Goal: Task Accomplishment & Management: Manage account settings

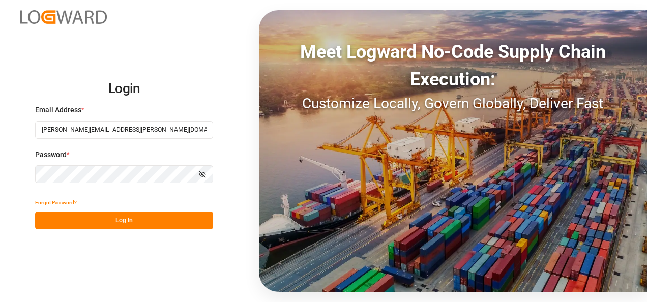
click at [111, 216] on button "Log In" at bounding box center [124, 220] width 178 height 18
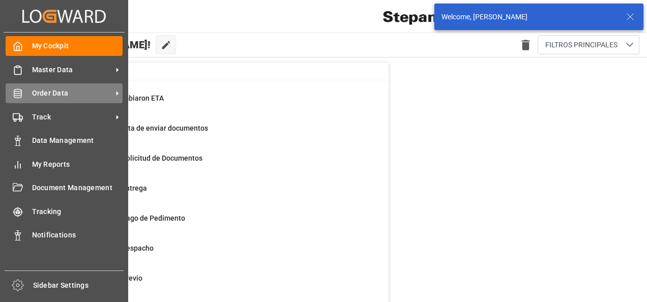
click at [43, 91] on span "Order Data" at bounding box center [72, 93] width 80 height 11
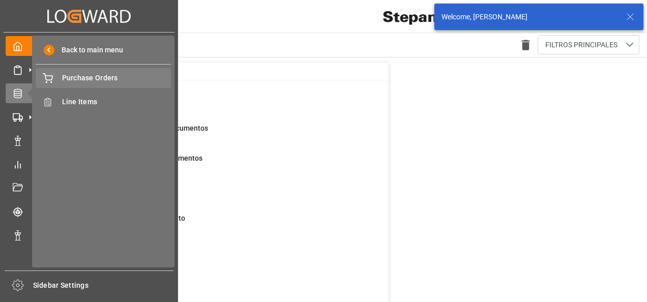
click at [83, 77] on span "Purchase Orders" at bounding box center [116, 78] width 109 height 11
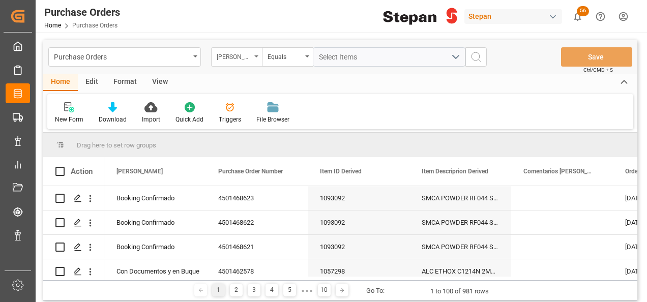
click at [255, 55] on icon "open menu" at bounding box center [256, 56] width 4 height 2
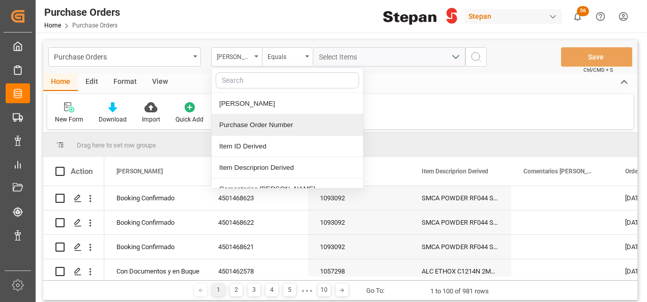
click at [240, 121] on div "Purchase Order Number" at bounding box center [286, 124] width 151 height 21
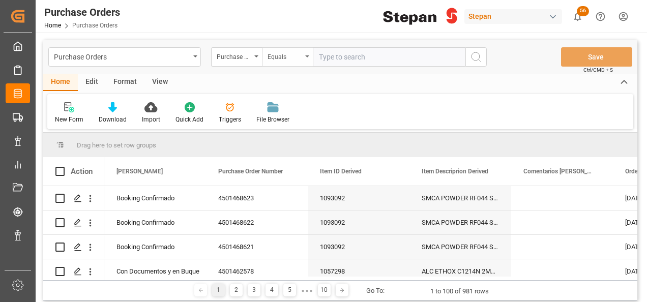
click at [306, 57] on div "Equals" at bounding box center [287, 56] width 51 height 19
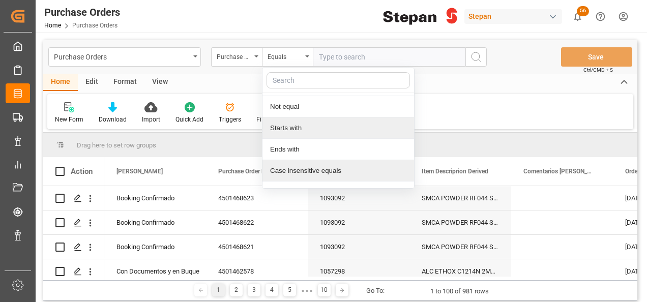
scroll to position [74, 0]
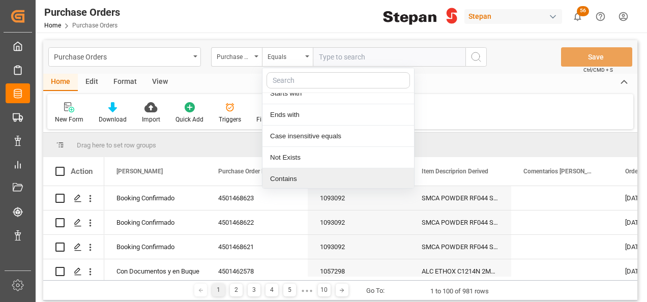
click at [276, 173] on div "Contains" at bounding box center [337, 178] width 151 height 21
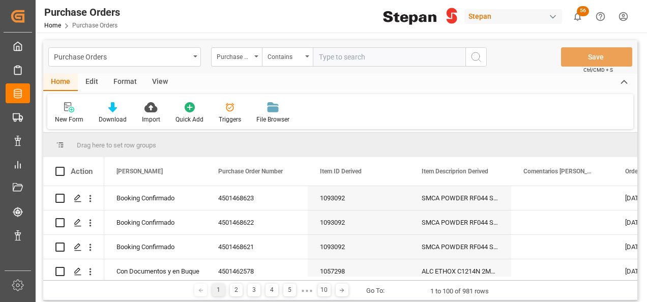
paste input "4501462526,4501462527,4501462528,4501462529,4501462531,4501462532,4501462563,45…"
type input "4501462526,4501462527,4501462528,4501462529,4501462531,4501462532,4501462563,45…"
click at [475, 56] on icon "search button" at bounding box center [476, 57] width 12 height 12
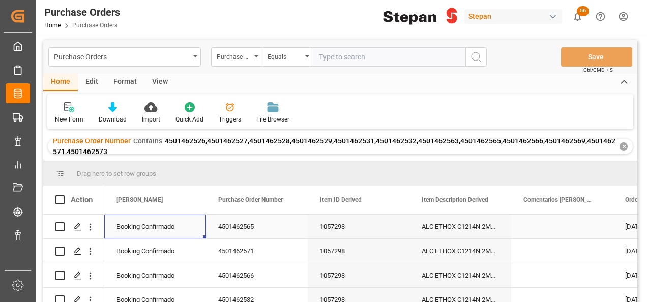
click at [159, 227] on div "Booking Confirmado" at bounding box center [154, 226] width 77 height 23
click at [187, 227] on icon "open menu" at bounding box center [187, 233] width 12 height 12
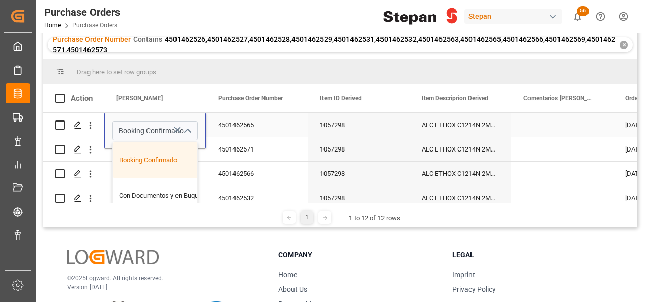
scroll to position [51, 0]
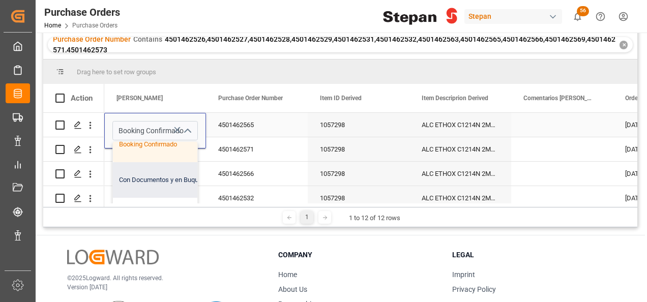
click at [140, 180] on div "Con Documentos y en Buque" at bounding box center [165, 180] width 105 height 36
type input "Con Documentos y en Buque"
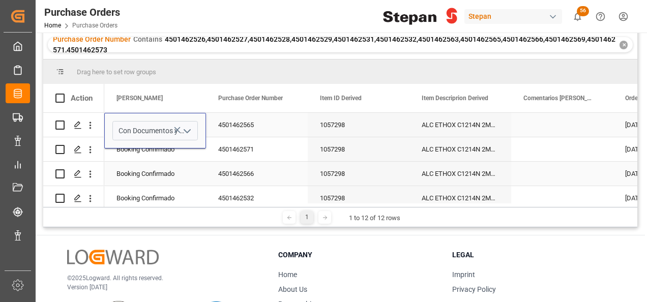
click at [162, 170] on div "Booking Confirmado" at bounding box center [154, 173] width 77 height 23
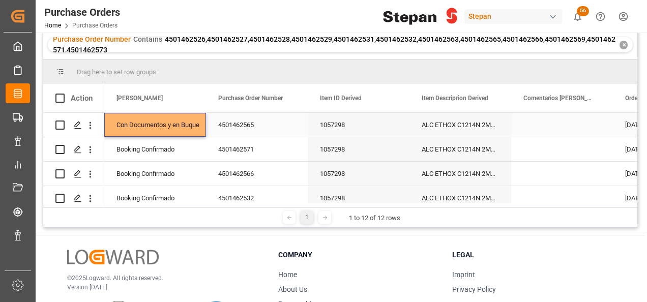
click at [170, 118] on div "Con Documentos y en Buque" at bounding box center [154, 124] width 77 height 23
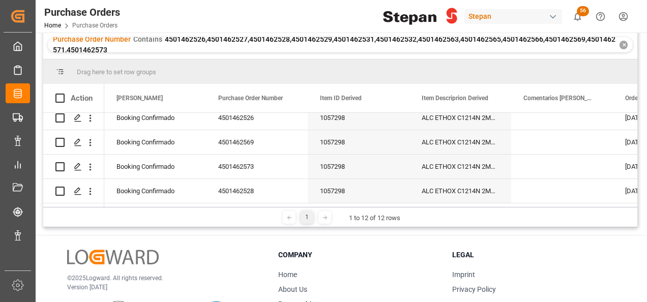
scroll to position [205, 0]
drag, startPoint x: 204, startPoint y: 134, endPoint x: 197, endPoint y: 184, distance: 50.9
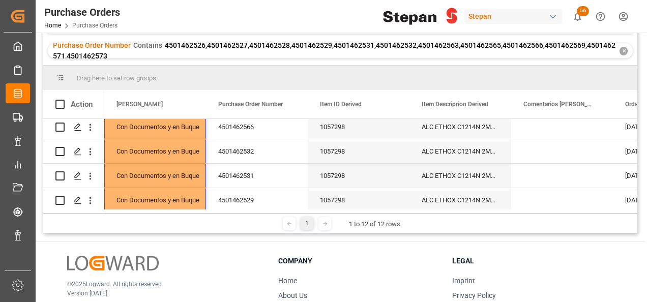
scroll to position [0, 0]
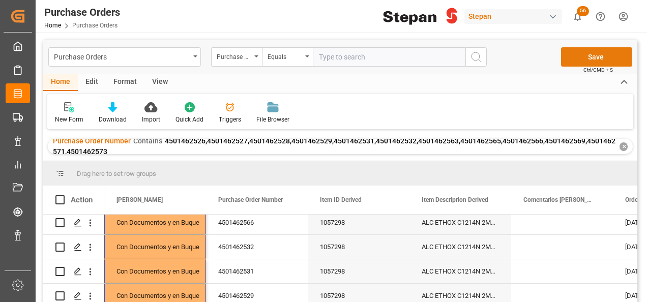
click at [598, 58] on button "Save" at bounding box center [596, 56] width 71 height 19
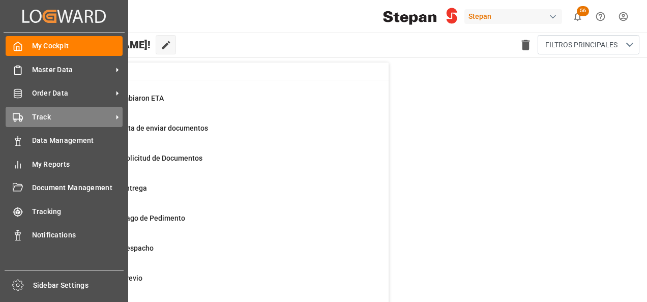
click at [35, 118] on span "Track" at bounding box center [72, 117] width 80 height 11
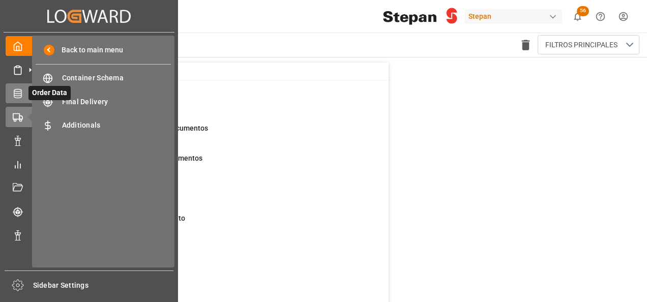
click at [28, 94] on icon at bounding box center [30, 93] width 11 height 11
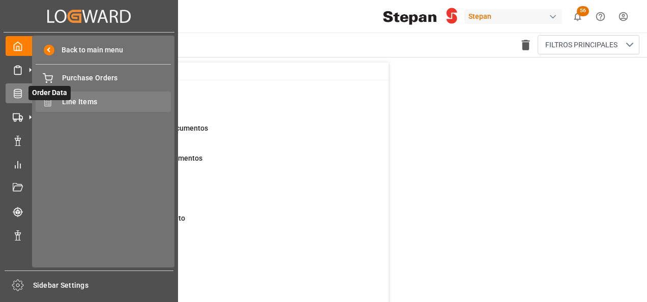
click at [72, 105] on span "Line Items" at bounding box center [116, 102] width 109 height 11
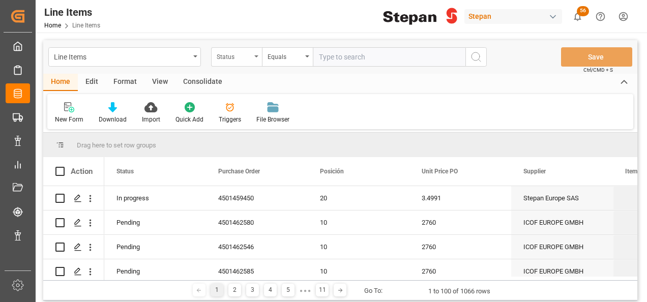
click at [254, 57] on icon "open menu" at bounding box center [256, 56] width 4 height 2
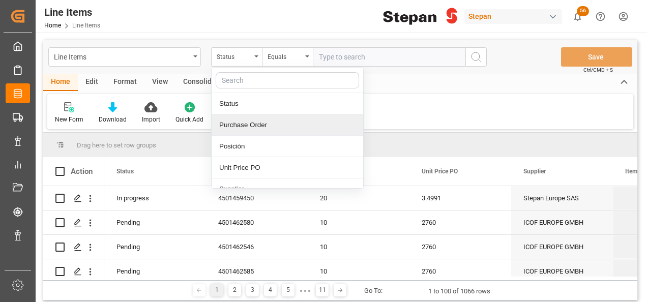
click at [230, 126] on div "Purchase Order" at bounding box center [286, 124] width 151 height 21
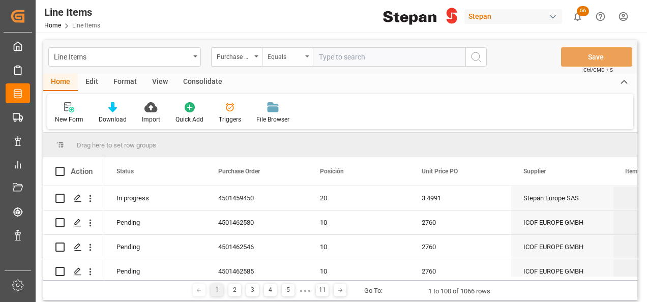
click at [310, 54] on div "Equals" at bounding box center [287, 56] width 51 height 19
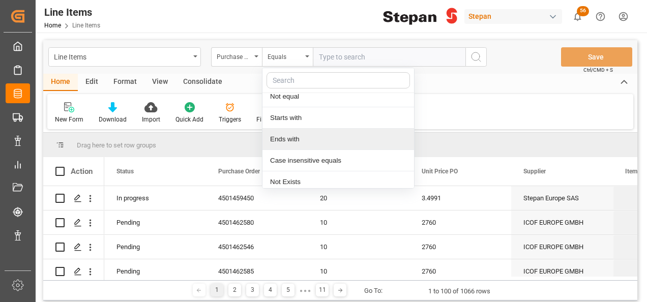
scroll to position [74, 0]
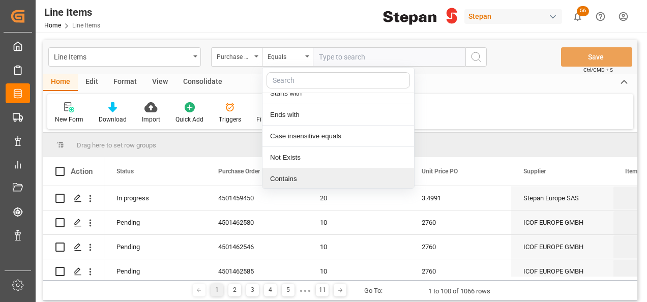
click at [276, 179] on div "Contains" at bounding box center [337, 178] width 151 height 21
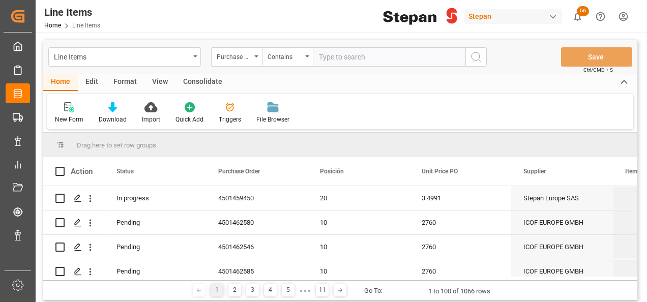
paste input "4501462526,4501462527,4501462528,4501462529,4501462531,4501462532,4501462563,45…"
type input "4501462526,4501462527,4501462528,4501462529,4501462531,4501462532,4501462563,45…"
click at [481, 55] on icon "search button" at bounding box center [476, 57] width 12 height 12
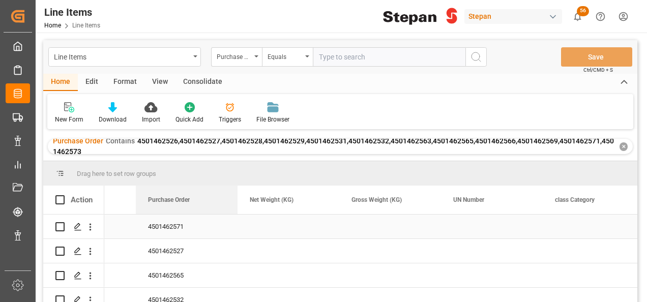
drag, startPoint x: 242, startPoint y: 198, endPoint x: 227, endPoint y: 231, distance: 35.7
click at [227, 225] on div "Action Purchase Order Regimen INCOTERM" at bounding box center [340, 247] width 594 height 123
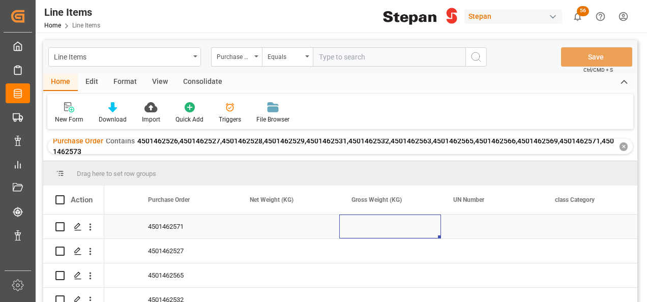
click at [379, 232] on div "Press SPACE to select this row." at bounding box center [390, 226] width 102 height 24
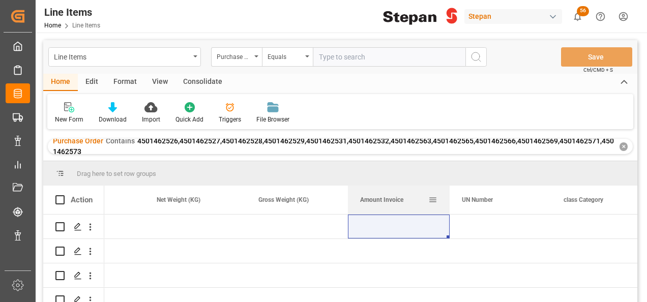
drag, startPoint x: 551, startPoint y: 198, endPoint x: 346, endPoint y: 216, distance: 206.1
click at [348, 212] on div "Amount Invoice" at bounding box center [399, 200] width 102 height 28
drag, startPoint x: 267, startPoint y: 198, endPoint x: 417, endPoint y: 195, distance: 150.5
click at [417, 195] on div "Amount Invoice" at bounding box center [394, 200] width 68 height 28
click at [473, 233] on div "Press SPACE to select this row." at bounding box center [500, 226] width 102 height 24
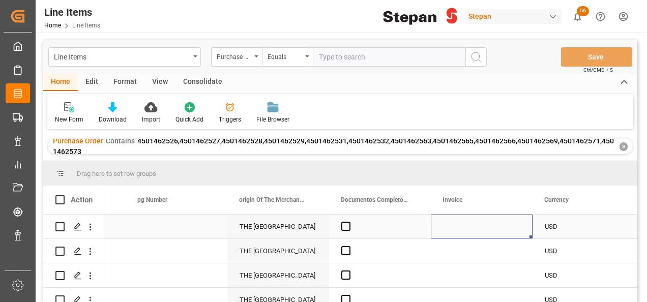
click at [458, 225] on div "Press SPACE to select this row." at bounding box center [481, 226] width 102 height 24
click at [458, 225] on input "Press SPACE to select this row." at bounding box center [481, 232] width 85 height 19
paste input "10129371"
type input "10129371"
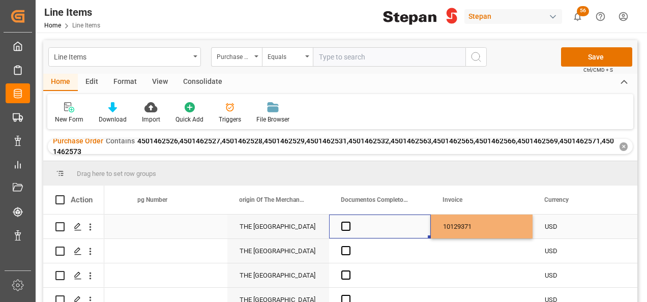
click at [403, 226] on div "Press SPACE to select this row." at bounding box center [380, 226] width 102 height 24
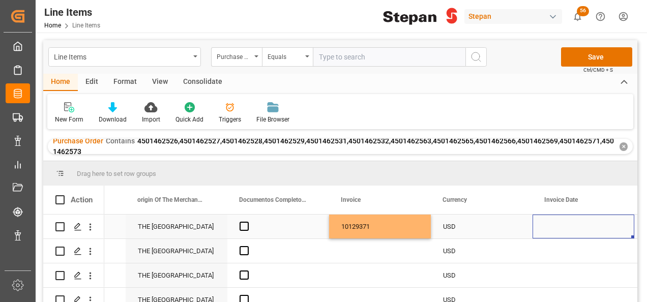
click at [555, 234] on div "Press SPACE to select this row." at bounding box center [583, 226] width 102 height 24
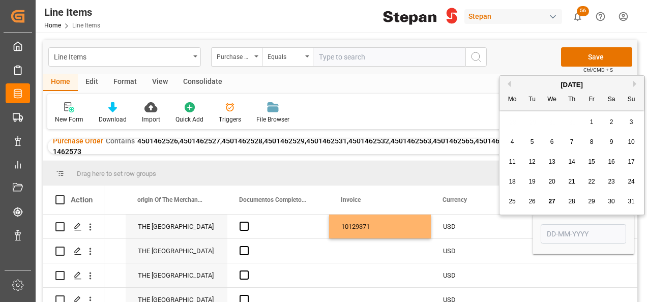
click at [513, 162] on span "11" at bounding box center [511, 161] width 7 height 7
type input "11-08-2025"
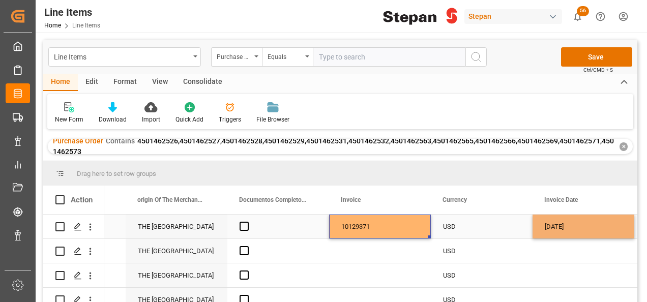
click at [400, 227] on div "10129371" at bounding box center [380, 226] width 102 height 24
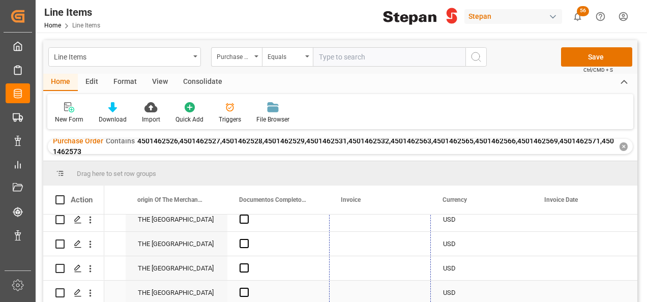
drag, startPoint x: 428, startPoint y: 237, endPoint x: 402, endPoint y: 290, distance: 59.8
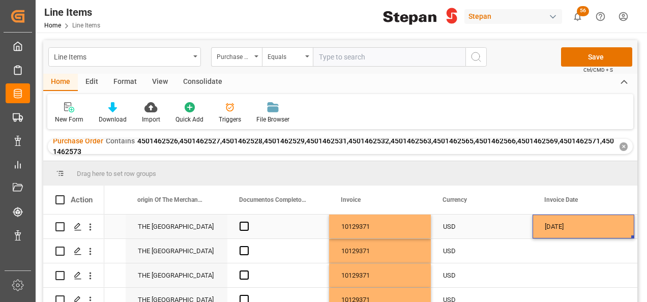
click at [574, 228] on div "11-08-2025" at bounding box center [583, 226] width 102 height 24
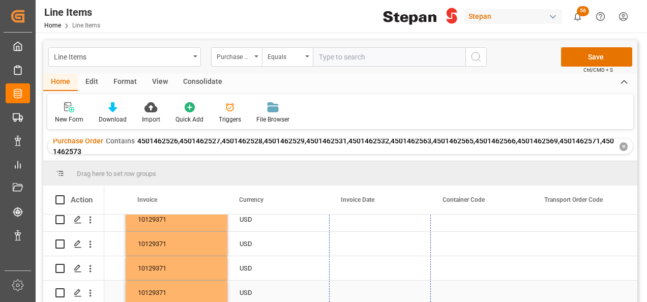
drag, startPoint x: 427, startPoint y: 236, endPoint x: 411, endPoint y: 290, distance: 56.4
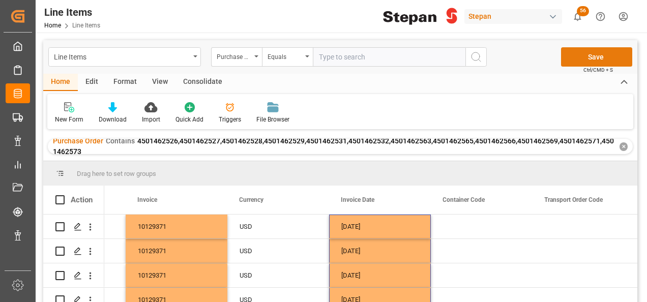
click at [600, 61] on button "Save" at bounding box center [596, 56] width 71 height 19
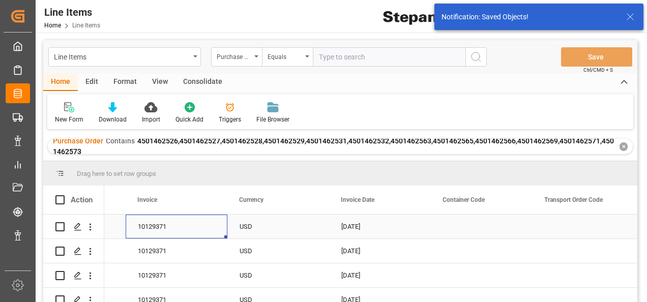
click at [199, 227] on div "10129371" at bounding box center [177, 226] width 102 height 24
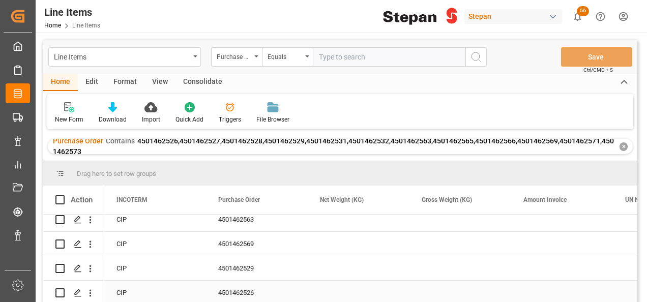
click at [343, 288] on div "Press SPACE to select this row." at bounding box center [358, 293] width 102 height 24
click at [339, 284] on div "Press SPACE to select this row." at bounding box center [358, 293] width 102 height 24
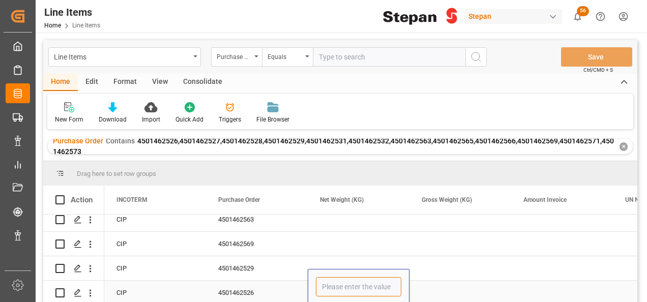
click at [330, 281] on input "Press SPACE to select this row." at bounding box center [358, 286] width 85 height 19
type input "19800"
click at [296, 283] on div "4501462526" at bounding box center [257, 293] width 102 height 24
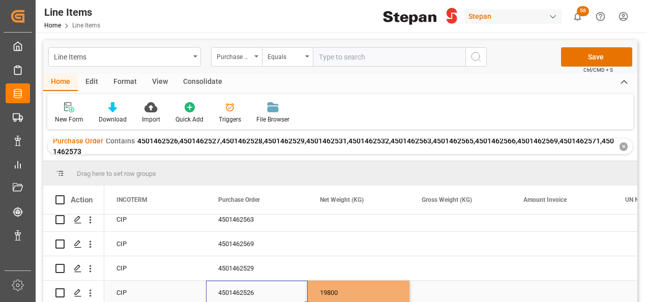
click at [372, 286] on div "19800" at bounding box center [358, 293] width 102 height 24
drag, startPoint x: 409, startPoint y: 299, endPoint x: 460, endPoint y: 296, distance: 51.9
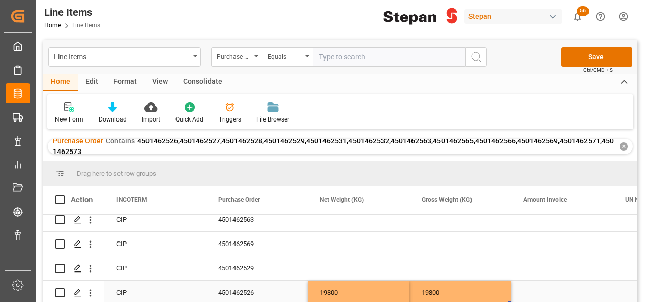
click at [544, 288] on div "Press SPACE to select this row." at bounding box center [562, 293] width 102 height 24
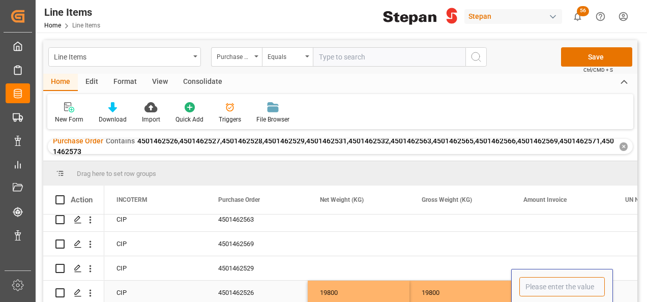
click at [544, 288] on input "Press SPACE to select this row." at bounding box center [561, 286] width 85 height 19
type input "54648"
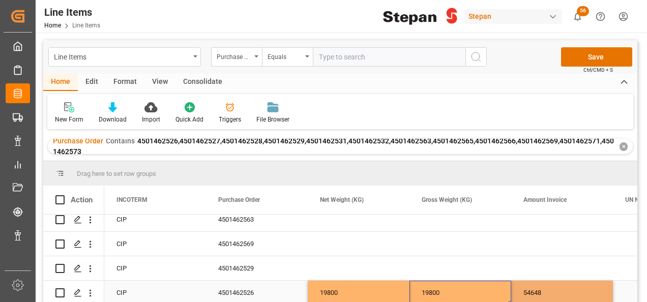
click at [484, 283] on div "19800" at bounding box center [460, 293] width 102 height 24
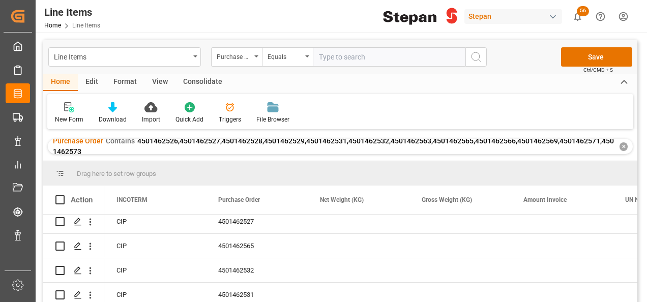
scroll to position [53, 0]
click at [342, 223] on div "Press SPACE to select this row." at bounding box center [358, 222] width 102 height 24
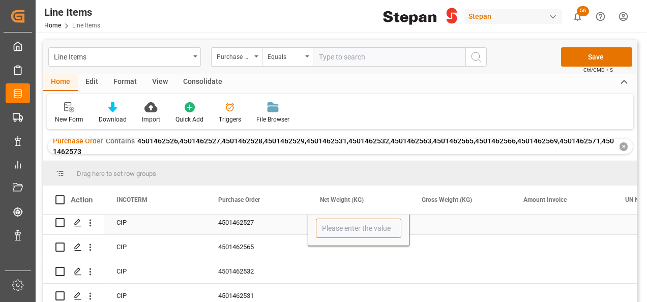
click at [341, 223] on input "Press SPACE to select this row." at bounding box center [358, 228] width 85 height 19
type input "19760"
click at [291, 224] on div "4501462527" at bounding box center [257, 222] width 102 height 24
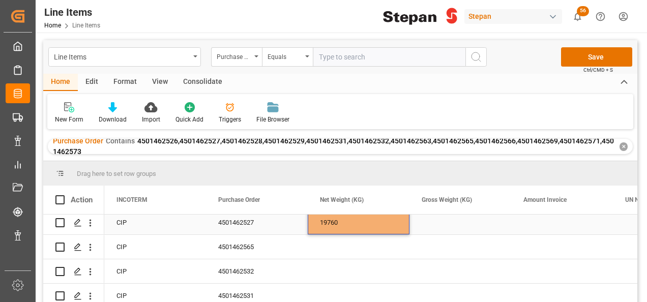
click at [347, 228] on div "19760" at bounding box center [358, 222] width 102 height 24
drag, startPoint x: 408, startPoint y: 234, endPoint x: 464, endPoint y: 228, distance: 56.2
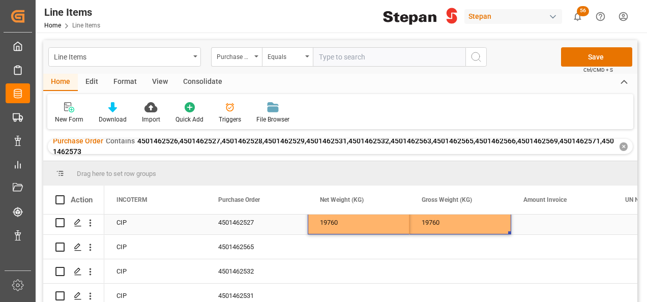
click at [536, 223] on div "Press SPACE to select this row." at bounding box center [562, 222] width 102 height 24
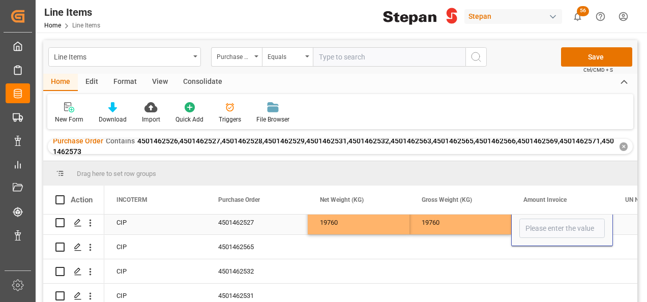
click at [536, 223] on input "Press SPACE to select this row." at bounding box center [561, 228] width 85 height 19
type input "54537.60"
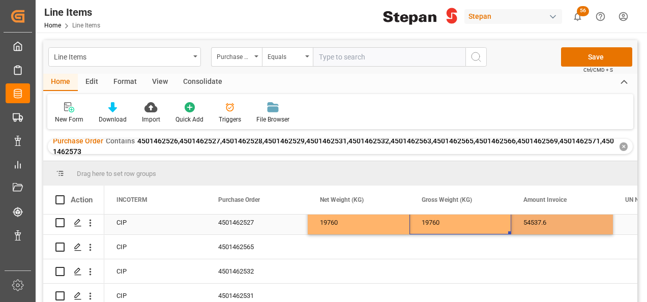
click at [478, 222] on div "19760" at bounding box center [460, 222] width 102 height 24
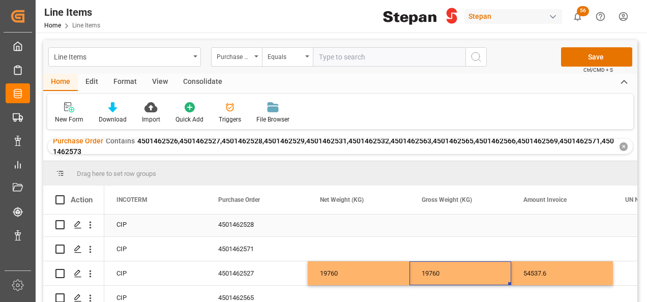
click at [345, 221] on div "Press SPACE to select this row." at bounding box center [358, 224] width 102 height 24
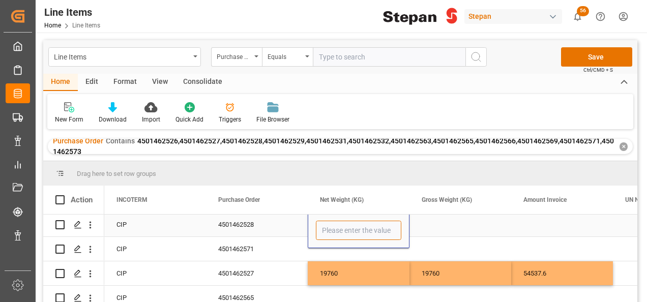
click at [337, 225] on input "Press SPACE to select this row." at bounding box center [358, 230] width 85 height 19
type input "20440"
click at [291, 226] on div "4501462528" at bounding box center [257, 224] width 102 height 24
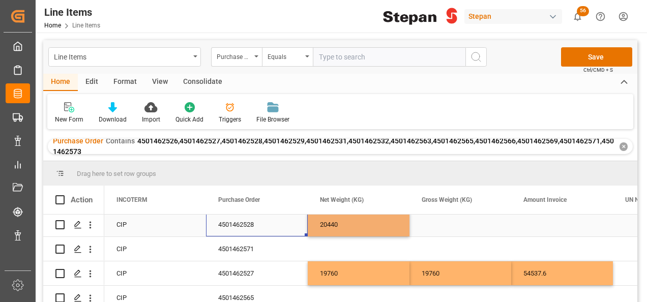
click at [341, 226] on div "20440" at bounding box center [358, 224] width 102 height 24
drag, startPoint x: 408, startPoint y: 234, endPoint x: 454, endPoint y: 230, distance: 46.4
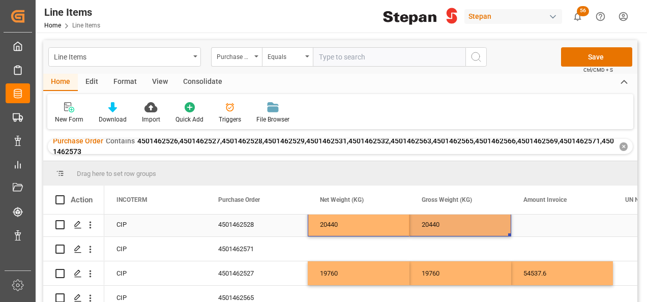
click at [547, 227] on div "Press SPACE to select this row." at bounding box center [562, 224] width 102 height 24
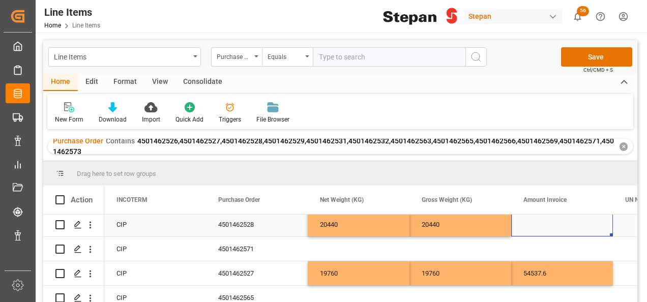
click at [547, 227] on div "Press SPACE to select this row." at bounding box center [562, 224] width 102 height 24
click at [548, 227] on input "Press SPACE to select this row." at bounding box center [561, 230] width 85 height 19
click at [543, 228] on input "56" at bounding box center [561, 230] width 85 height 19
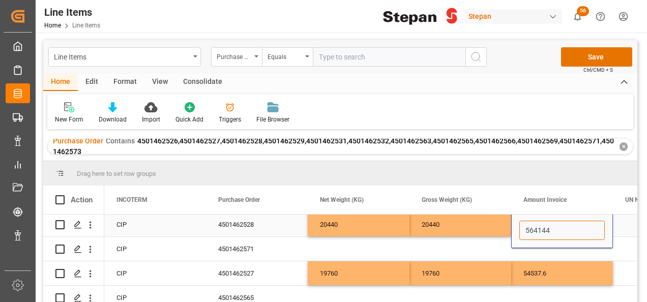
type input "5641440"
click at [478, 239] on div "Press SPACE to select this row." at bounding box center [460, 249] width 102 height 24
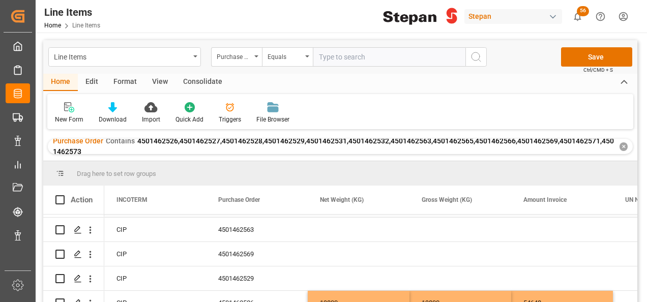
scroll to position [205, 0]
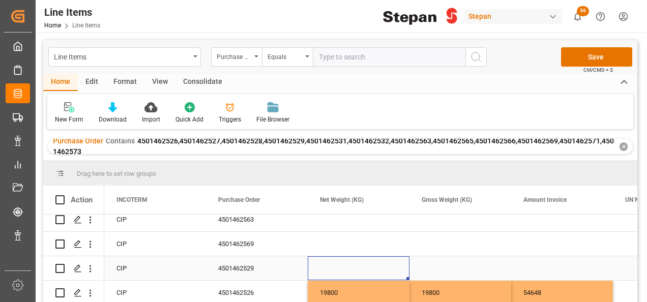
click at [333, 264] on div "Press SPACE to select this row." at bounding box center [358, 268] width 102 height 24
click at [333, 264] on input "Press SPACE to select this row." at bounding box center [358, 273] width 85 height 19
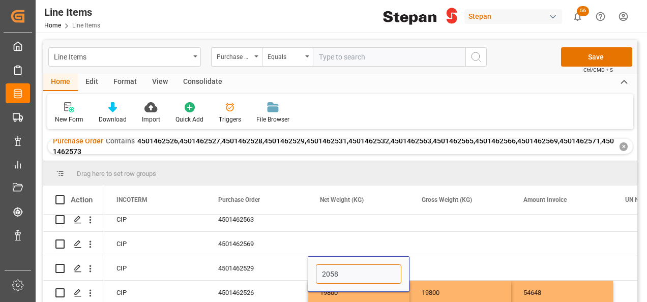
type input "20580"
click at [285, 256] on div "4501462529" at bounding box center [257, 268] width 102 height 24
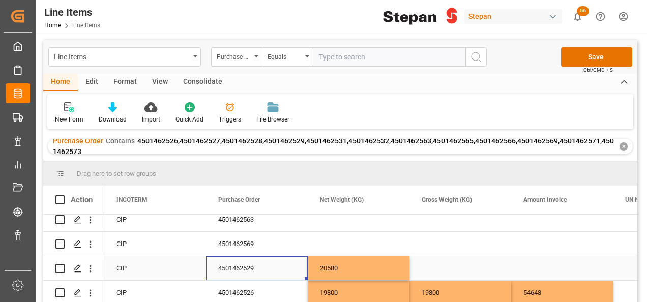
click at [406, 265] on div "20580" at bounding box center [358, 268] width 102 height 24
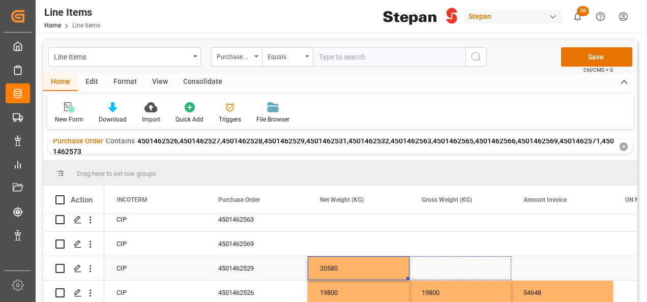
drag, startPoint x: 408, startPoint y: 273, endPoint x: 459, endPoint y: 269, distance: 52.0
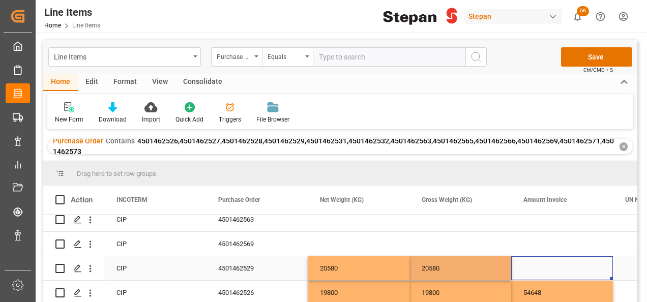
click at [535, 261] on div "Press SPACE to select this row." at bounding box center [562, 268] width 102 height 24
click at [529, 267] on div "Press SPACE to select this row." at bounding box center [562, 268] width 102 height 24
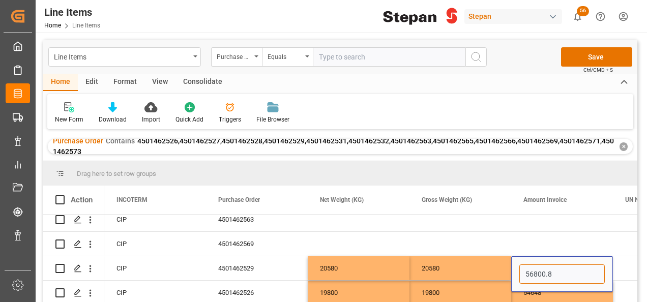
type input "56800.80"
click at [463, 260] on div "20580" at bounding box center [460, 268] width 102 height 24
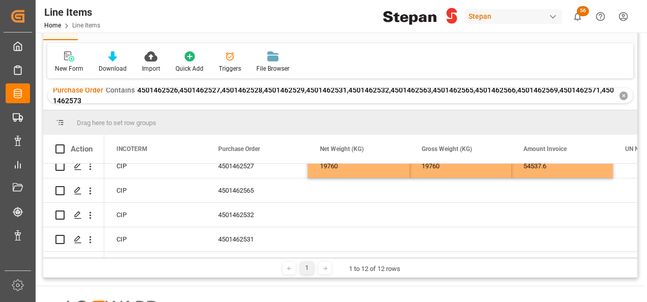
scroll to position [2, 0]
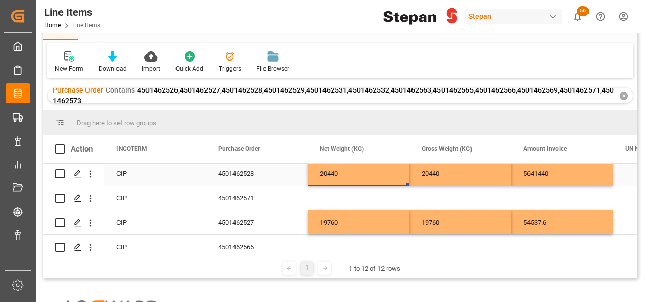
click at [345, 177] on div "20440" at bounding box center [358, 174] width 102 height 24
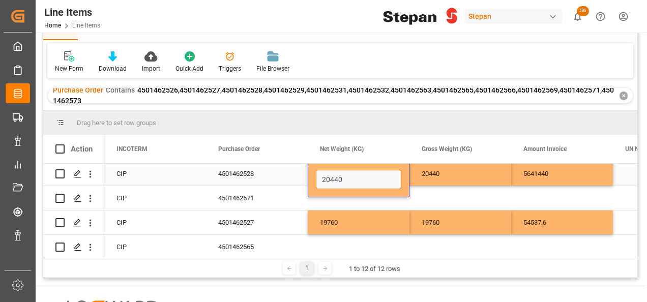
drag, startPoint x: 346, startPoint y: 180, endPoint x: 309, endPoint y: 180, distance: 37.1
click at [309, 180] on div "20440" at bounding box center [358, 180] width 102 height 36
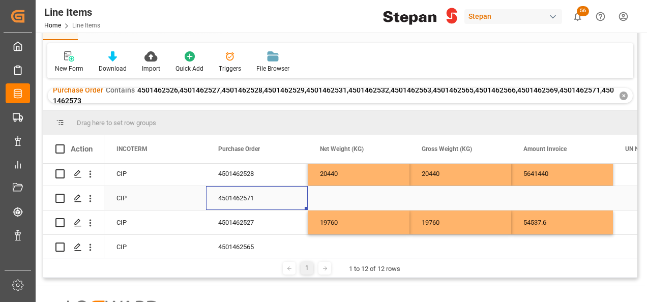
click at [284, 201] on div "4501462571" at bounding box center [257, 198] width 102 height 24
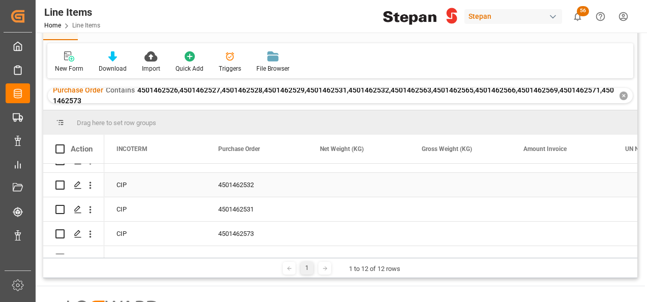
scroll to position [104, 0]
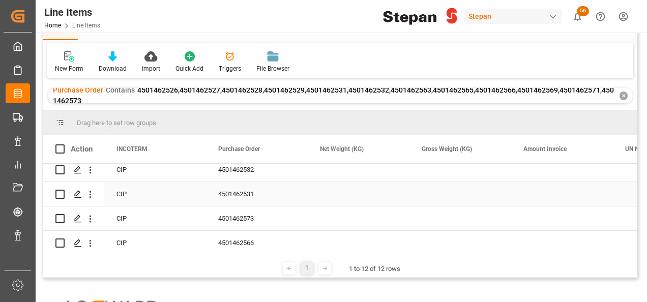
click at [347, 194] on div "Press SPACE to select this row." at bounding box center [358, 194] width 102 height 24
click at [347, 194] on input "Press SPACE to select this row." at bounding box center [358, 199] width 85 height 19
type input "20440"
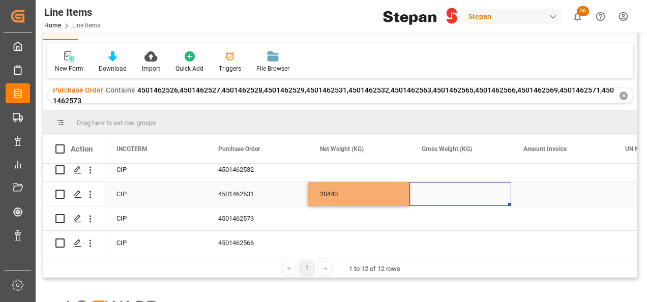
click at [438, 197] on div "Press SPACE to select this row." at bounding box center [460, 194] width 102 height 24
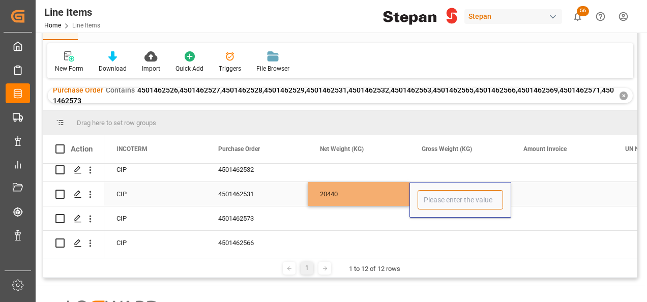
click at [438, 197] on input "Press SPACE to select this row." at bounding box center [459, 199] width 85 height 19
paste input "20440"
type input "20440"
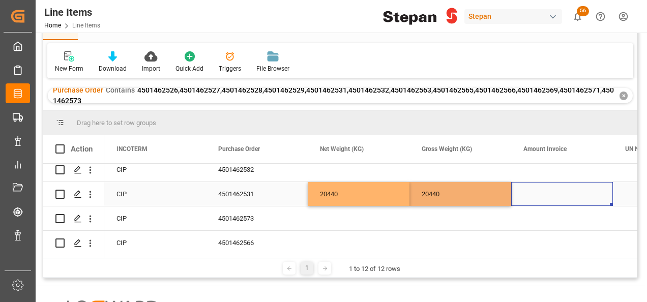
click at [554, 189] on div "Press SPACE to select this row." at bounding box center [562, 194] width 102 height 24
click at [548, 196] on div "Press SPACE to select this row." at bounding box center [562, 194] width 102 height 24
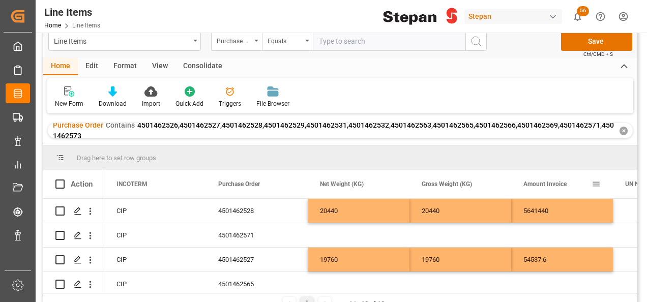
scroll to position [0, 0]
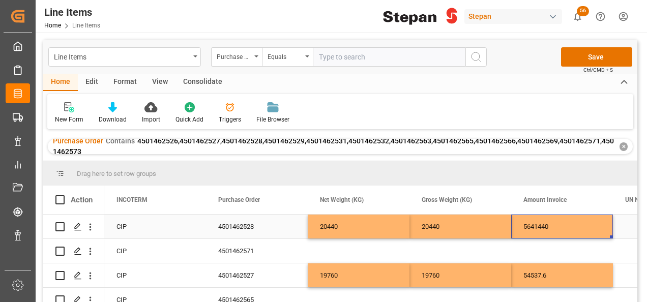
click at [519, 228] on div "5641440" at bounding box center [562, 226] width 102 height 24
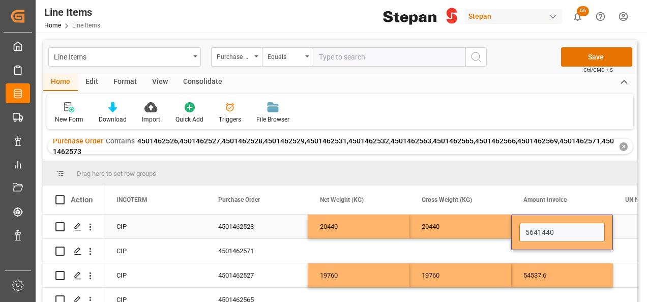
click at [540, 230] on input "5641440" at bounding box center [561, 232] width 85 height 19
click at [543, 232] on input "5641440" at bounding box center [561, 232] width 85 height 19
type input "56414.4"
drag, startPoint x: 554, startPoint y: 232, endPoint x: 521, endPoint y: 233, distance: 32.5
click at [521, 233] on input "56414.4" at bounding box center [561, 232] width 85 height 19
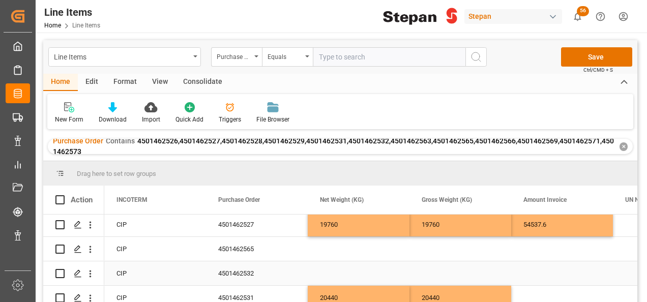
scroll to position [102, 0]
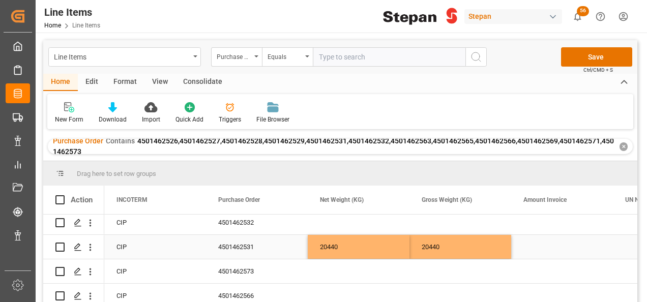
click at [535, 245] on div "Press SPACE to select this row." at bounding box center [562, 247] width 102 height 24
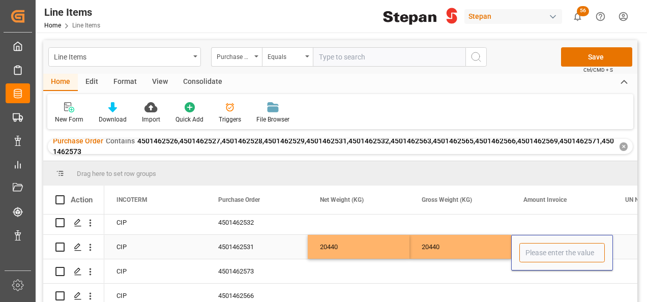
click at [535, 245] on input "Press SPACE to select this row." at bounding box center [561, 252] width 85 height 19
paste input "56414.4"
type input "56414.4"
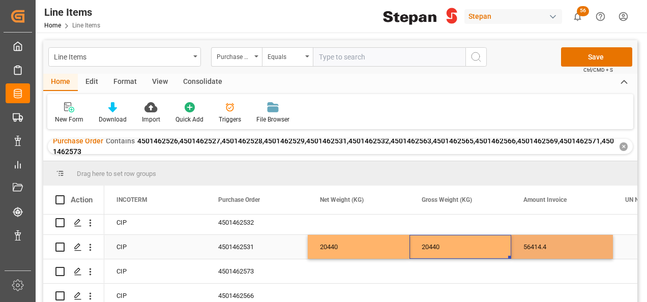
click at [488, 255] on div "20440" at bounding box center [460, 247] width 102 height 24
click at [336, 222] on div "Press SPACE to select this row." at bounding box center [358, 222] width 102 height 24
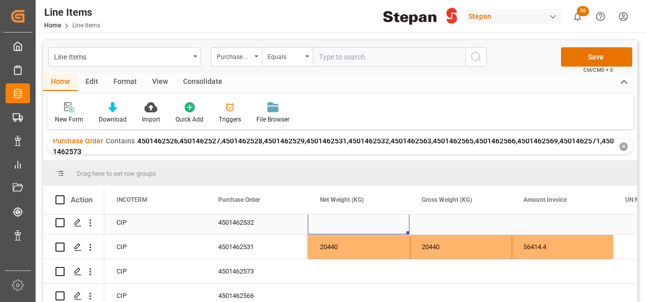
click at [336, 222] on div "Press SPACE to select this row." at bounding box center [358, 222] width 102 height 24
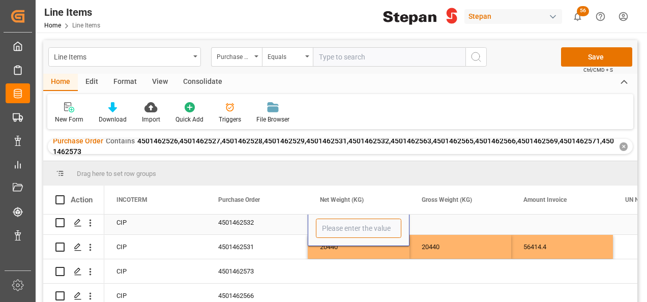
click at [332, 231] on input "Press SPACE to select this row." at bounding box center [358, 228] width 85 height 19
type input "20480"
click at [421, 226] on div "Press SPACE to select this row." at bounding box center [460, 222] width 102 height 24
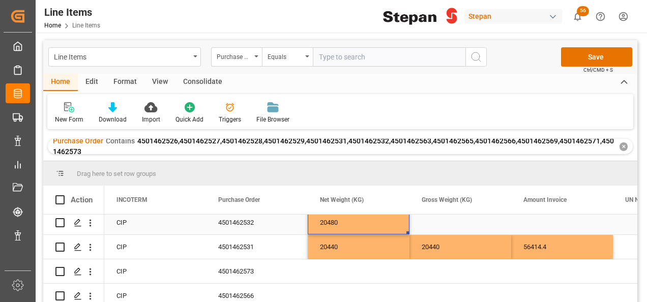
click at [396, 226] on div "20480" at bounding box center [358, 222] width 102 height 24
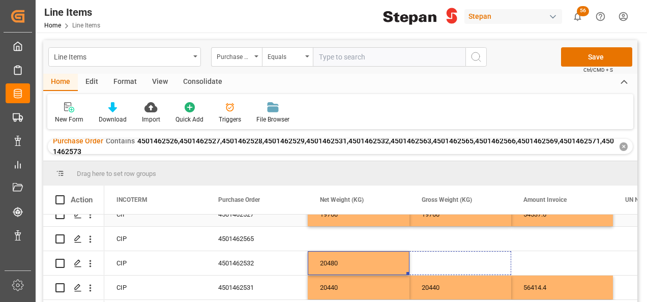
drag, startPoint x: 408, startPoint y: 234, endPoint x: 462, endPoint y: 222, distance: 55.6
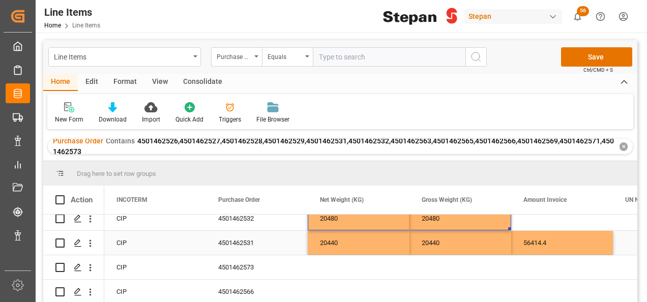
scroll to position [91, 0]
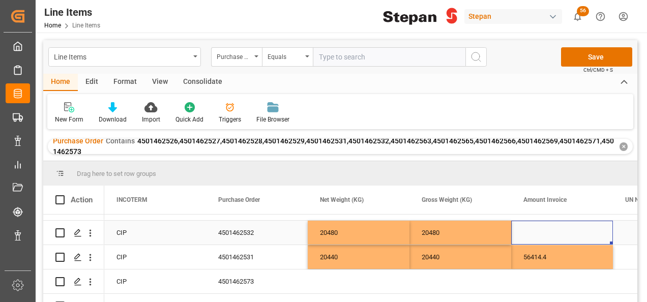
click at [540, 228] on div "Press SPACE to select this row." at bounding box center [562, 233] width 102 height 24
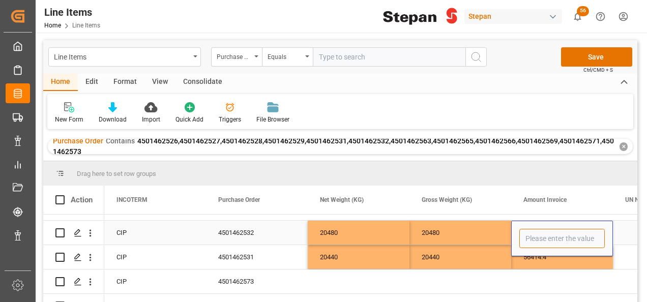
click at [538, 239] on input "Press SPACE to select this row." at bounding box center [561, 238] width 85 height 19
type input "56524.80"
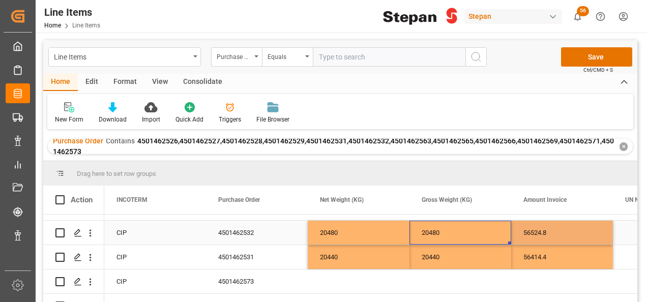
click at [483, 235] on div "20480" at bounding box center [460, 233] width 102 height 24
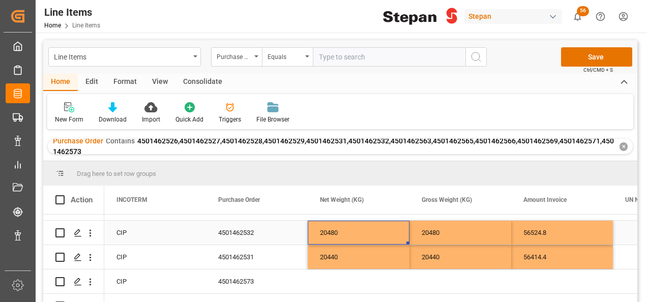
click at [339, 234] on div "20480" at bounding box center [358, 233] width 102 height 24
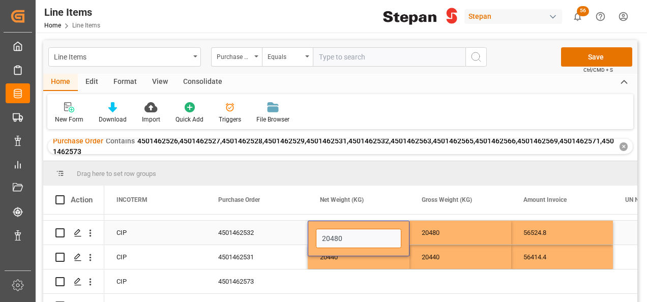
drag, startPoint x: 319, startPoint y: 241, endPoint x: 292, endPoint y: 242, distance: 27.5
click at [292, 242] on div "56524.8 20480 20480 4501462532 CIP DEFINITIVO VERACRUZ" at bounding box center [256, 233] width 4981 height 24
click at [349, 241] on input "20480" at bounding box center [358, 238] width 85 height 19
drag, startPoint x: 351, startPoint y: 237, endPoint x: 315, endPoint y: 238, distance: 35.6
click at [316, 238] on input "20480" at bounding box center [358, 238] width 85 height 19
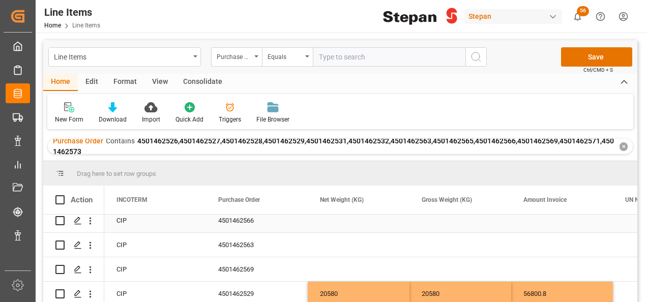
scroll to position [193, 0]
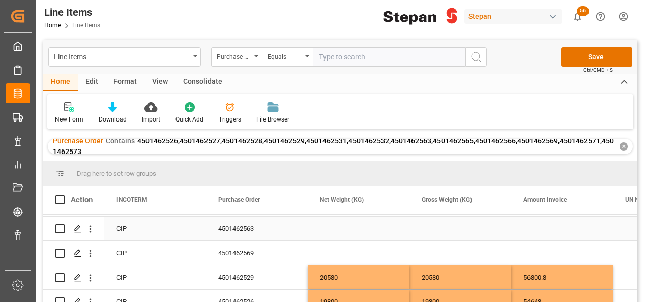
click at [325, 229] on div "Press SPACE to select this row." at bounding box center [358, 229] width 102 height 24
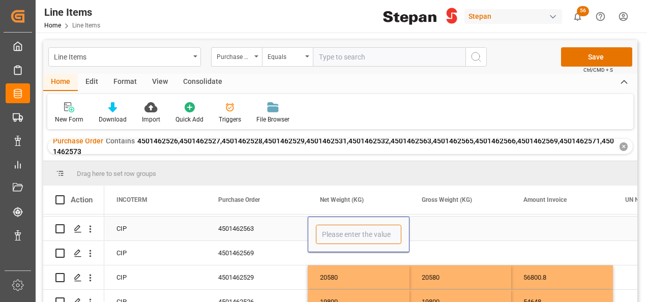
click at [325, 229] on input "Press SPACE to select this row." at bounding box center [358, 234] width 85 height 19
paste input "20480"
type input "20480"
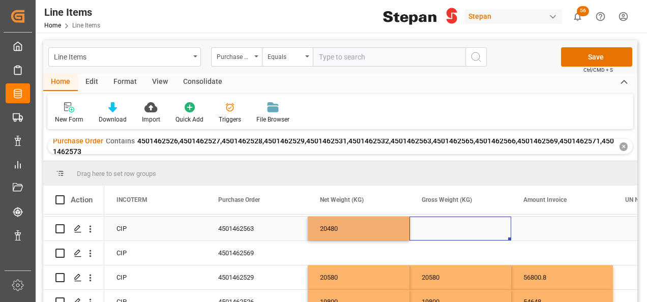
click at [430, 231] on div "Press SPACE to select this row." at bounding box center [460, 229] width 102 height 24
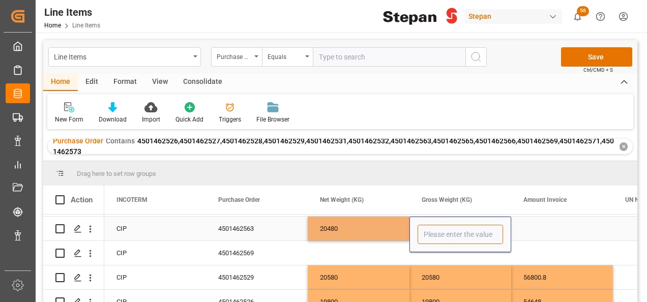
click at [430, 231] on input "Press SPACE to select this row." at bounding box center [459, 234] width 85 height 19
paste input "20480"
type input "20480"
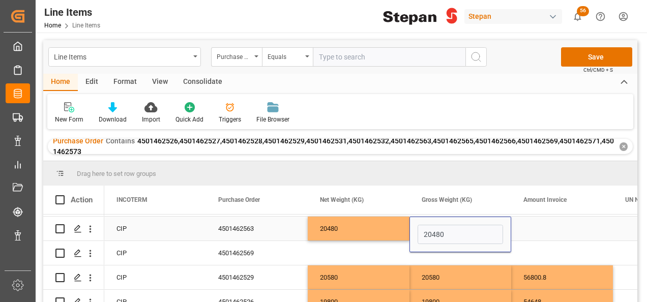
click at [387, 231] on div "20480" at bounding box center [358, 229] width 102 height 24
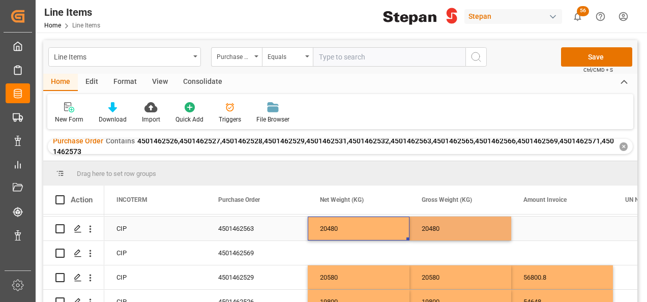
scroll to position [91, 0]
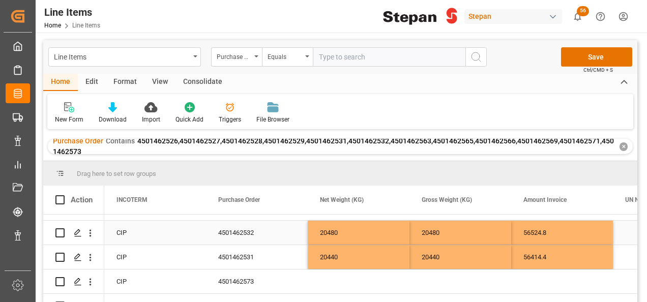
click at [529, 226] on div "56524.8" at bounding box center [562, 233] width 102 height 24
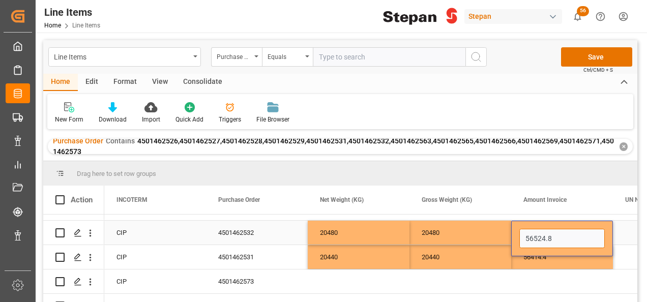
drag, startPoint x: 551, startPoint y: 238, endPoint x: 519, endPoint y: 220, distance: 36.2
click at [519, 237] on input "56524.8" at bounding box center [561, 238] width 85 height 19
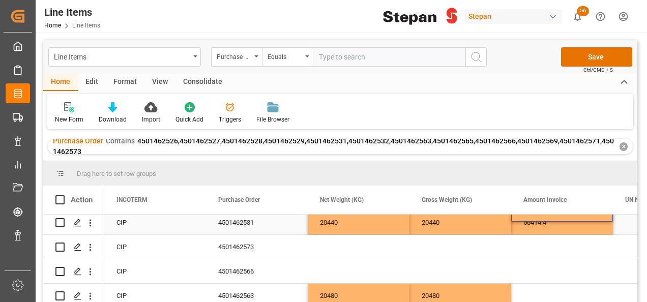
scroll to position [142, 0]
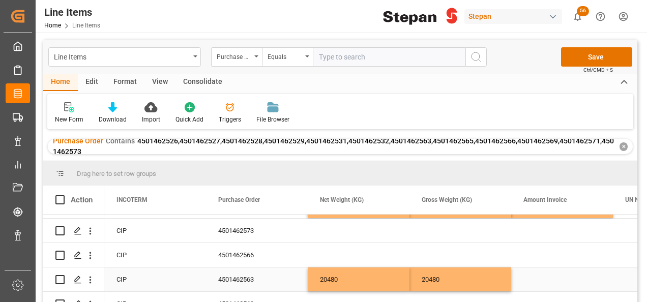
click at [540, 279] on div "Press SPACE to select this row." at bounding box center [562, 279] width 102 height 24
click at [539, 279] on div "Press SPACE to select this row." at bounding box center [562, 279] width 102 height 24
click at [539, 280] on div "Press SPACE to select this row." at bounding box center [562, 279] width 102 height 24
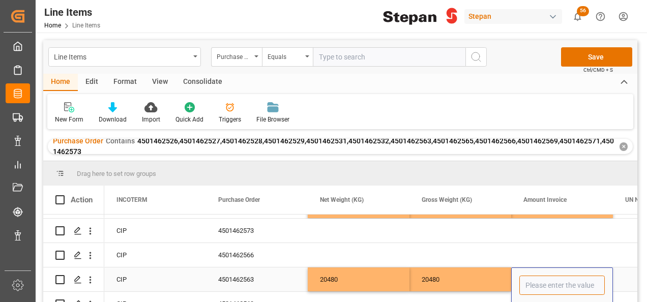
click at [539, 280] on input "Press SPACE to select this row." at bounding box center [561, 284] width 85 height 19
paste input "56524.8"
type input "56524.8"
click at [485, 279] on div "20480" at bounding box center [460, 279] width 102 height 24
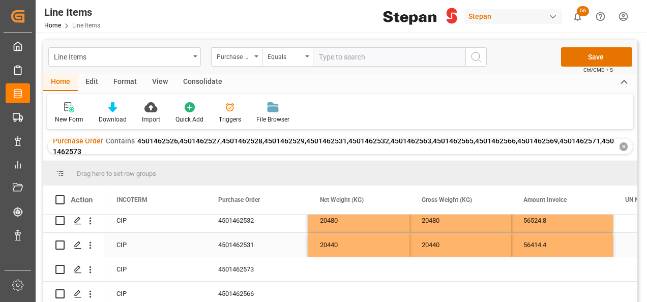
scroll to position [53, 0]
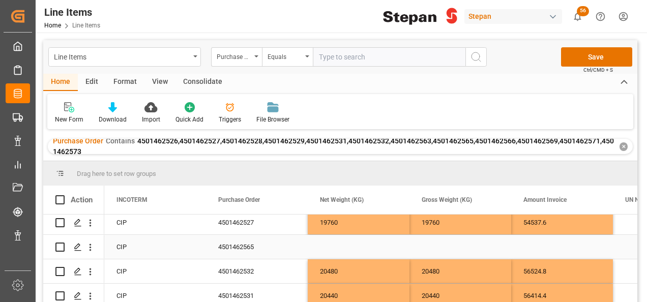
click at [336, 251] on div "Press SPACE to select this row." at bounding box center [358, 247] width 102 height 24
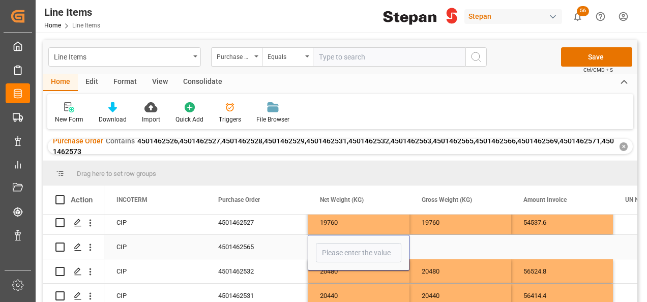
click at [336, 251] on input "Press SPACE to select this row." at bounding box center [358, 252] width 85 height 19
type input "20260"
click at [423, 243] on div "Press SPACE to select this row." at bounding box center [460, 247] width 102 height 24
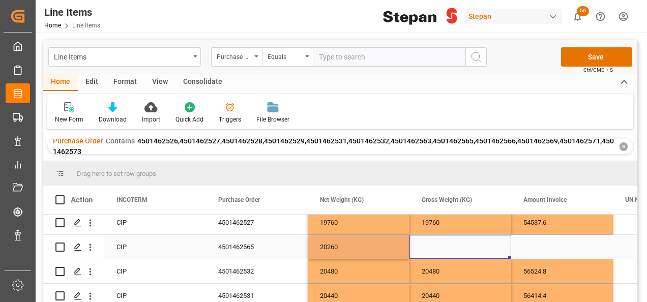
click at [387, 243] on div "20260" at bounding box center [358, 247] width 102 height 24
drag, startPoint x: 408, startPoint y: 256, endPoint x: 461, endPoint y: 249, distance: 53.3
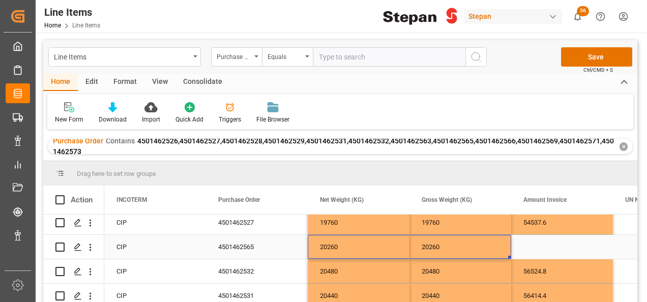
click at [539, 243] on div "Press SPACE to select this row." at bounding box center [562, 247] width 102 height 24
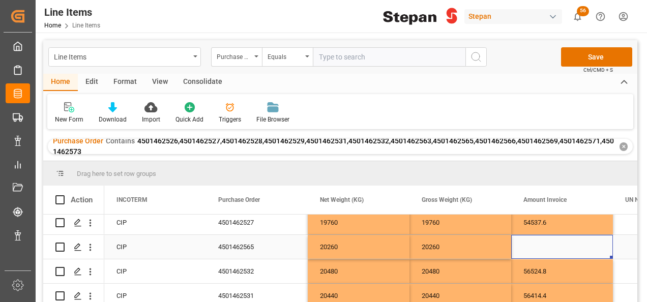
click at [526, 248] on div "Press SPACE to select this row." at bounding box center [562, 247] width 102 height 24
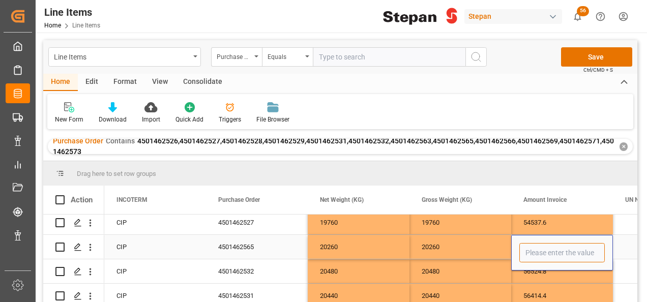
click at [526, 248] on input "Press SPACE to select this row." at bounding box center [561, 252] width 85 height 19
type input "55917.60"
click at [483, 243] on div "20260" at bounding box center [460, 247] width 102 height 24
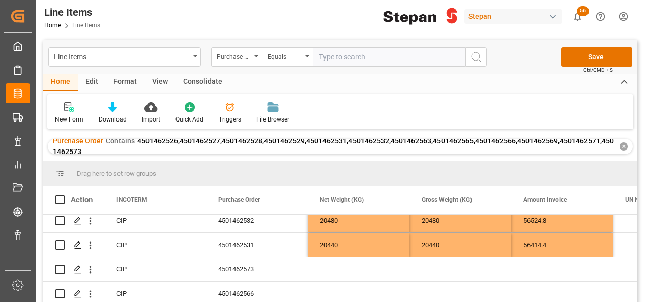
scroll to position [155, 0]
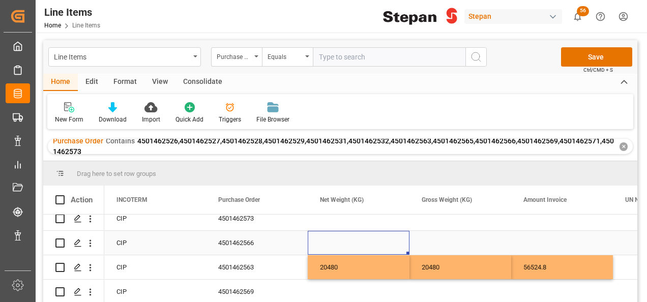
click at [335, 247] on div "Press SPACE to select this row." at bounding box center [358, 243] width 102 height 24
click at [335, 248] on div "Press SPACE to select this row." at bounding box center [358, 243] width 102 height 24
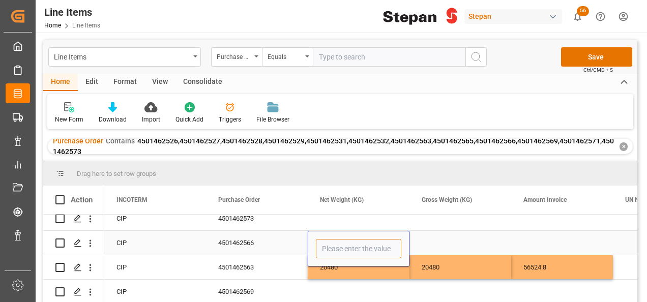
click at [334, 248] on input "Press SPACE to select this row." at bounding box center [358, 248] width 85 height 19
type input "20460"
click at [440, 236] on div "Press SPACE to select this row." at bounding box center [460, 243] width 102 height 24
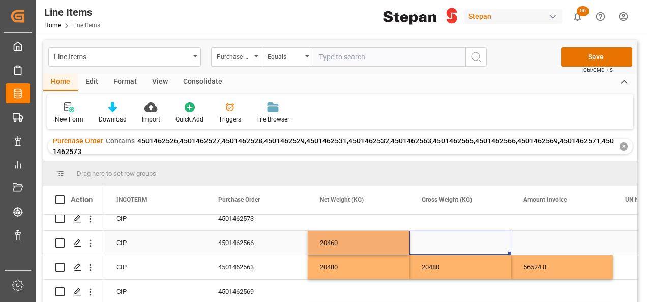
click at [383, 243] on div "20460" at bounding box center [358, 243] width 102 height 24
drag, startPoint x: 408, startPoint y: 252, endPoint x: 460, endPoint y: 252, distance: 52.9
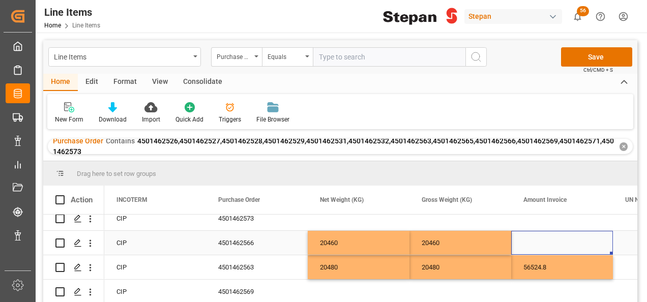
drag, startPoint x: 535, startPoint y: 243, endPoint x: 529, endPoint y: 243, distance: 6.1
click at [533, 243] on div "Press SPACE to select this row." at bounding box center [562, 243] width 102 height 24
click at [522, 242] on div "Press SPACE to select this row." at bounding box center [562, 243] width 102 height 24
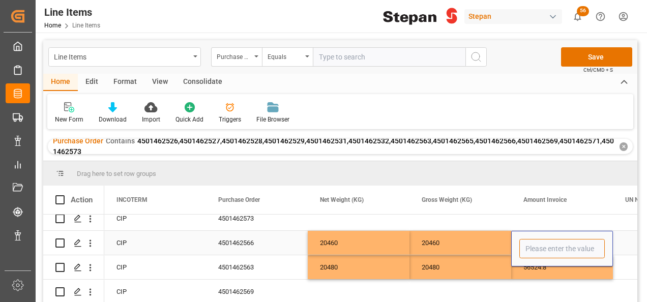
click at [528, 248] on input "Press SPACE to select this row." at bounding box center [561, 248] width 85 height 19
type input "56469.60"
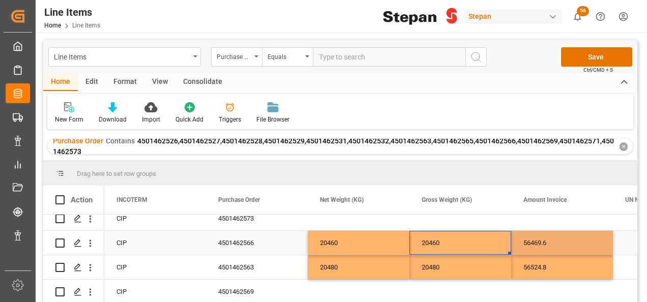
click at [485, 240] on div "20460" at bounding box center [460, 243] width 102 height 24
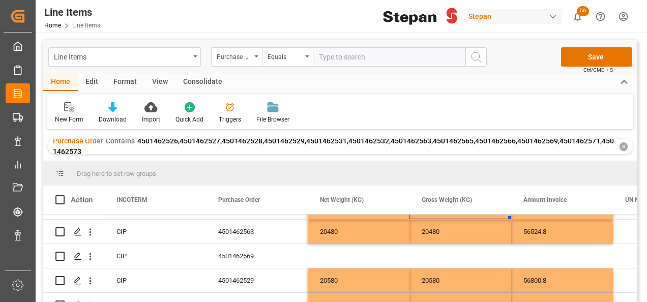
scroll to position [205, 0]
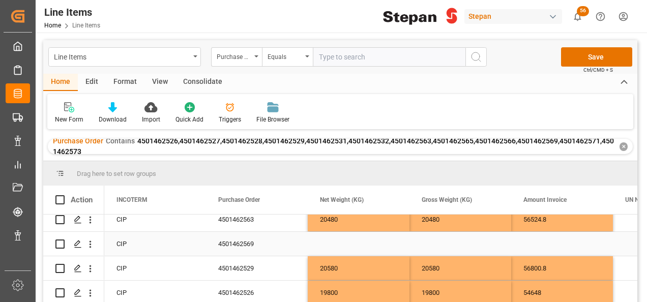
click at [333, 241] on div "Press SPACE to select this row." at bounding box center [358, 244] width 102 height 24
click at [345, 244] on div "Press SPACE to select this row." at bounding box center [358, 244] width 102 height 24
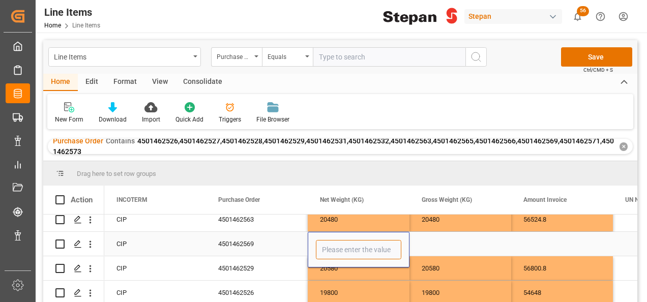
click at [346, 244] on input "Press SPACE to select this row." at bounding box center [358, 249] width 85 height 19
type input "20260"
click at [433, 234] on div "Press SPACE to select this row." at bounding box center [460, 244] width 102 height 24
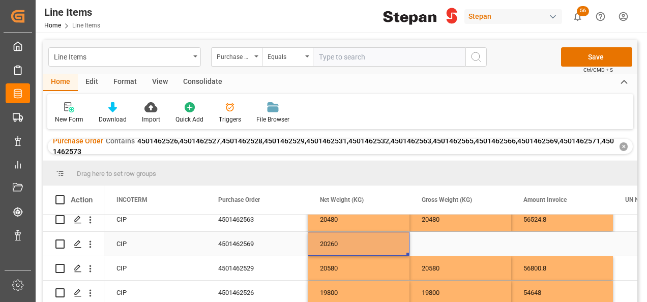
click at [387, 237] on div "20260" at bounding box center [358, 244] width 102 height 24
drag, startPoint x: 407, startPoint y: 251, endPoint x: 460, endPoint y: 245, distance: 53.7
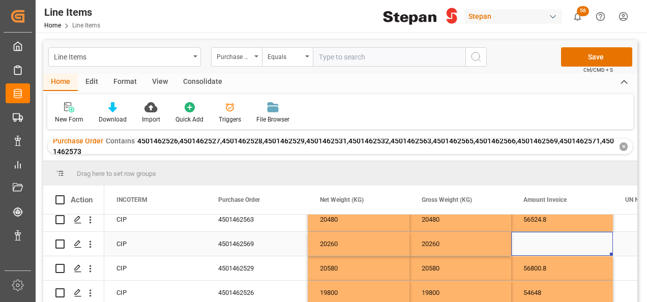
click at [541, 245] on div "Press SPACE to select this row." at bounding box center [562, 244] width 102 height 24
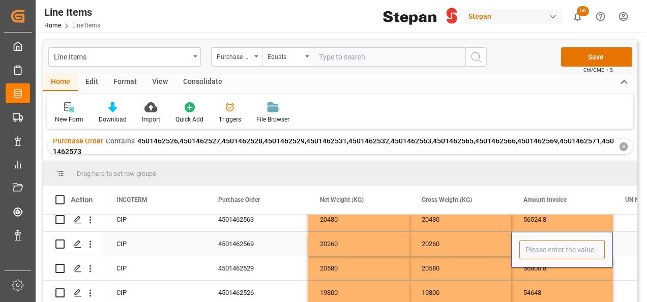
click at [541, 245] on input "Press SPACE to select this row." at bounding box center [561, 249] width 85 height 19
type input "55917.60"
click at [477, 240] on div "20260" at bounding box center [460, 244] width 102 height 24
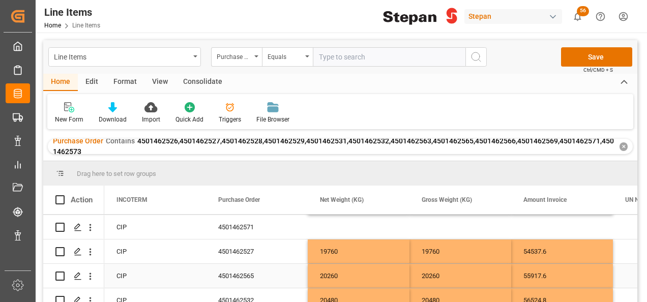
scroll to position [0, 0]
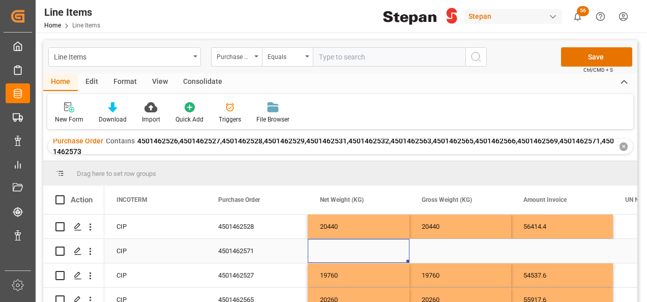
click at [330, 251] on div "Press SPACE to select this row." at bounding box center [358, 251] width 102 height 24
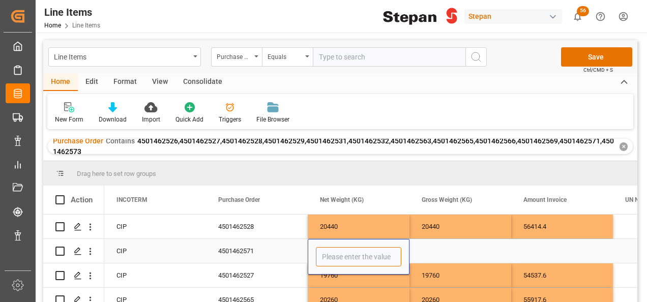
click at [330, 254] on input "Press SPACE to select this row." at bounding box center [358, 256] width 85 height 19
type input "20480"
click at [439, 245] on div "Press SPACE to select this row." at bounding box center [460, 251] width 102 height 24
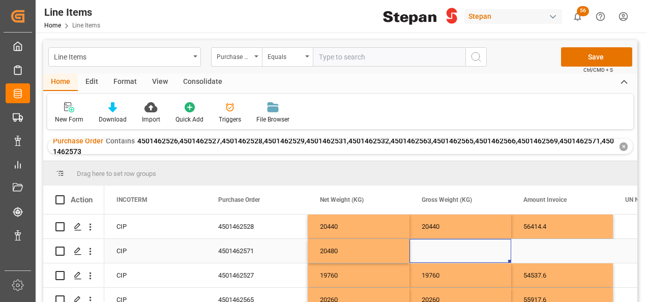
click at [384, 253] on div "20480" at bounding box center [358, 251] width 102 height 24
drag, startPoint x: 407, startPoint y: 261, endPoint x: 459, endPoint y: 253, distance: 52.4
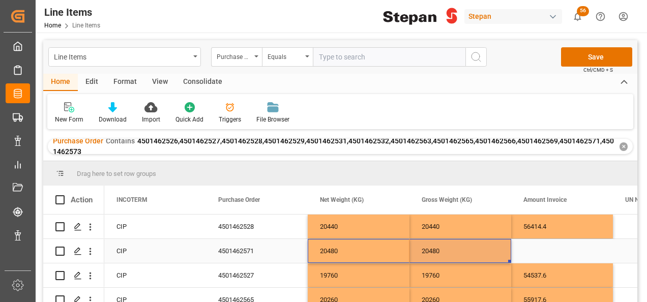
click at [555, 254] on div "Press SPACE to select this row." at bounding box center [562, 251] width 102 height 24
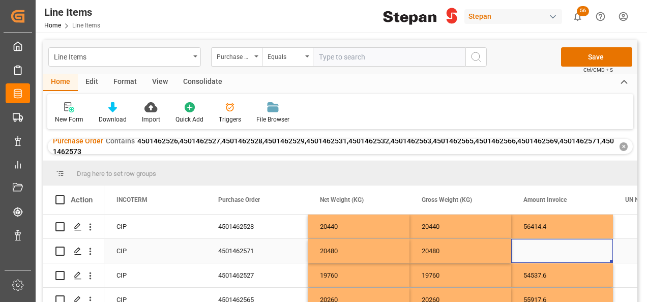
click at [532, 257] on div "Press SPACE to select this row." at bounding box center [562, 251] width 102 height 24
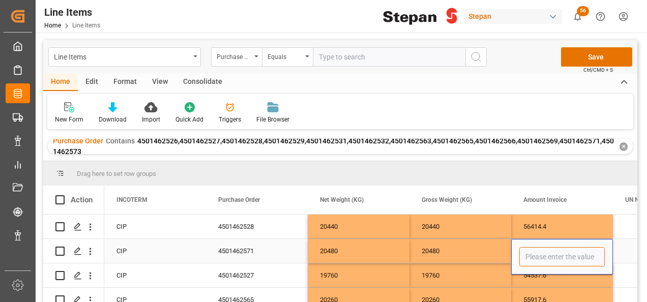
click at [532, 257] on input "Press SPACE to select this row." at bounding box center [561, 256] width 85 height 19
type input "56524.80"
click at [479, 247] on div "20480" at bounding box center [460, 251] width 102 height 24
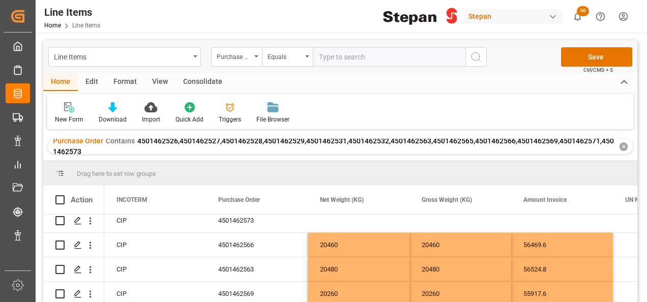
scroll to position [102, 0]
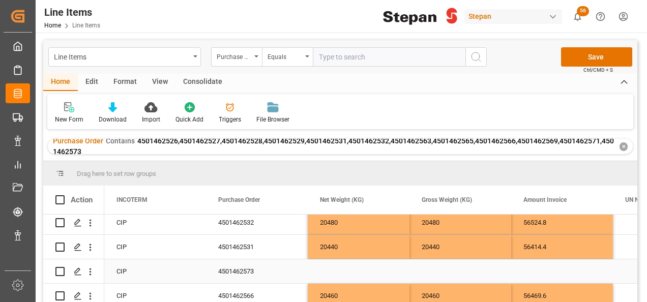
click at [339, 271] on div "Press SPACE to select this row." at bounding box center [358, 271] width 102 height 24
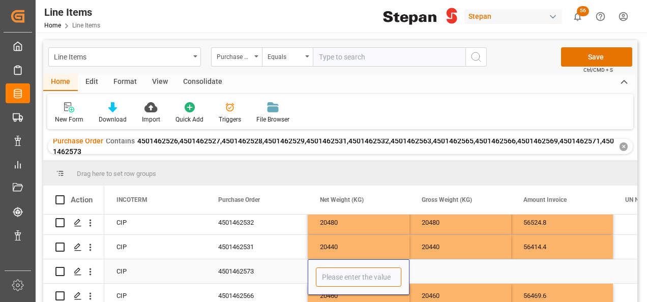
click at [332, 276] on input "Press SPACE to select this row." at bounding box center [358, 276] width 85 height 19
type input "19780"
click at [437, 272] on div "Press SPACE to select this row." at bounding box center [460, 271] width 102 height 24
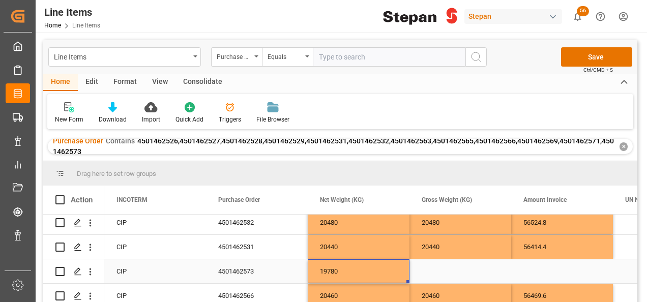
click at [387, 271] on div "19780" at bounding box center [358, 271] width 102 height 24
drag, startPoint x: 407, startPoint y: 282, endPoint x: 462, endPoint y: 275, distance: 55.3
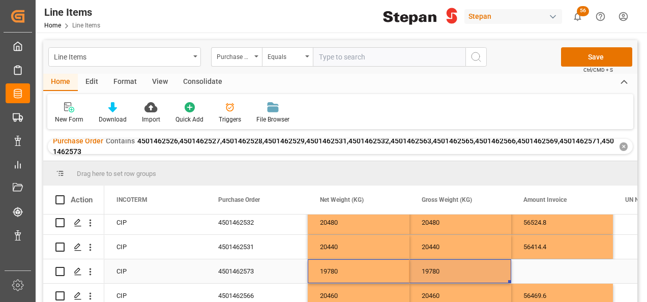
click at [546, 274] on div "Press SPACE to select this row." at bounding box center [562, 271] width 102 height 24
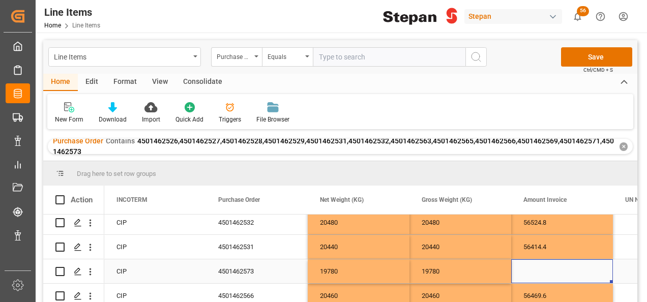
click at [546, 274] on div "Press SPACE to select this row." at bounding box center [562, 271] width 102 height 24
click at [546, 274] on input "Press SPACE to select this row." at bounding box center [561, 276] width 85 height 19
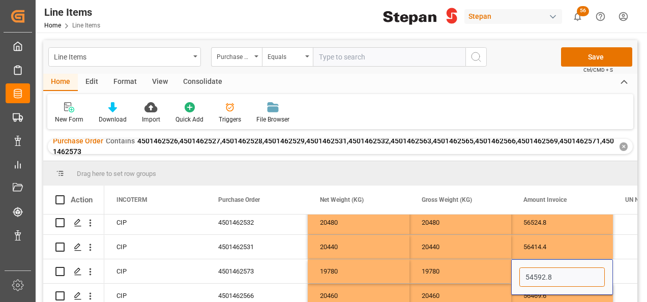
type input "54592.80"
click at [469, 272] on div "19780" at bounding box center [460, 271] width 102 height 24
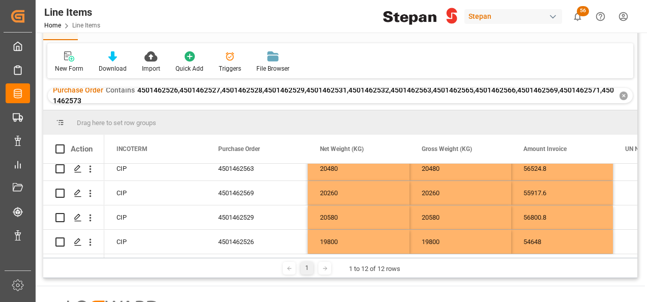
scroll to position [0, 0]
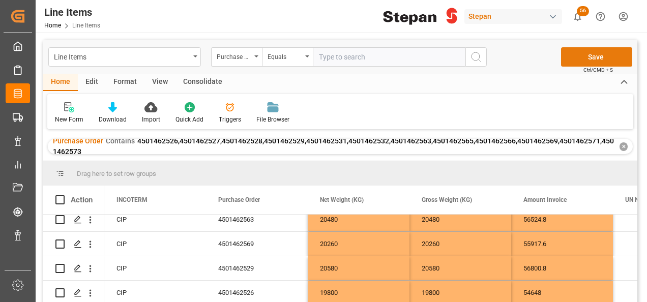
click at [593, 60] on button "Save" at bounding box center [596, 56] width 71 height 19
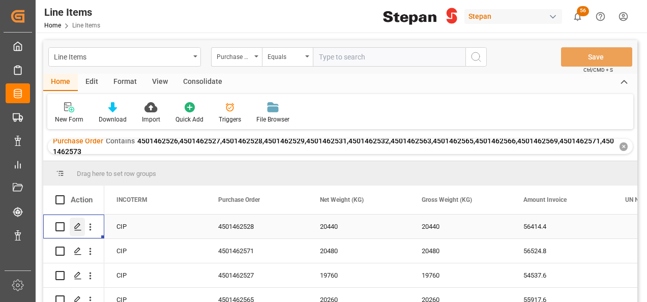
click at [74, 226] on icon "Press SPACE to select this row." at bounding box center [78, 227] width 8 height 8
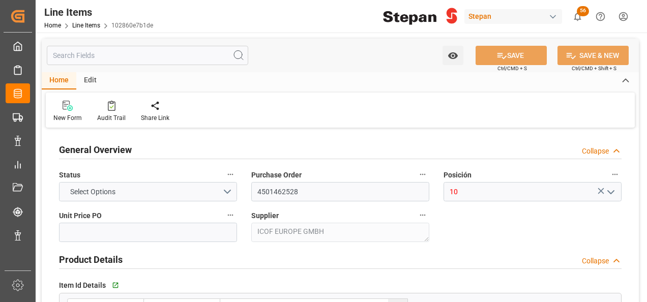
type input "2760"
type input "12352104"
type input "20000"
type input "20440"
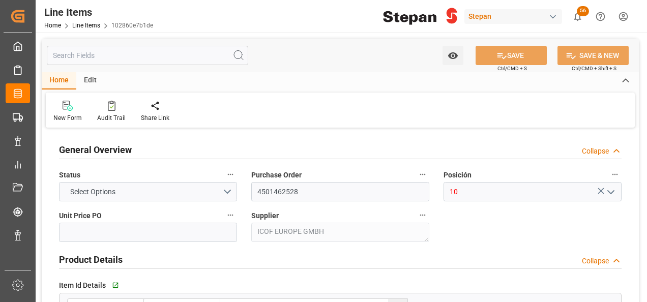
type input "56414.4"
type input "11-08-2025"
type input "27-08-2025 17:09"
type input "19-05-2025 19:40"
type input "16-06-2025"
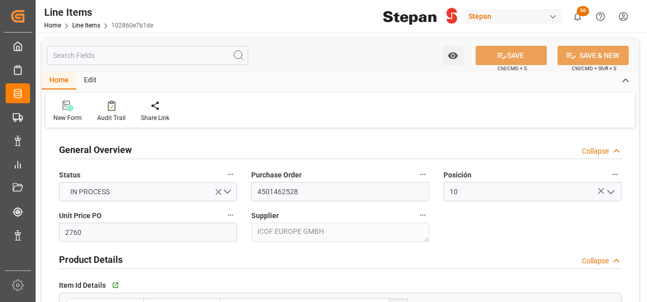
type input "11-08-2025"
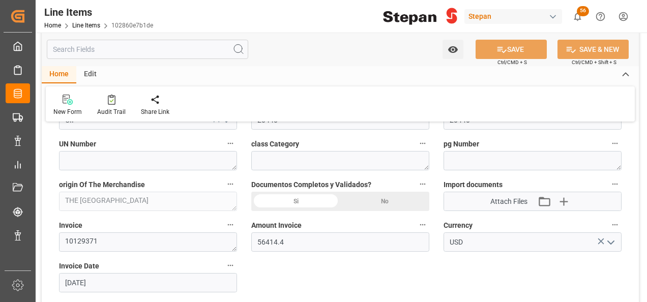
scroll to position [559, 0]
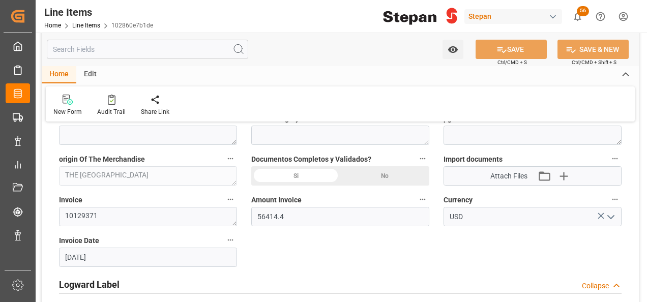
click at [293, 175] on div "Si" at bounding box center [295, 175] width 89 height 19
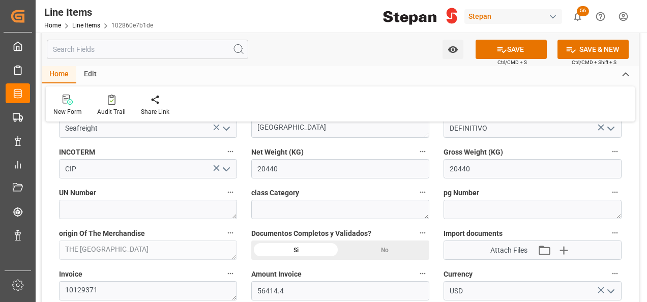
scroll to position [508, 0]
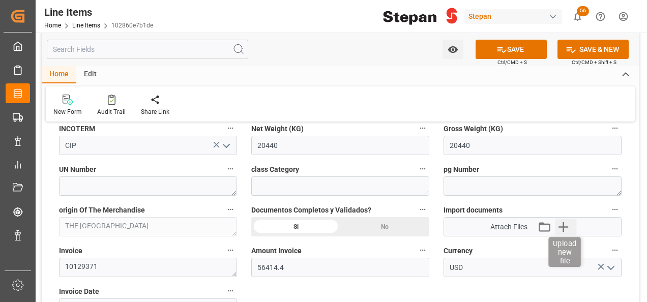
click at [567, 226] on icon "button" at bounding box center [563, 227] width 10 height 10
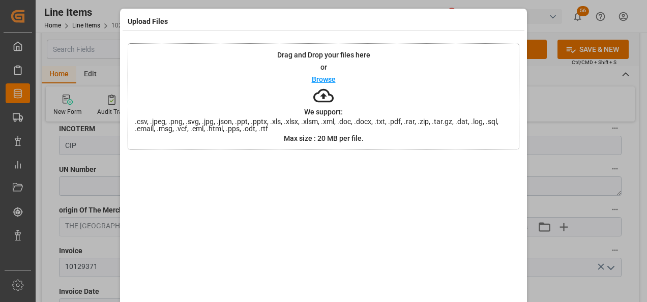
click at [314, 78] on p "Browse" at bounding box center [324, 79] width 24 height 7
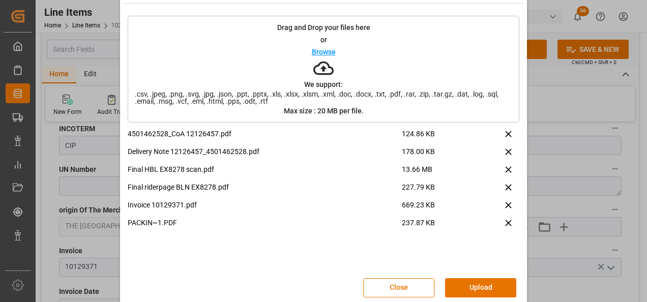
scroll to position [40, 0]
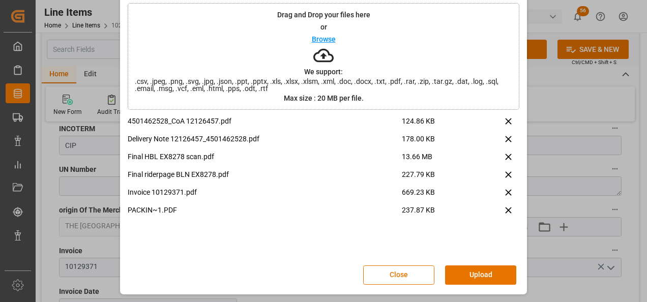
drag, startPoint x: 488, startPoint y: 272, endPoint x: 485, endPoint y: 276, distance: 5.2
click at [485, 275] on button "Upload" at bounding box center [480, 274] width 71 height 19
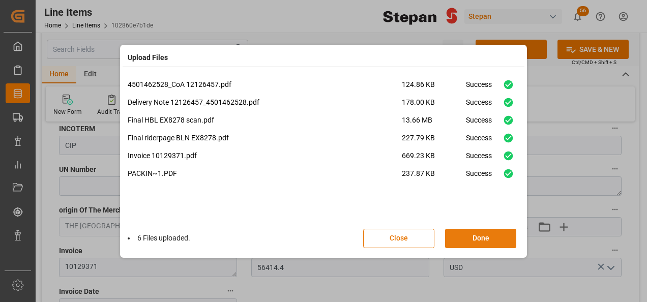
click at [489, 239] on button "Done" at bounding box center [480, 238] width 71 height 19
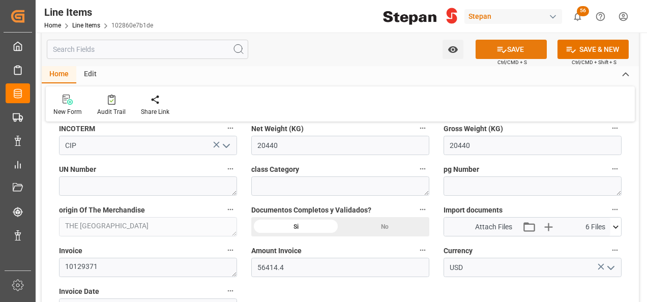
click at [517, 48] on button "SAVE" at bounding box center [510, 49] width 71 height 19
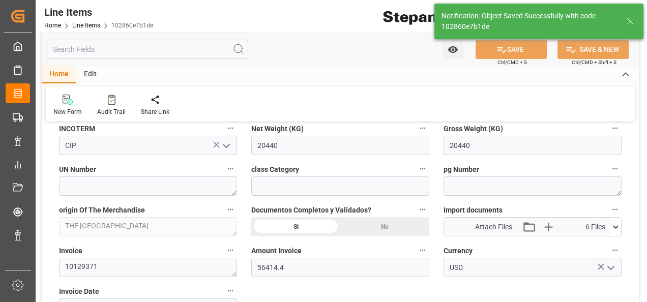
type input "27-08-2025 17:23"
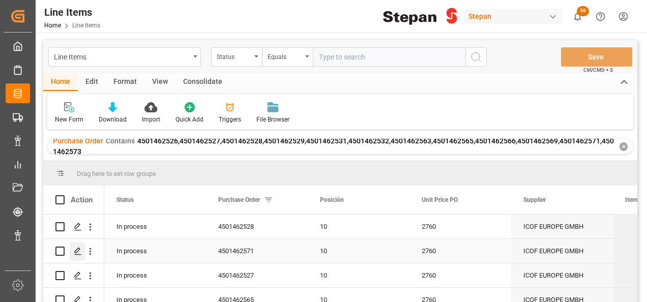
click at [75, 250] on icon "Press SPACE to select this row." at bounding box center [78, 251] width 8 height 8
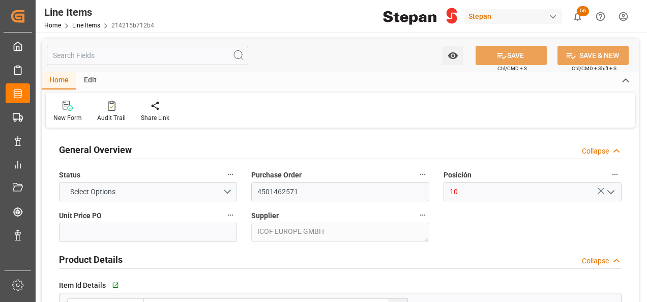
type input "2760"
type input "12352104"
type input "20000"
type input "20480"
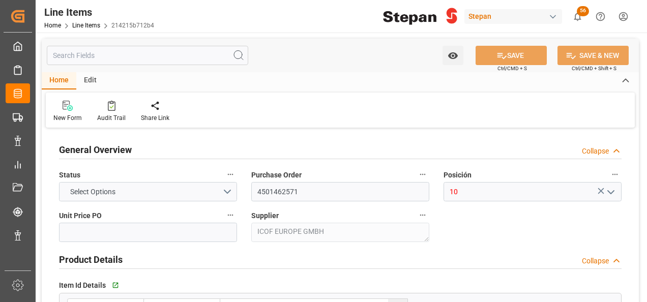
type input "56524.8"
type input "11-08-2025"
type input "27-08-2025 17:09"
type input "19-05-2025 19:40"
type input "13-07-2025"
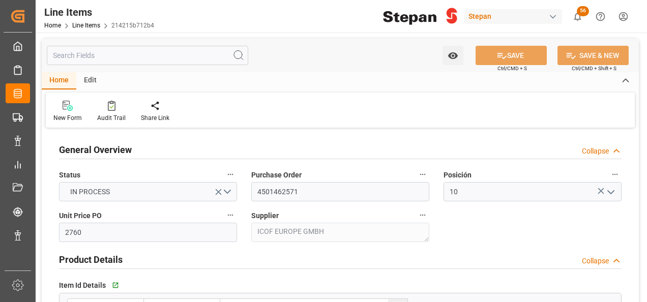
type input "08-09-2025"
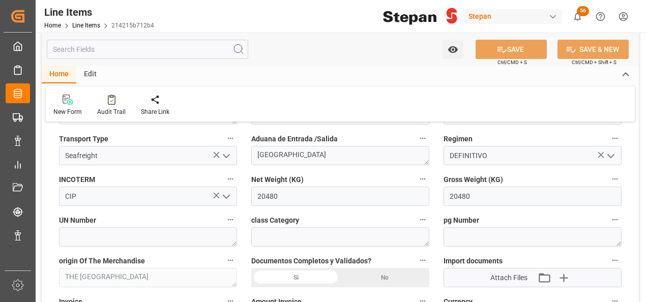
scroll to position [508, 0]
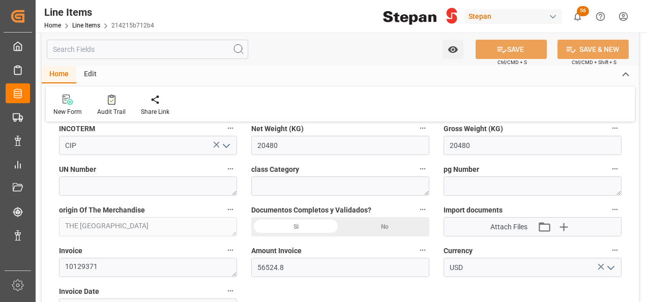
click at [309, 225] on div "Si" at bounding box center [295, 226] width 89 height 19
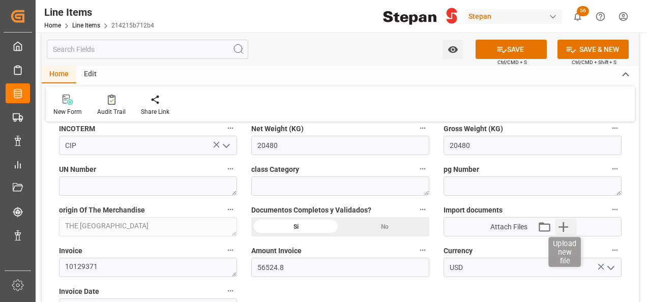
click at [564, 230] on icon "button" at bounding box center [563, 227] width 10 height 10
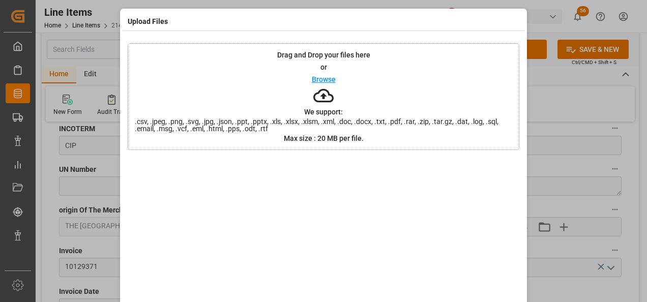
click at [317, 74] on div "Browse" at bounding box center [324, 79] width 24 height 12
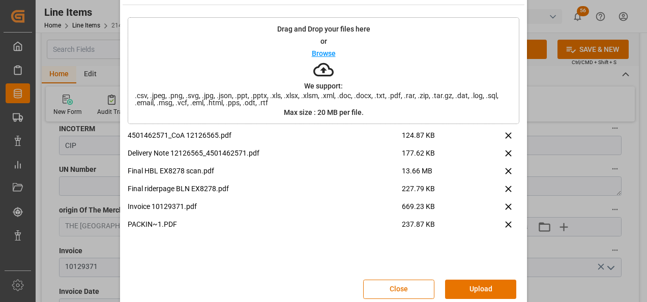
scroll to position [40, 0]
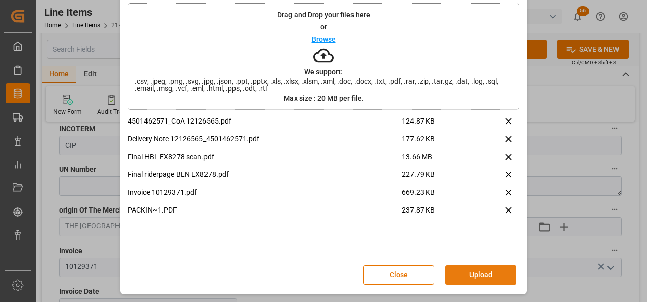
click at [466, 272] on button "Upload" at bounding box center [480, 274] width 71 height 19
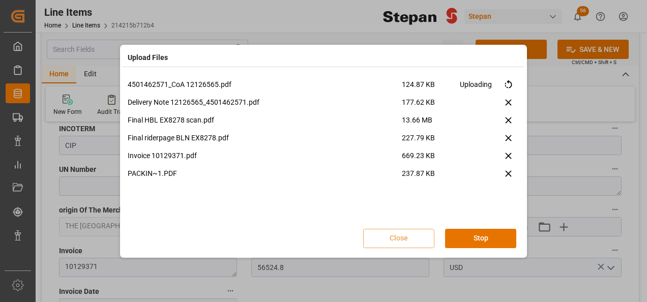
scroll to position [0, 0]
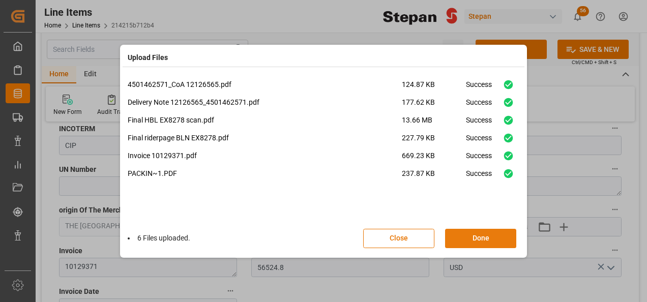
click at [491, 240] on button "Done" at bounding box center [480, 238] width 71 height 19
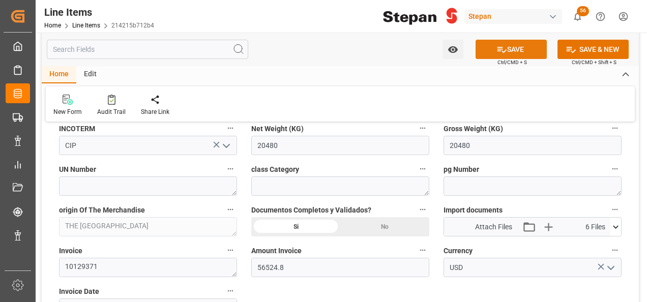
click at [505, 48] on button "SAVE" at bounding box center [510, 49] width 71 height 19
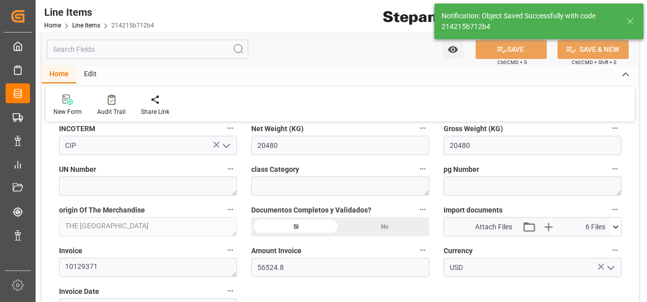
type input "27-08-2025 17:24"
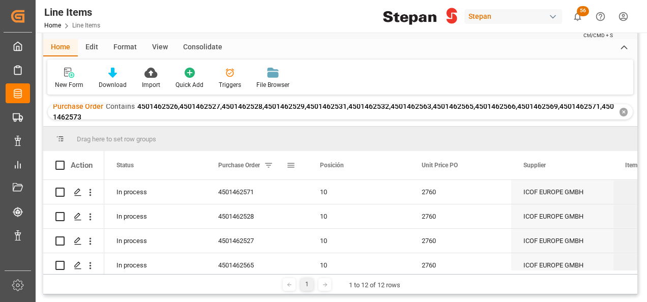
scroll to position [51, 0]
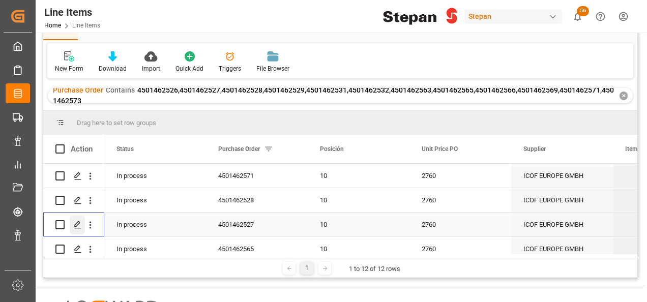
click at [76, 225] on icon "Press SPACE to select this row." at bounding box center [78, 225] width 8 height 8
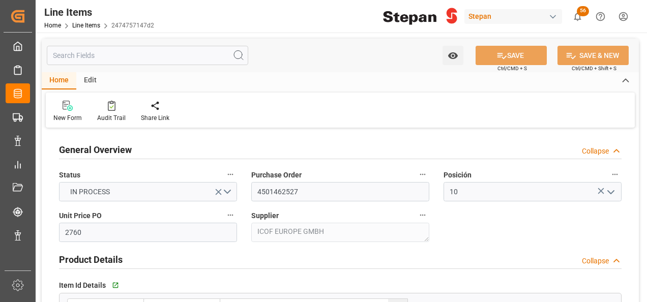
type input "11-08-2025"
type input "27-08-2025 17:09"
type input "19-05-2025 19:40"
type input "15-06-2025"
type input "11-08-2025"
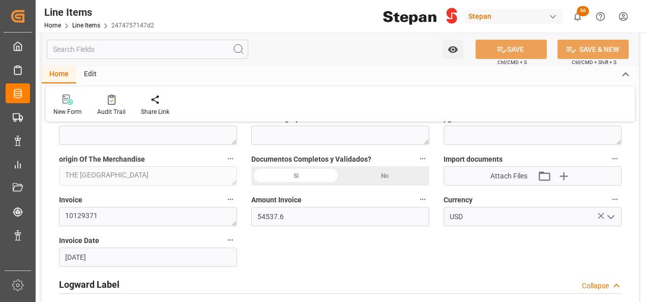
scroll to position [508, 0]
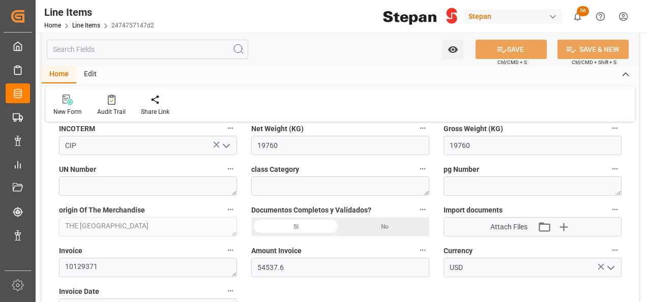
click at [289, 225] on div "Si" at bounding box center [295, 226] width 89 height 19
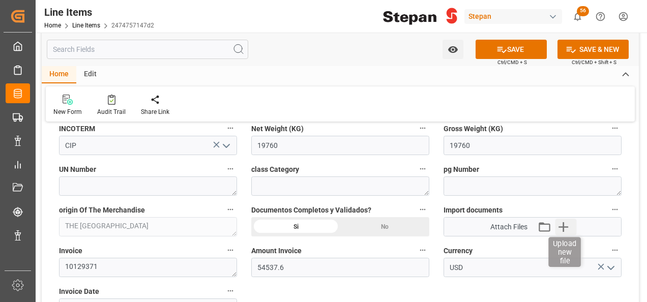
click at [563, 222] on icon "button" at bounding box center [563, 227] width 10 height 10
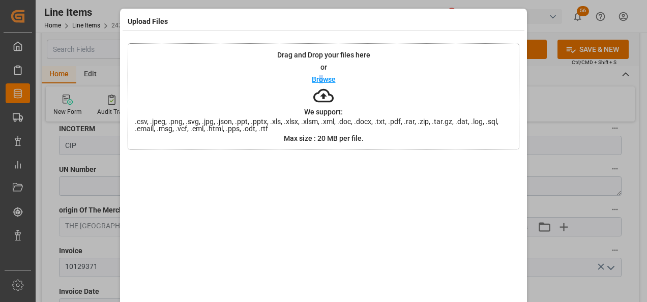
click at [318, 78] on p "Browse" at bounding box center [324, 79] width 24 height 7
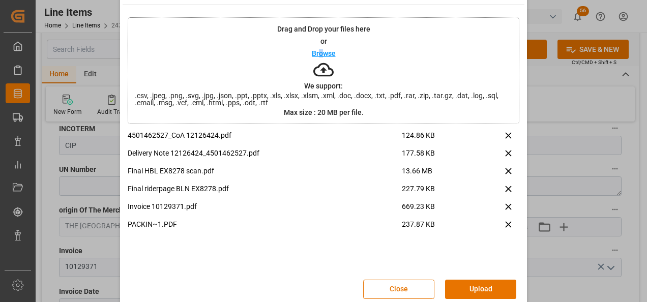
scroll to position [40, 0]
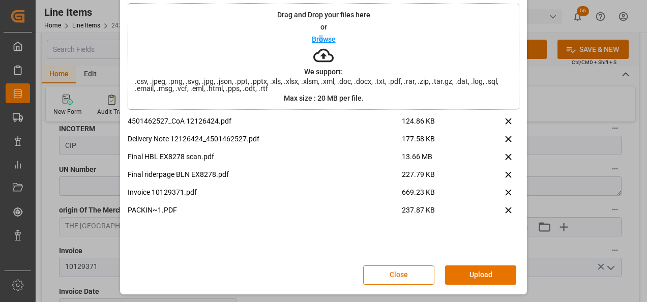
drag, startPoint x: 469, startPoint y: 270, endPoint x: 463, endPoint y: 281, distance: 12.3
click at [469, 271] on button "Upload" at bounding box center [480, 274] width 71 height 19
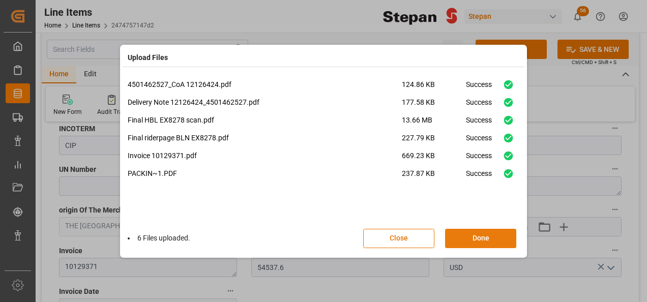
click at [479, 238] on button "Done" at bounding box center [480, 238] width 71 height 19
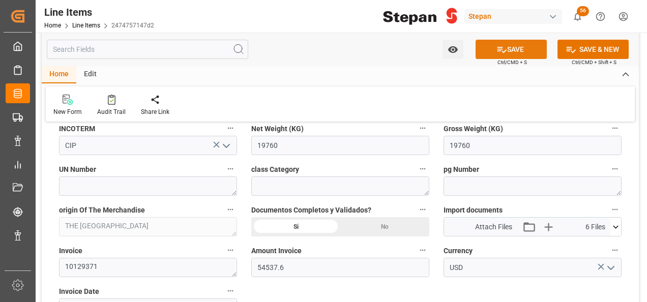
click at [504, 50] on button "SAVE" at bounding box center [510, 49] width 71 height 19
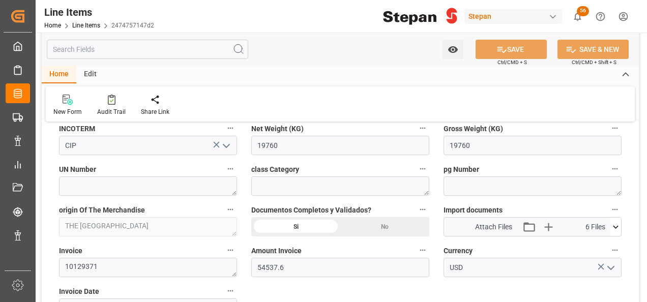
type input "27-08-2025 17:26"
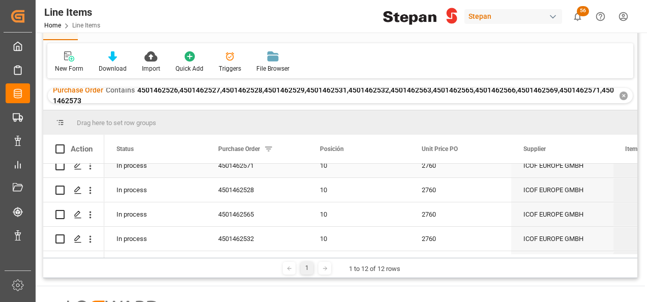
scroll to position [51, 0]
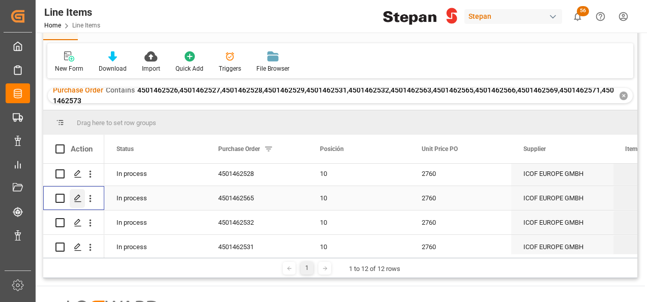
click at [78, 195] on polygon "Press SPACE to select this row." at bounding box center [77, 197] width 5 height 5
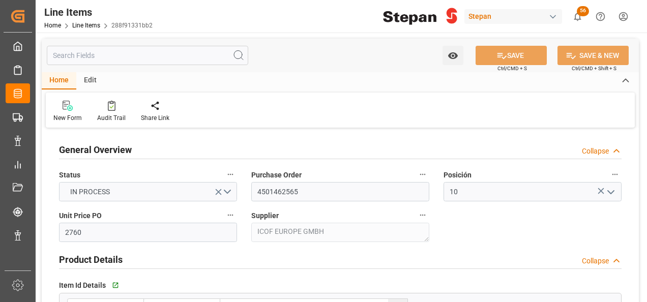
type input "11-08-2025"
type input "27-08-2025 17:09"
type input "19-05-2025 19:40"
type input "10-07-2025"
type input "08-09-2025"
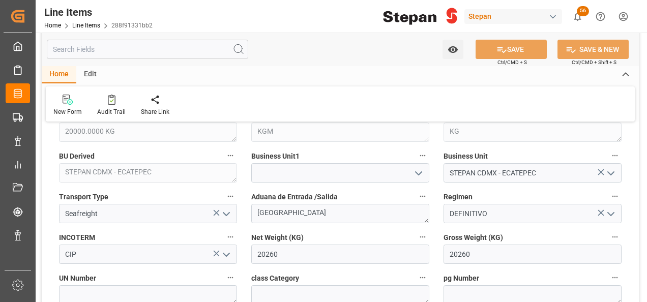
scroll to position [508, 0]
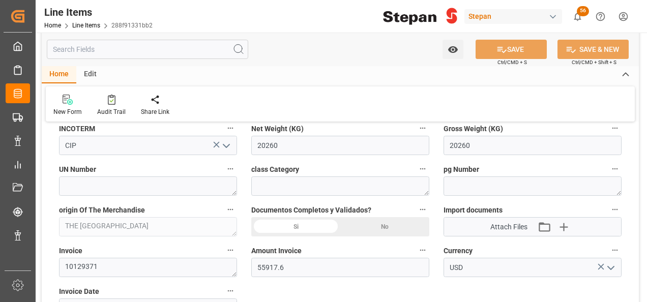
click at [300, 223] on div "Si" at bounding box center [295, 226] width 89 height 19
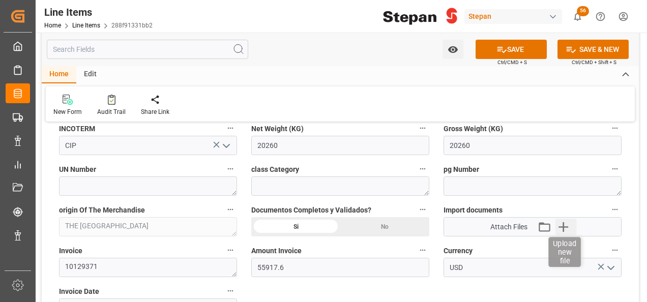
click at [562, 230] on icon "button" at bounding box center [563, 227] width 16 height 16
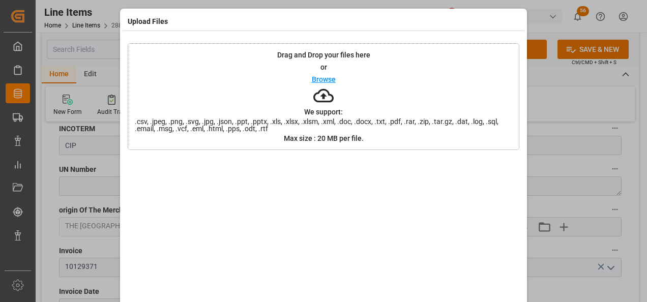
click at [321, 74] on div "Browse" at bounding box center [324, 79] width 24 height 12
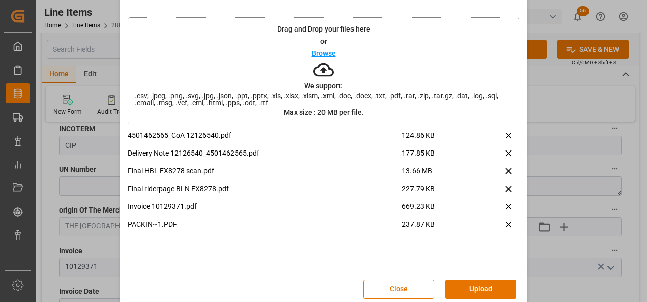
scroll to position [40, 0]
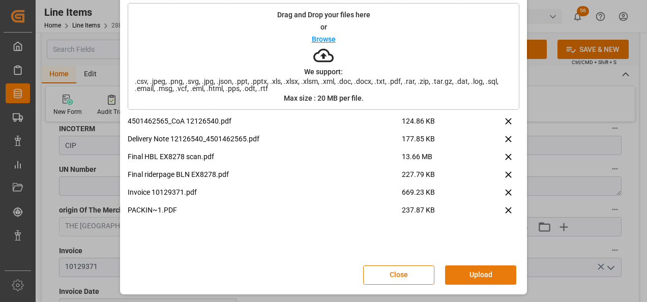
click at [476, 271] on button "Upload" at bounding box center [480, 274] width 71 height 19
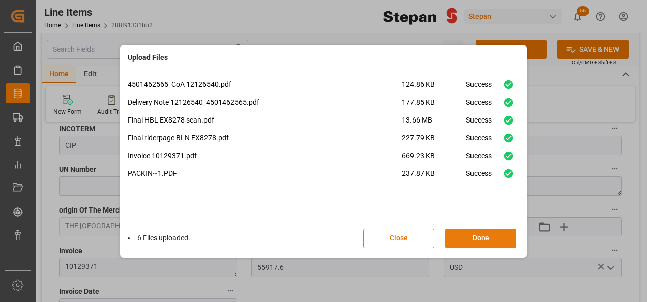
click at [495, 237] on button "Done" at bounding box center [480, 238] width 71 height 19
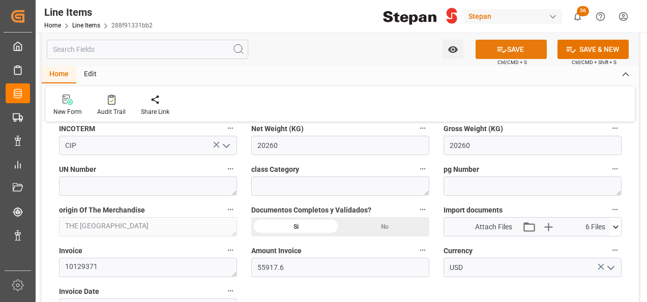
click at [525, 47] on button "SAVE" at bounding box center [510, 49] width 71 height 19
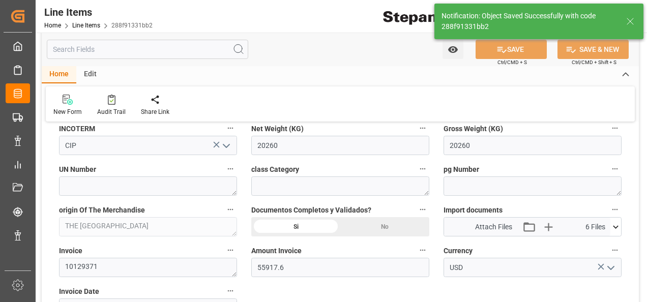
type input "27-08-2025 17:27"
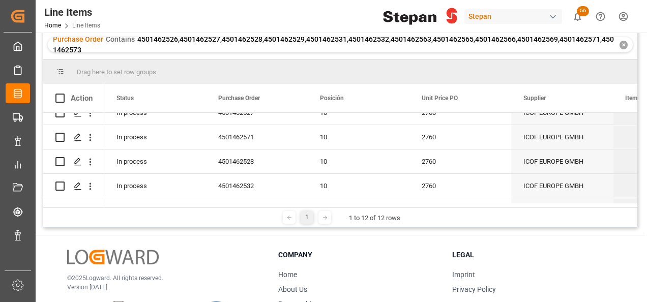
scroll to position [51, 0]
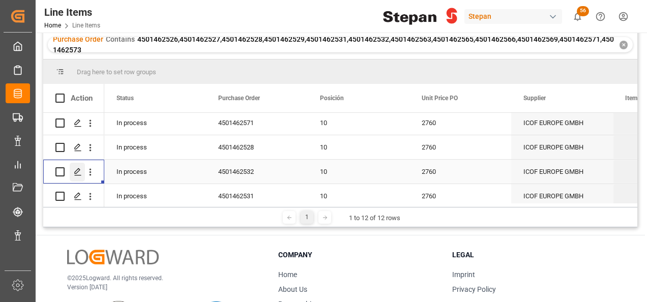
click at [77, 170] on polygon "Press SPACE to select this row." at bounding box center [77, 171] width 5 height 5
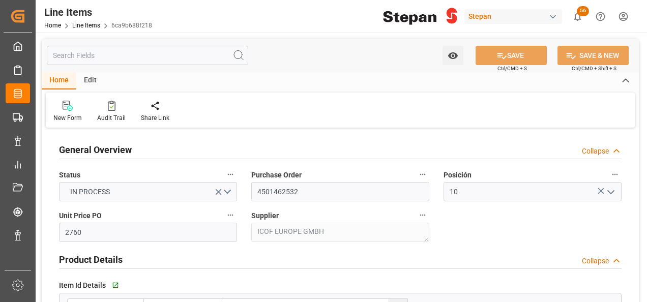
type input "11-08-2025"
type input "27-08-2025 17:09"
type input "19-05-2025 19:40"
type input "19-06-2025"
type input "11-08-2025"
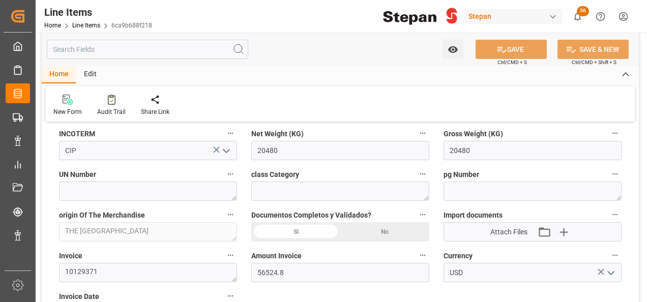
scroll to position [559, 0]
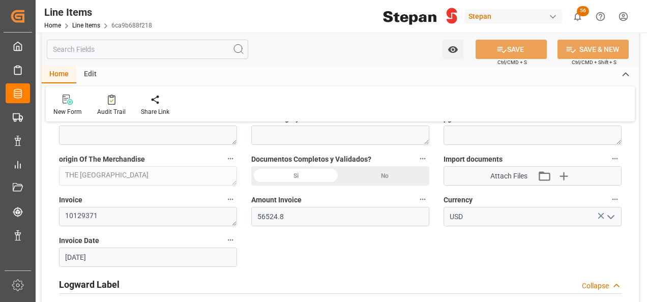
click at [295, 176] on div "Si" at bounding box center [295, 175] width 89 height 19
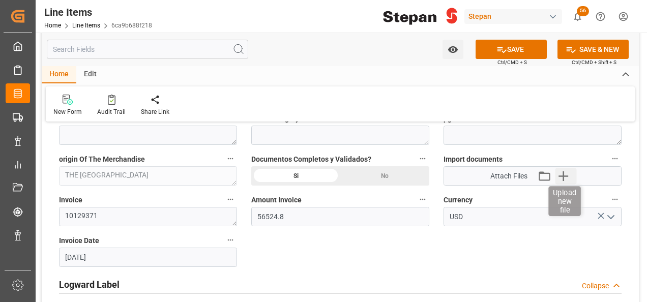
click at [560, 175] on icon "button" at bounding box center [563, 176] width 10 height 10
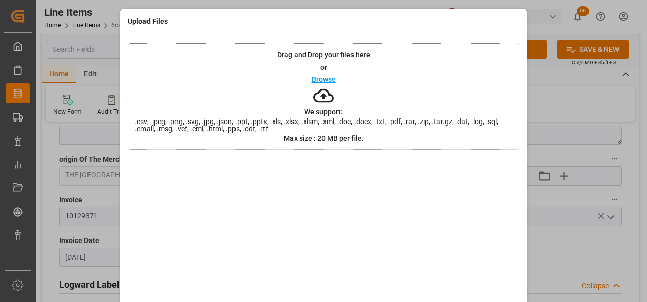
click at [315, 77] on p "Browse" at bounding box center [324, 79] width 24 height 7
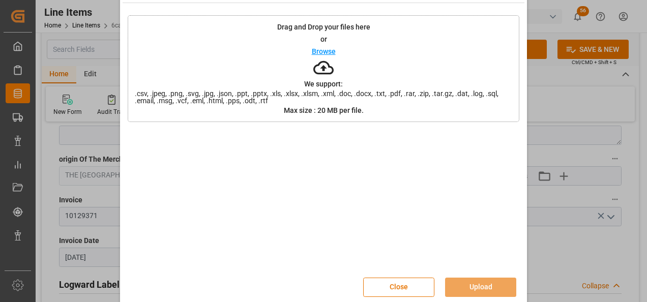
scroll to position [40, 0]
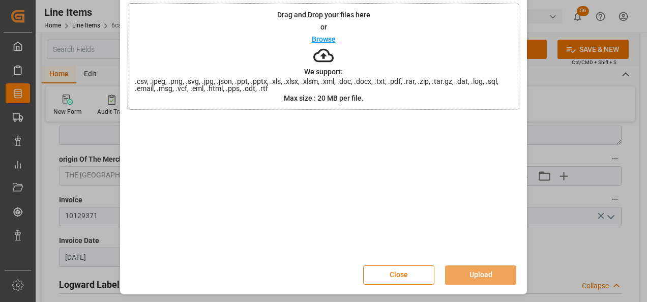
click at [399, 274] on button "Close" at bounding box center [398, 274] width 71 height 19
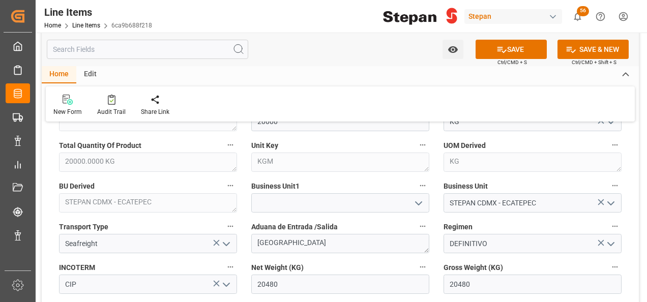
scroll to position [508, 0]
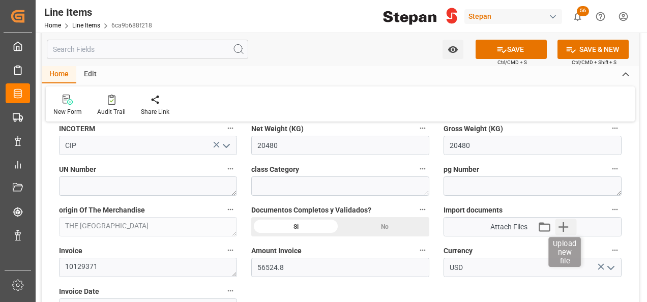
click at [567, 227] on icon "button" at bounding box center [563, 227] width 16 height 16
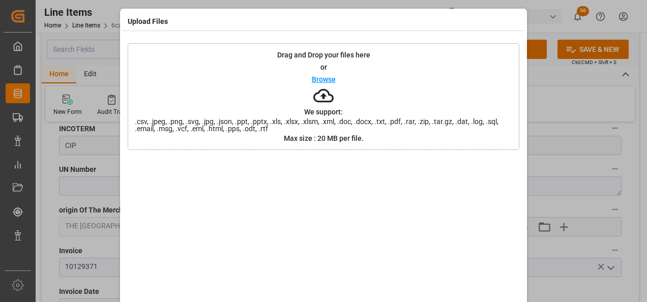
click at [320, 79] on p "Browse" at bounding box center [324, 79] width 24 height 7
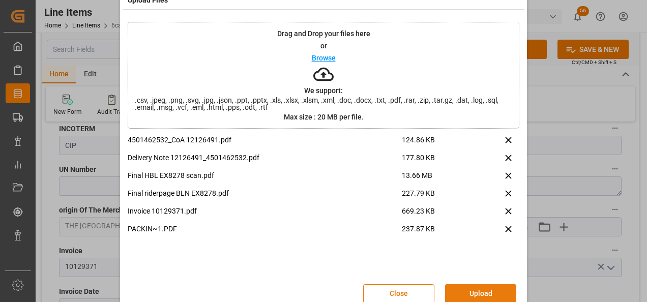
scroll to position [40, 0]
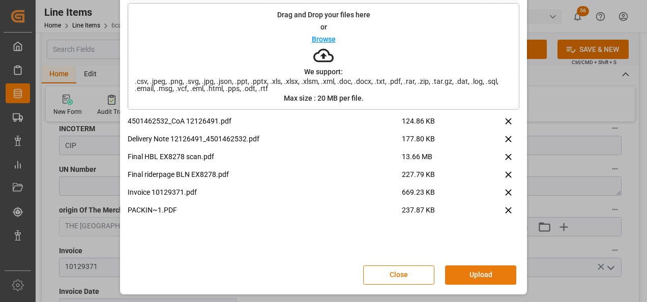
click at [472, 274] on button "Upload" at bounding box center [480, 274] width 71 height 19
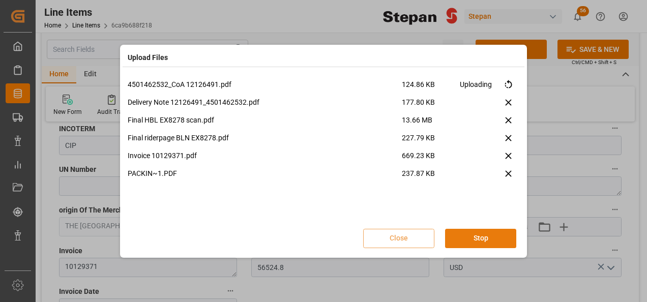
scroll to position [0, 0]
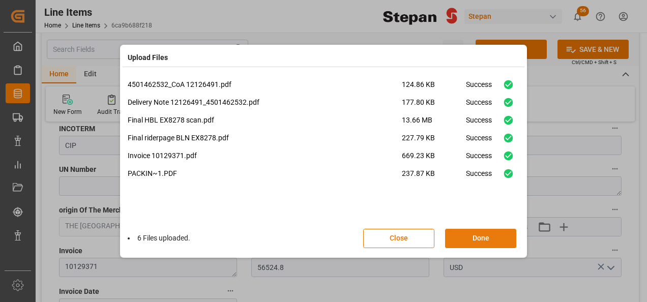
click at [470, 240] on button "Done" at bounding box center [480, 238] width 71 height 19
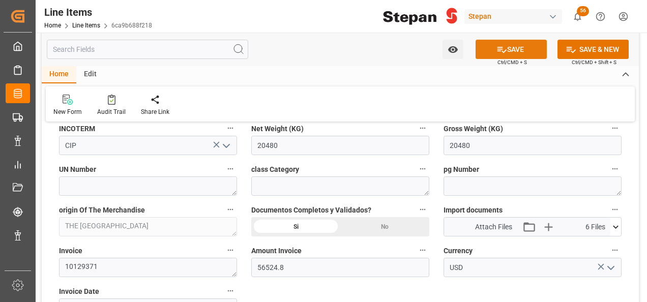
click at [503, 52] on icon at bounding box center [501, 49] width 11 height 11
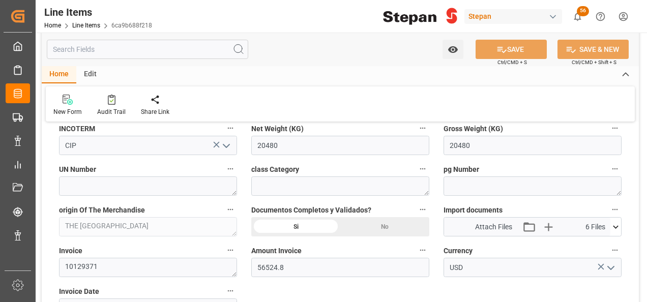
type input "27-08-2025 17:28"
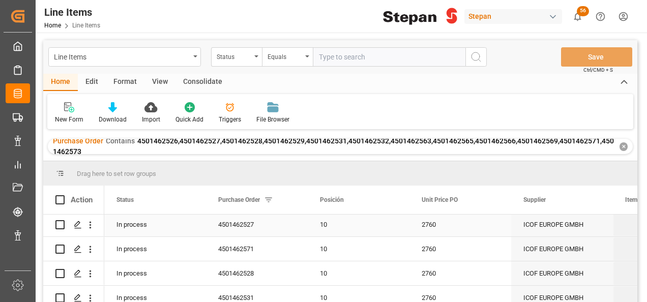
scroll to position [102, 0]
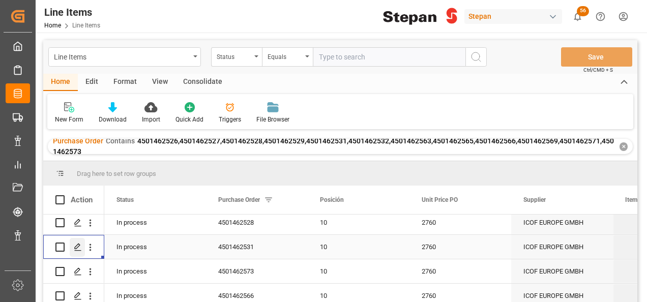
click at [81, 244] on icon "Press SPACE to select this row." at bounding box center [78, 247] width 8 height 8
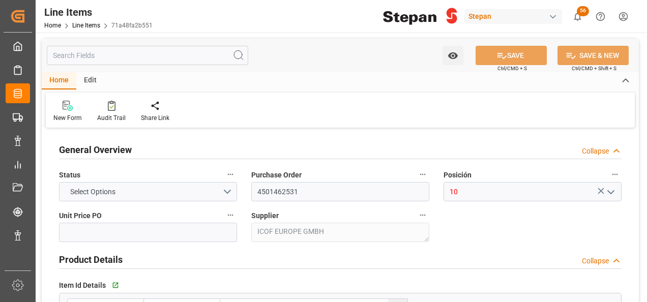
type input "2760"
type input "12352104"
type input "20000"
type input "20440"
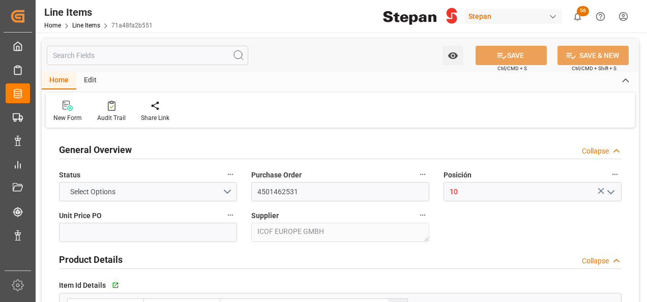
type input "56414.4"
type input "11-08-2025"
type input "27-08-2025 17:09"
type input "19-05-2025 19:40"
type input "18-06-2025"
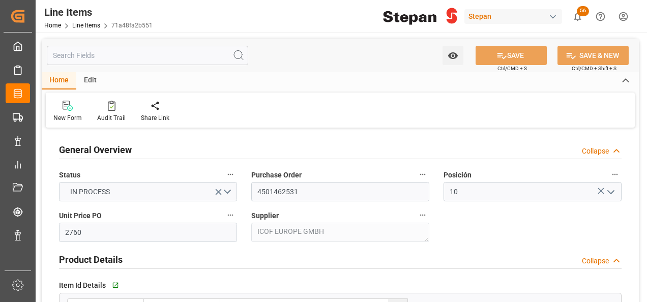
type input "11-08-2025"
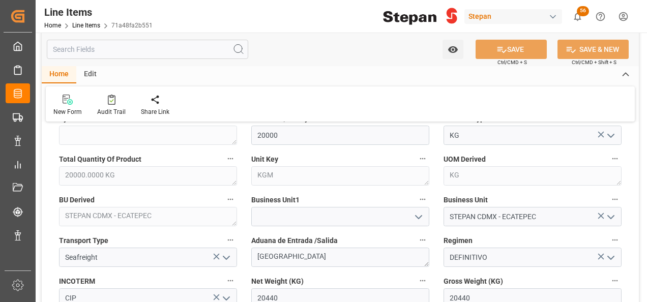
scroll to position [508, 0]
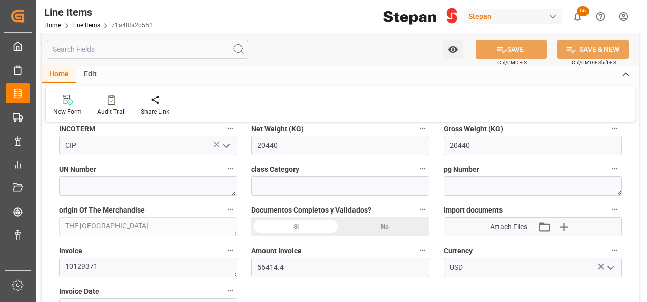
click at [293, 226] on div "Si" at bounding box center [295, 226] width 89 height 19
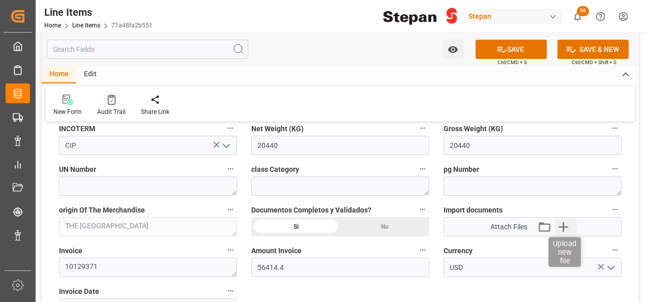
click at [564, 226] on icon "button" at bounding box center [563, 227] width 10 height 10
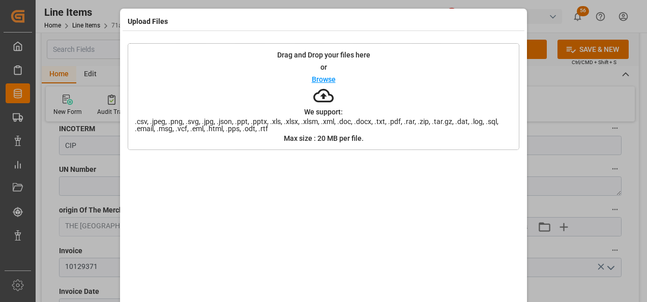
click at [312, 81] on p "Browse" at bounding box center [324, 79] width 24 height 7
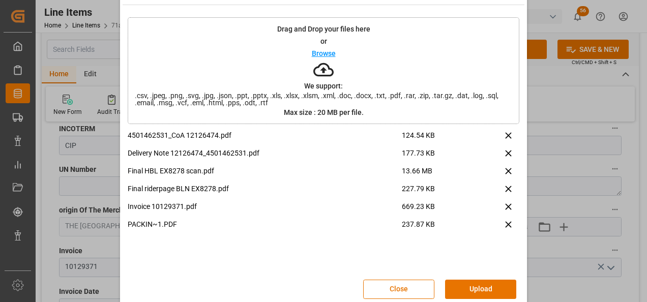
scroll to position [40, 0]
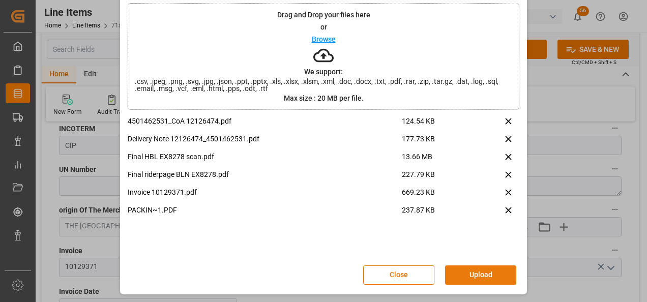
drag, startPoint x: 472, startPoint y: 272, endPoint x: 471, endPoint y: 252, distance: 20.4
click at [473, 272] on button "Upload" at bounding box center [480, 274] width 71 height 19
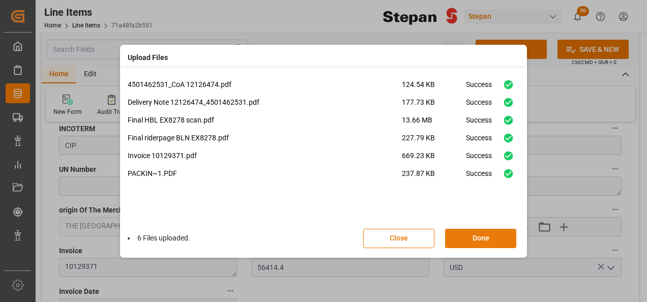
click at [479, 236] on button "Done" at bounding box center [480, 238] width 71 height 19
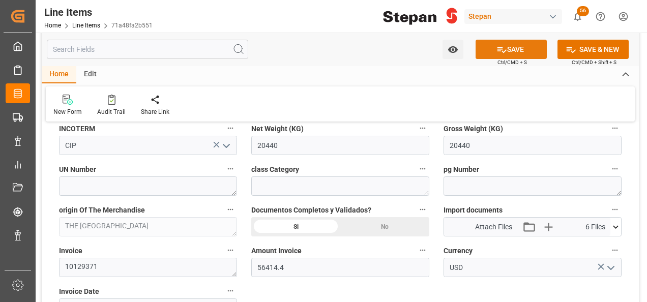
click at [509, 50] on button "SAVE" at bounding box center [510, 49] width 71 height 19
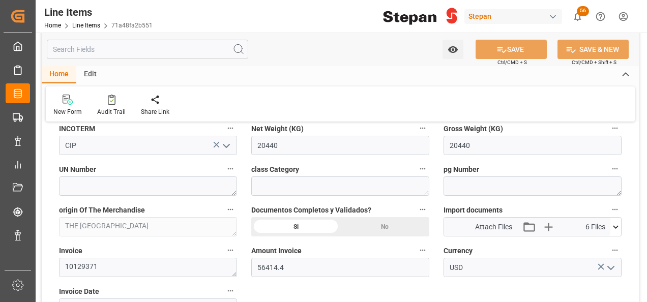
type input "27-08-2025 17:29"
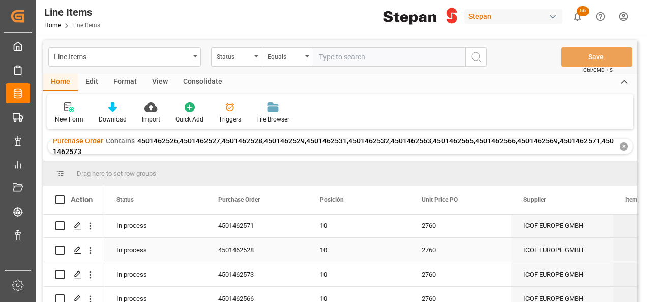
scroll to position [102, 0]
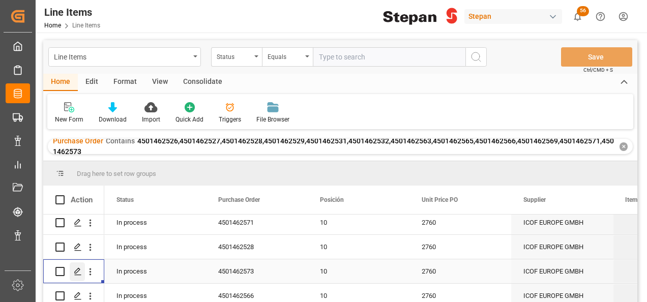
click at [75, 272] on polygon "Press SPACE to select this row." at bounding box center [77, 270] width 5 height 5
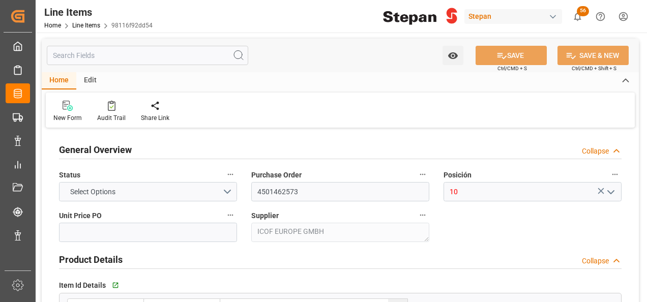
type input "2760"
type input "12352104"
type input "20000"
type input "19780"
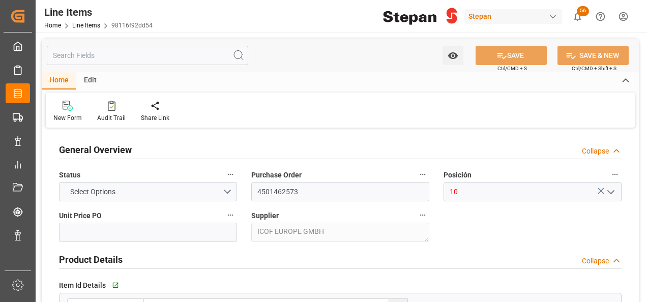
type input "54592.8"
type input "11-08-2025"
type input "27-08-2025 17:09"
type input "19-05-2025 19:40"
type input "14-07-2025"
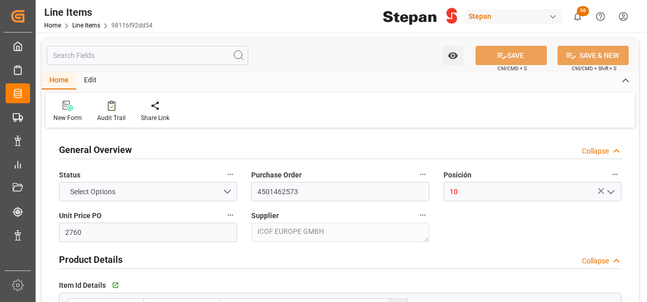
type input "08-09-2025"
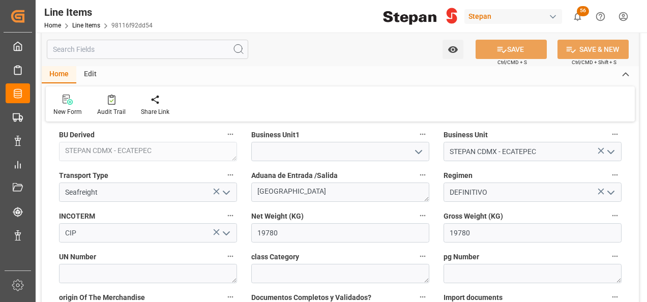
scroll to position [457, 0]
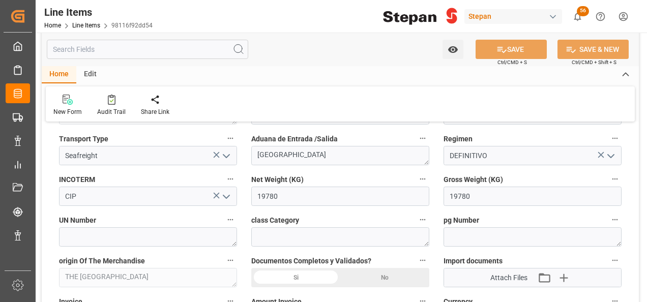
click at [301, 276] on div "Si" at bounding box center [295, 277] width 89 height 19
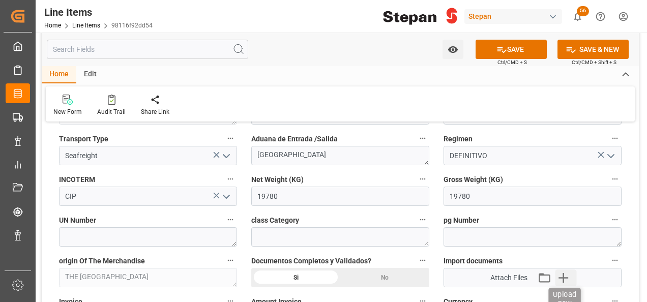
click at [564, 276] on icon "button" at bounding box center [563, 278] width 10 height 10
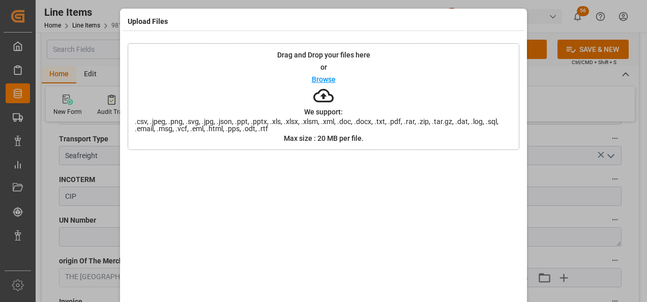
click at [320, 79] on p "Browse" at bounding box center [324, 79] width 24 height 7
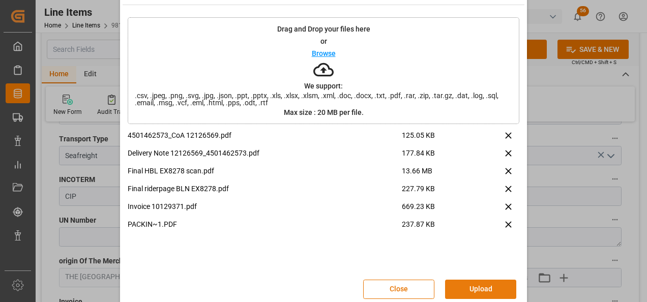
scroll to position [40, 0]
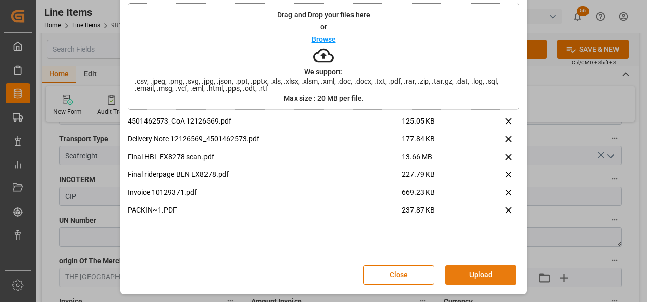
click at [475, 271] on button "Upload" at bounding box center [480, 274] width 71 height 19
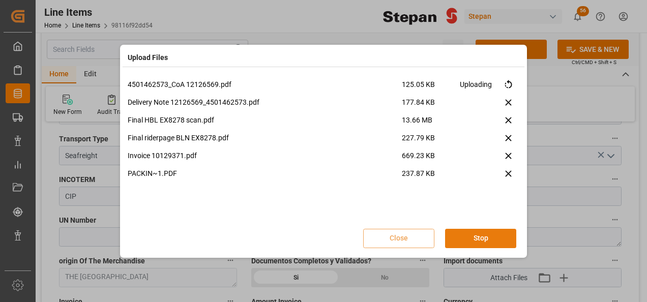
scroll to position [0, 0]
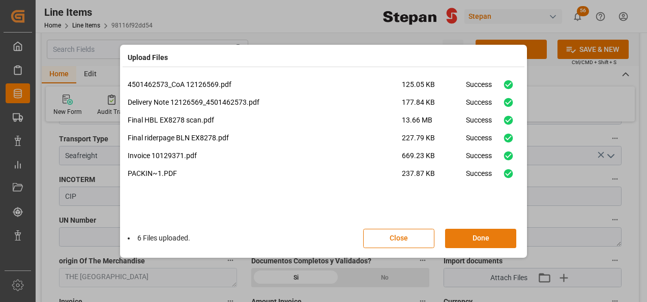
drag, startPoint x: 472, startPoint y: 235, endPoint x: 466, endPoint y: 246, distance: 13.0
click at [466, 245] on button "Done" at bounding box center [480, 238] width 71 height 19
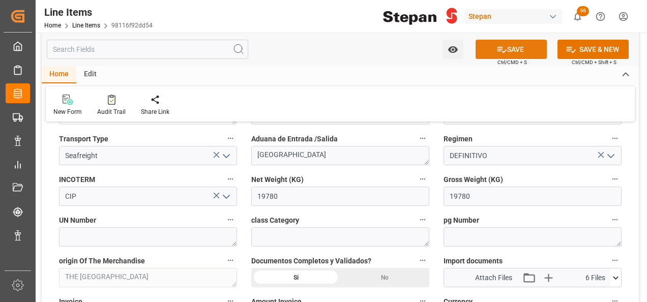
click at [502, 45] on icon at bounding box center [501, 49] width 11 height 11
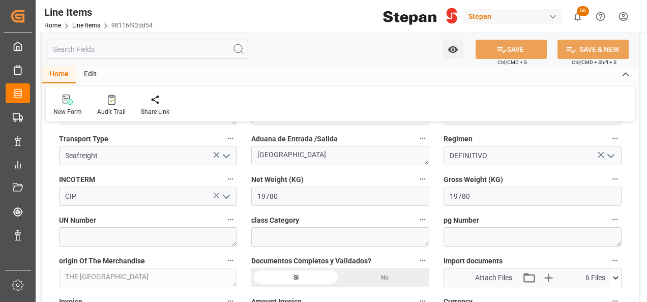
type input "27-08-2025 17:30"
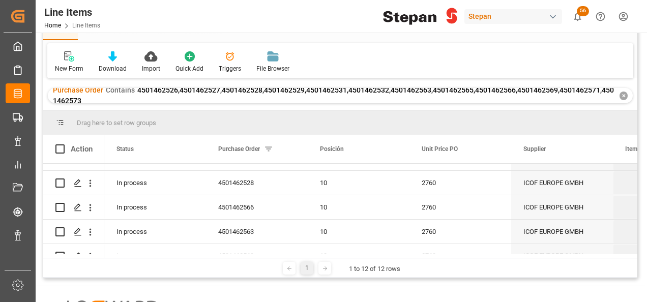
scroll to position [152, 0]
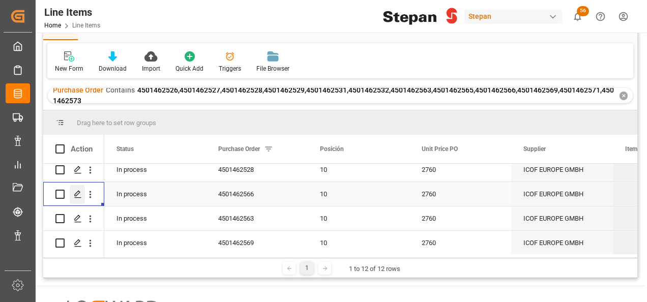
click at [78, 195] on icon "Press SPACE to select this row." at bounding box center [78, 194] width 8 height 8
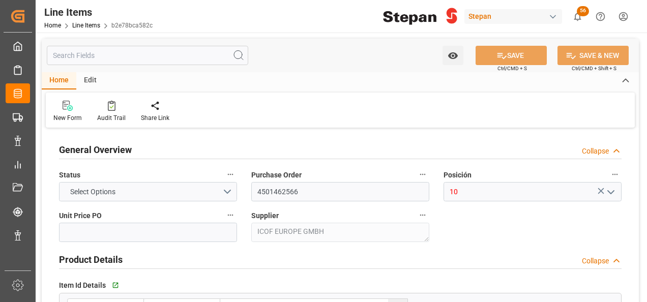
type input "2760"
type input "12352104"
type input "20000"
type input "20460"
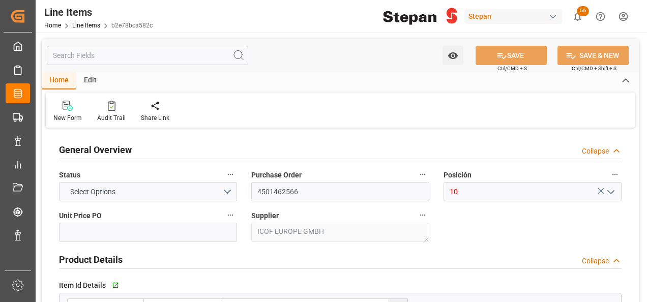
type input "56469.6"
type input "11-08-2025"
type input "27-08-2025 17:09"
type input "19-05-2025 19:40"
type input "11-07-2025"
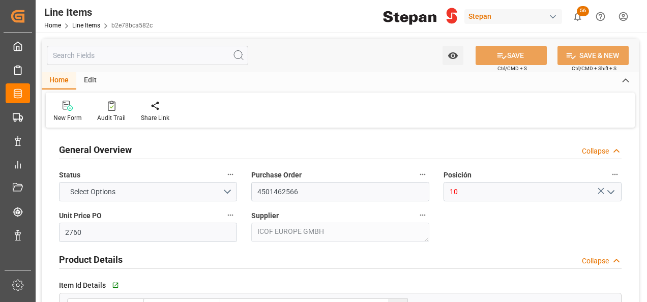
type input "08-09-2025"
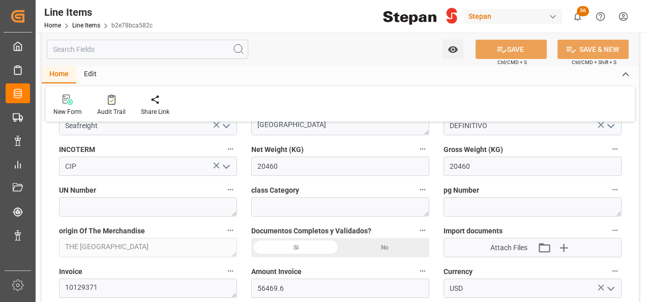
scroll to position [508, 0]
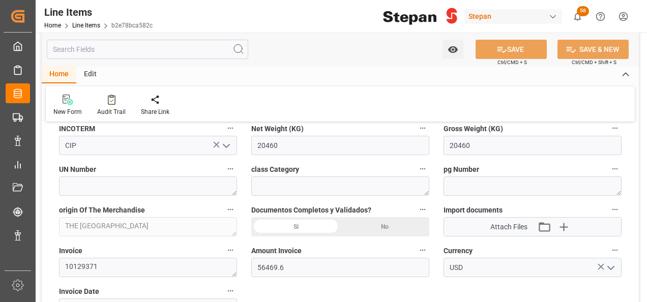
click at [304, 227] on div "Si" at bounding box center [295, 226] width 89 height 19
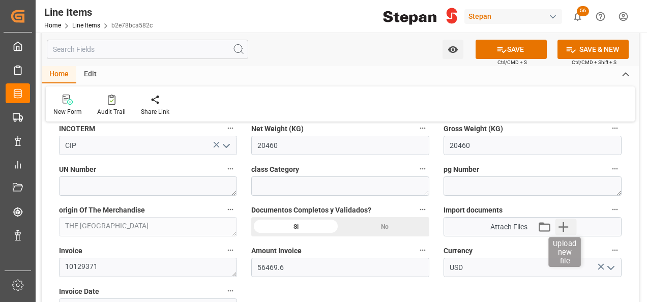
click at [564, 223] on icon "button" at bounding box center [563, 227] width 16 height 16
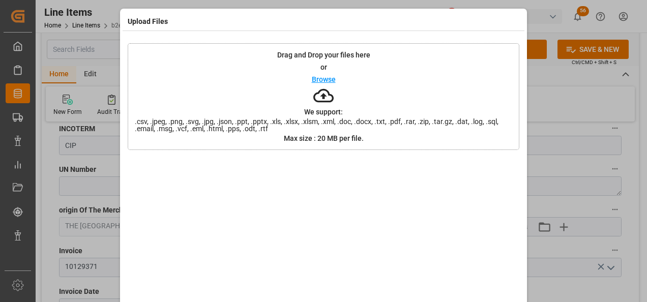
click at [322, 80] on p "Browse" at bounding box center [324, 79] width 24 height 7
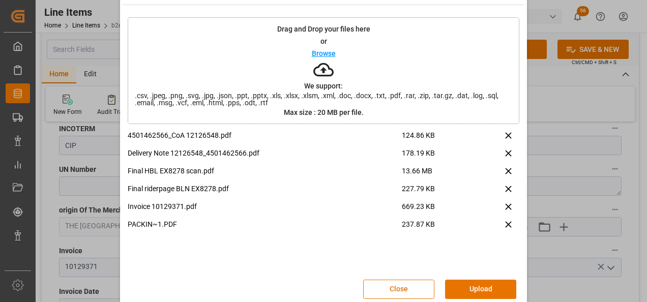
scroll to position [40, 0]
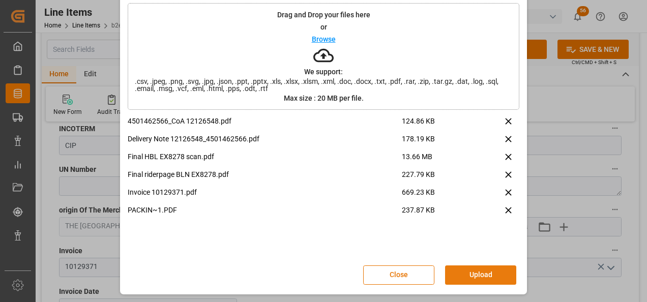
click at [466, 275] on button "Upload" at bounding box center [480, 274] width 71 height 19
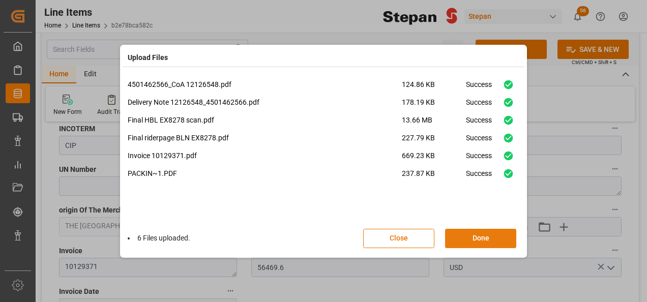
click at [478, 238] on button "Done" at bounding box center [480, 238] width 71 height 19
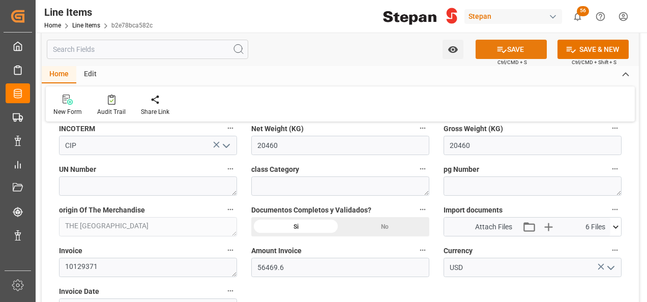
click at [507, 48] on button "SAVE" at bounding box center [510, 49] width 71 height 19
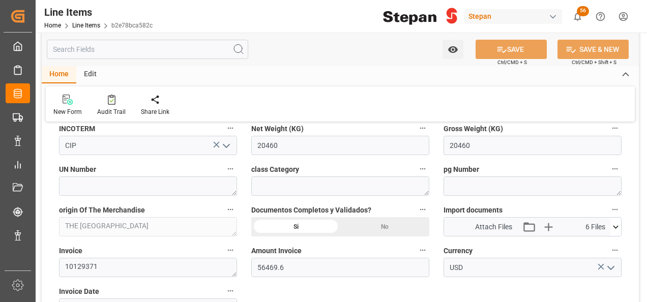
type input "27-08-2025 17:31"
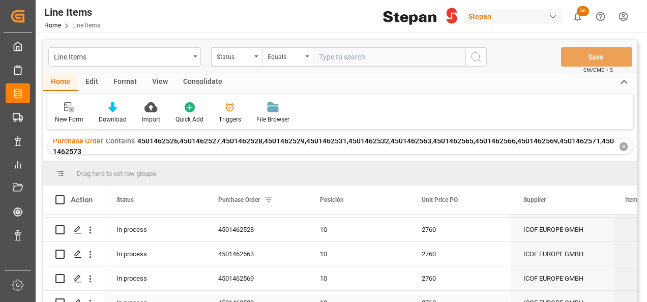
scroll to position [155, 0]
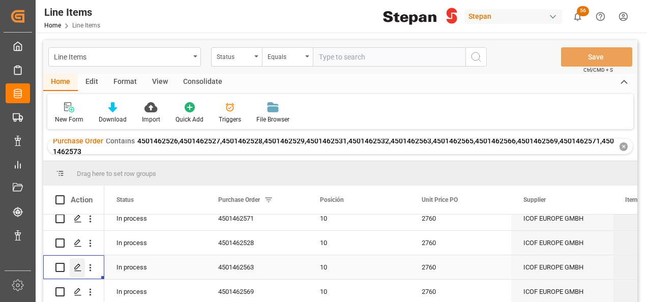
click at [76, 268] on icon "Press SPACE to select this row." at bounding box center [78, 267] width 8 height 8
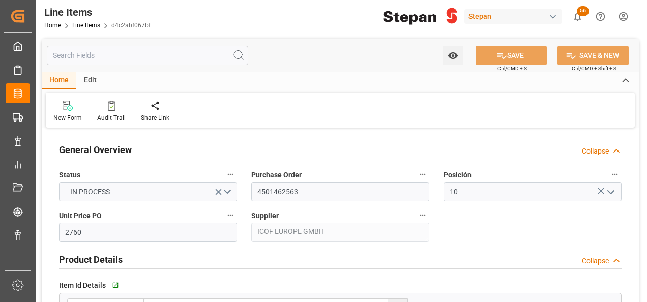
type input "11-08-2025"
type input "27-08-2025 17:09"
type input "19-05-2025 19:40"
type input "09-07-2025"
type input "08-09-2025"
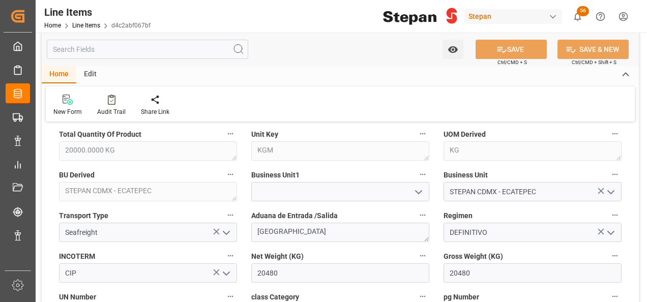
scroll to position [508, 0]
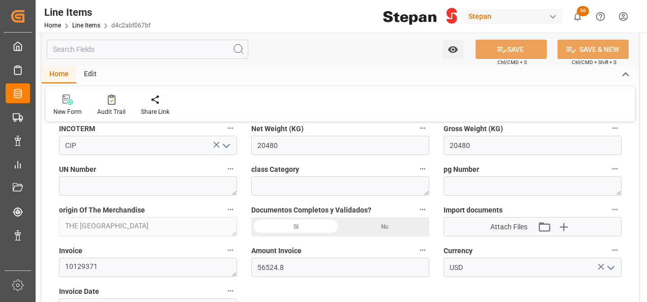
click at [302, 226] on div "Si" at bounding box center [295, 226] width 89 height 19
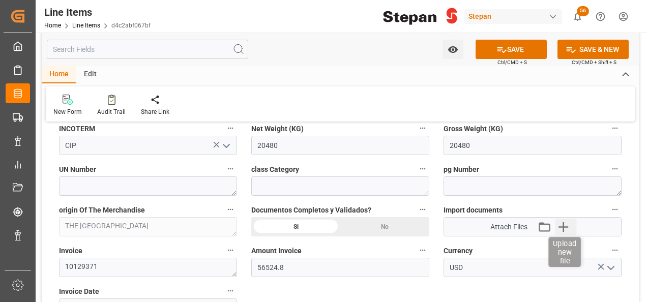
click at [562, 225] on icon "button" at bounding box center [563, 227] width 10 height 10
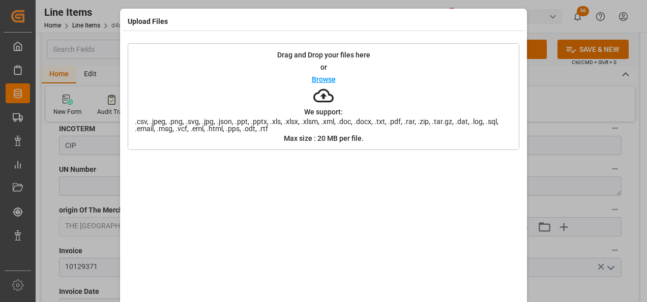
click at [324, 81] on p "Browse" at bounding box center [324, 79] width 24 height 7
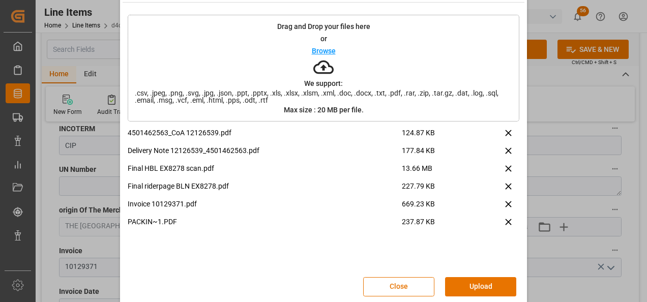
scroll to position [40, 0]
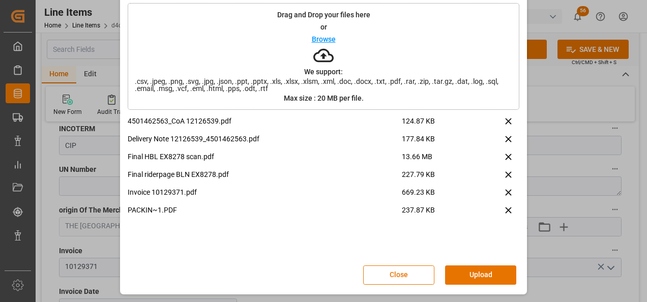
click at [479, 272] on button "Upload" at bounding box center [480, 274] width 71 height 19
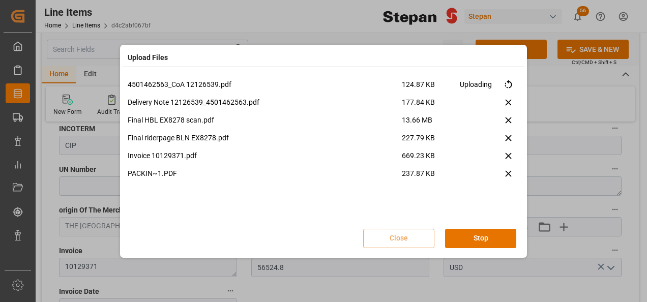
scroll to position [0, 0]
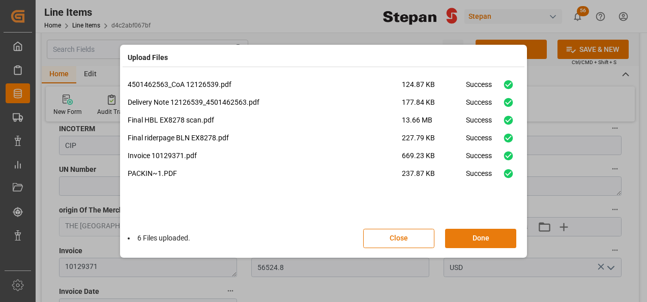
click at [479, 242] on button "Done" at bounding box center [480, 238] width 71 height 19
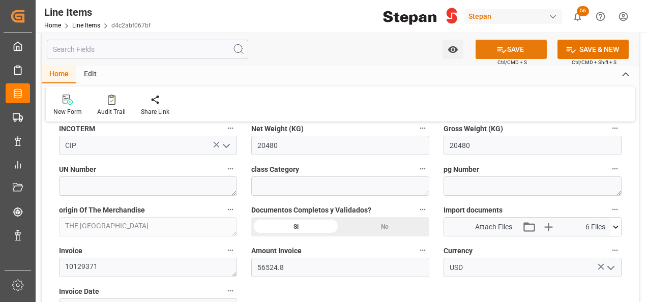
click at [511, 51] on button "SAVE" at bounding box center [510, 49] width 71 height 19
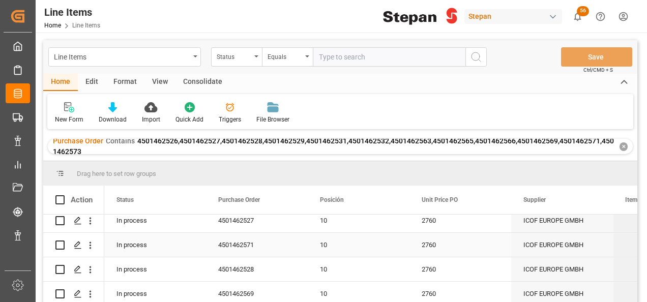
scroll to position [203, 0]
click at [76, 243] on icon "Press SPACE to select this row." at bounding box center [78, 244] width 8 height 8
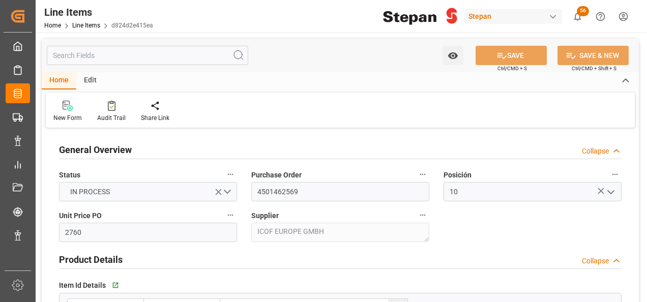
type input "11-08-2025"
type input "27-08-2025 17:09"
type input "19-05-2025 19:40"
type input "12-07-2025"
type input "08-09-2025"
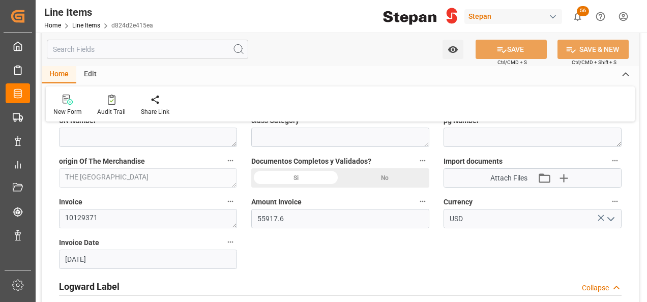
scroll to position [559, 0]
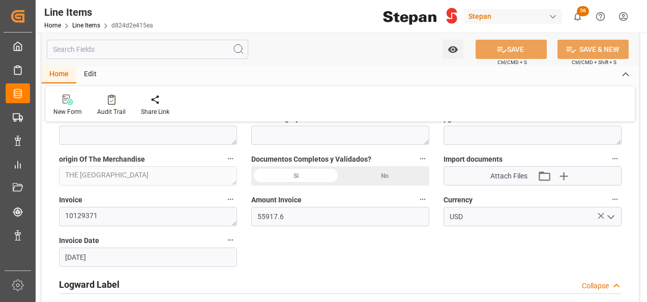
click at [309, 176] on div "Si" at bounding box center [295, 175] width 89 height 19
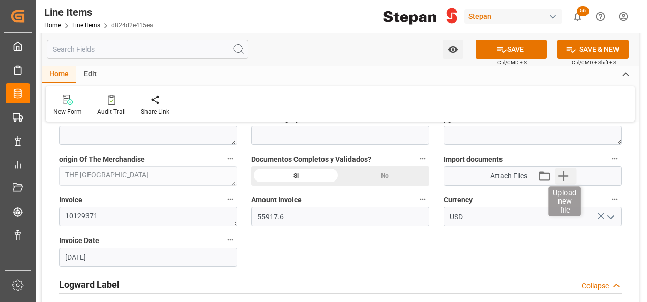
click at [564, 172] on icon "button" at bounding box center [563, 176] width 16 height 16
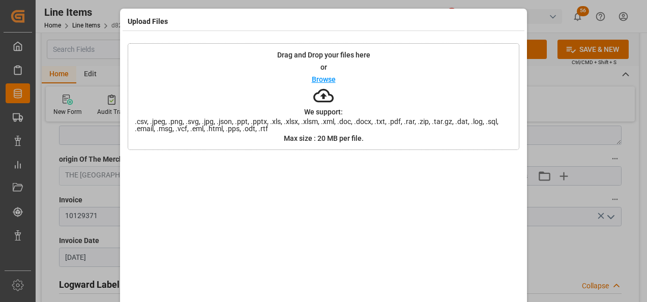
click at [321, 80] on p "Browse" at bounding box center [324, 79] width 24 height 7
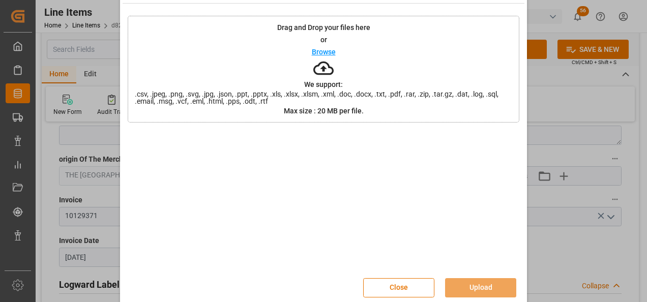
scroll to position [40, 0]
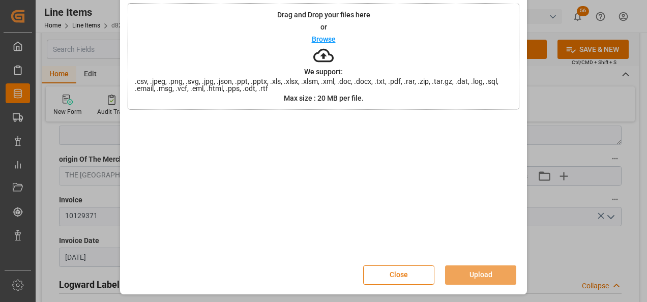
click at [401, 276] on button "Close" at bounding box center [398, 274] width 71 height 19
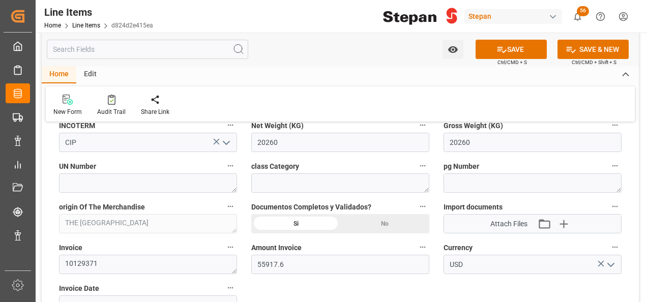
scroll to position [508, 0]
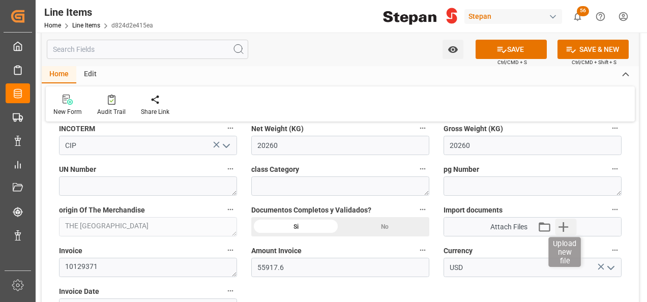
click at [565, 226] on icon "button" at bounding box center [563, 227] width 10 height 10
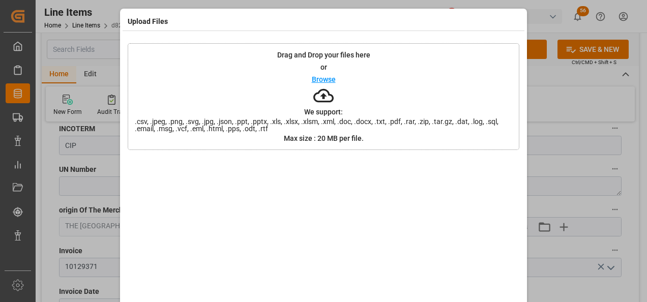
click at [321, 77] on p "Browse" at bounding box center [324, 79] width 24 height 7
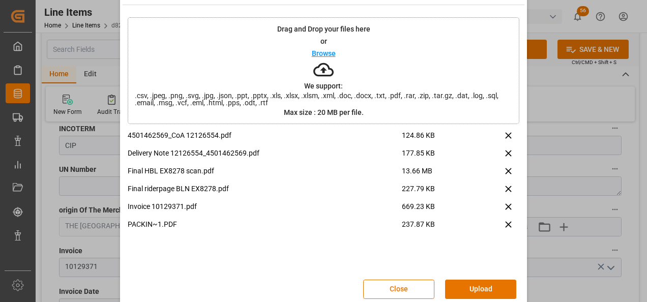
scroll to position [40, 0]
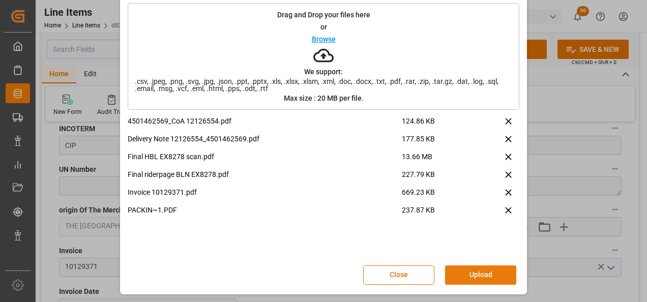
click at [464, 268] on button "Upload" at bounding box center [480, 274] width 71 height 19
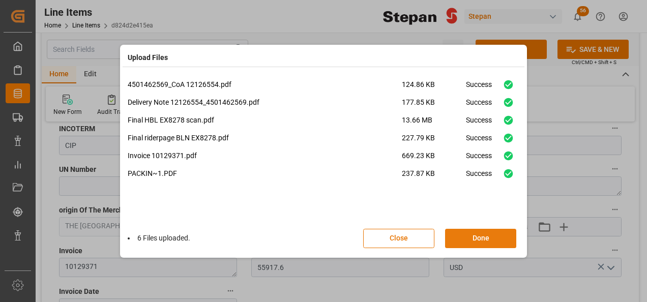
click at [477, 239] on button "Done" at bounding box center [480, 238] width 71 height 19
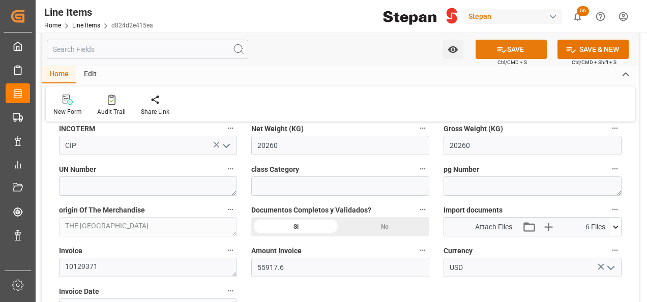
click at [508, 51] on button "SAVE" at bounding box center [510, 49] width 71 height 19
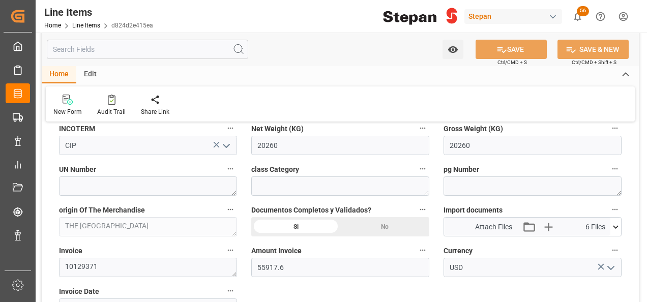
type input "27-08-2025 17:33"
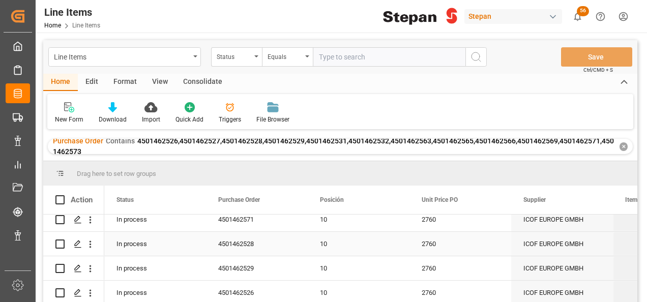
scroll to position [205, 0]
click at [75, 268] on icon "Press SPACE to select this row." at bounding box center [78, 268] width 8 height 8
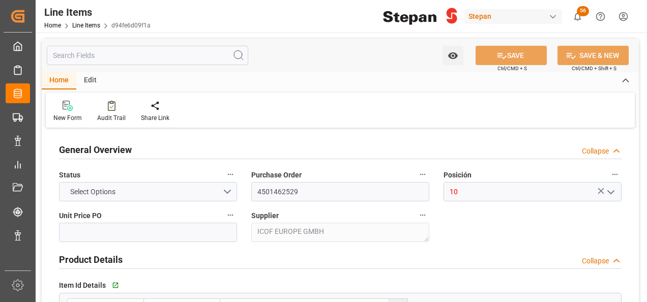
type input "2760"
type input "12352104"
type input "20000"
type input "20580"
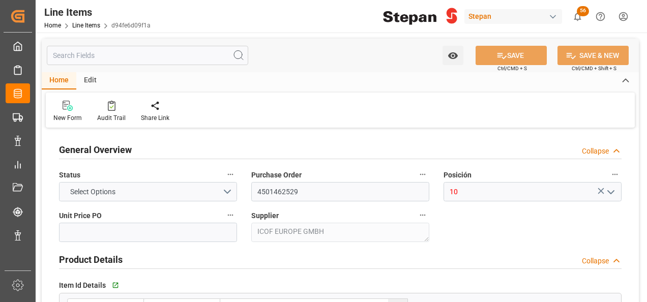
type input "56800.8"
type input "11-08-2025"
type input "27-08-2025 17:09"
type input "19-05-2025 19:40"
type input "17-06-2025"
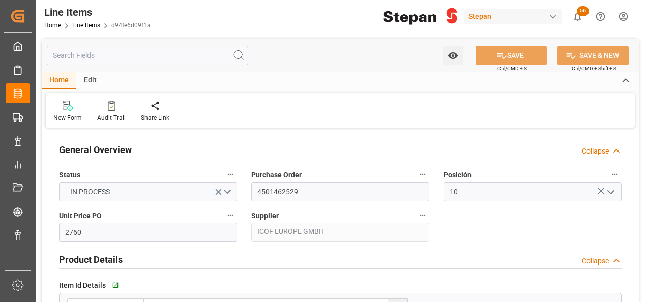
type input "11-08-2025"
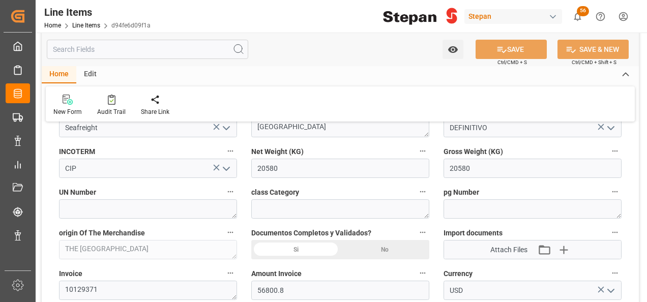
scroll to position [559, 0]
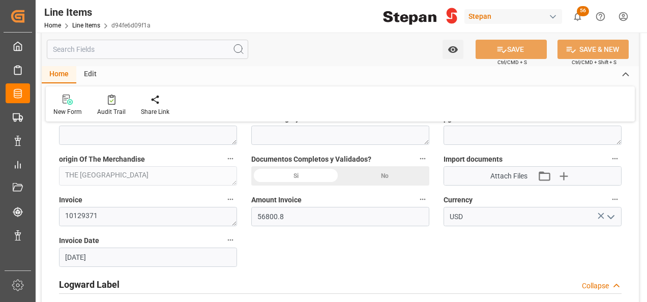
click at [297, 174] on div "Si" at bounding box center [295, 175] width 89 height 19
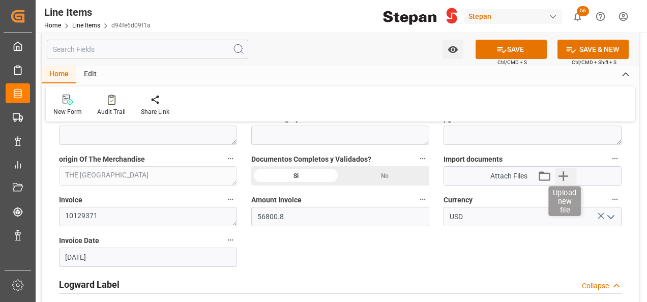
click at [568, 175] on icon "button" at bounding box center [563, 176] width 16 height 16
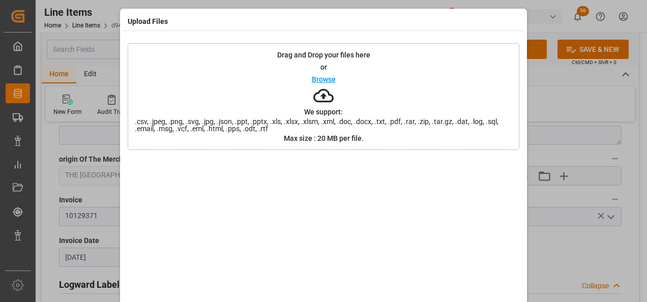
click at [318, 79] on p "Browse" at bounding box center [324, 79] width 24 height 7
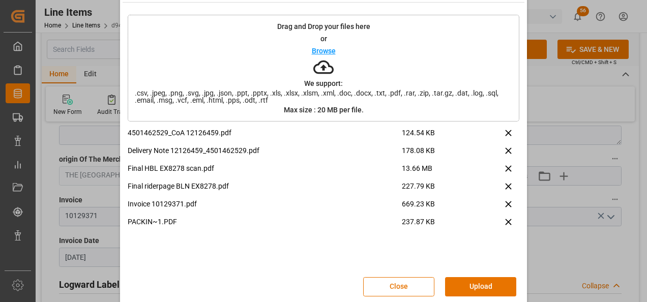
scroll to position [40, 0]
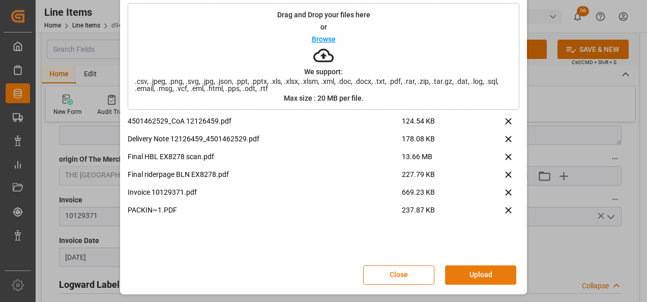
click at [472, 270] on button "Upload" at bounding box center [480, 274] width 71 height 19
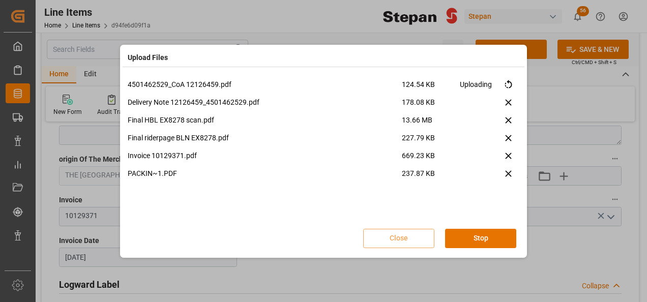
scroll to position [0, 0]
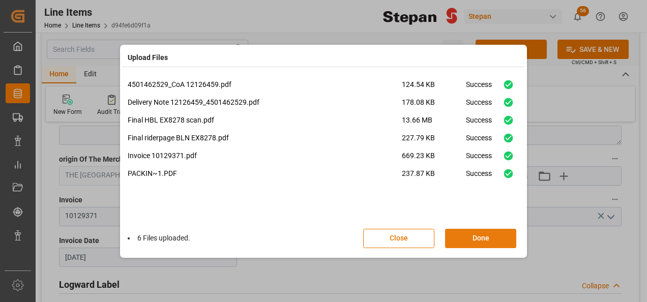
click at [476, 238] on button "Done" at bounding box center [480, 238] width 71 height 19
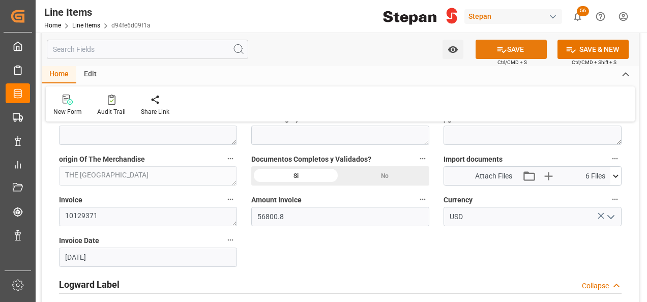
click at [516, 47] on button "SAVE" at bounding box center [510, 49] width 71 height 19
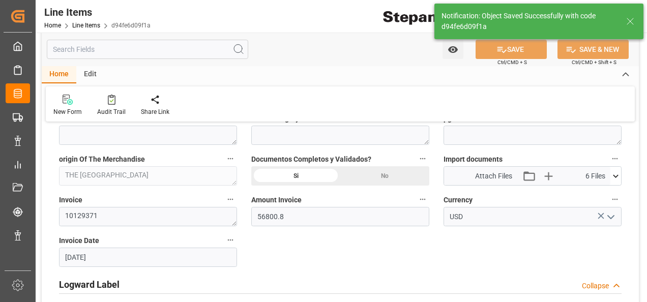
type input "27-08-2025 17:34"
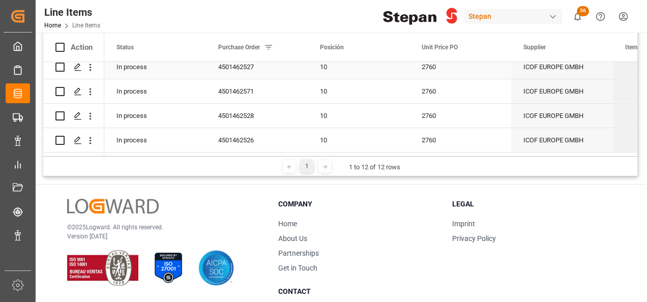
scroll to position [205, 0]
click at [74, 138] on icon "Press SPACE to select this row." at bounding box center [78, 140] width 8 height 8
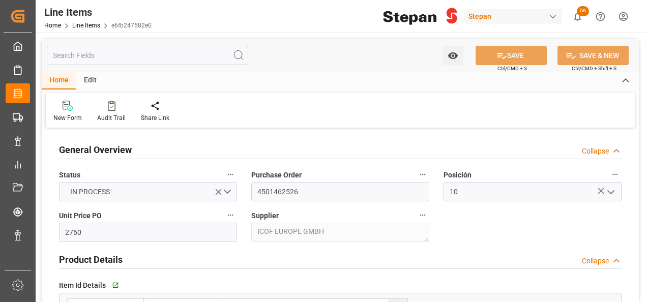
type input "11-08-2025"
type input "27-08-2025 17:09"
type input "19-05-2025 19:40"
type input "14-06-2025"
type input "11-08-2025"
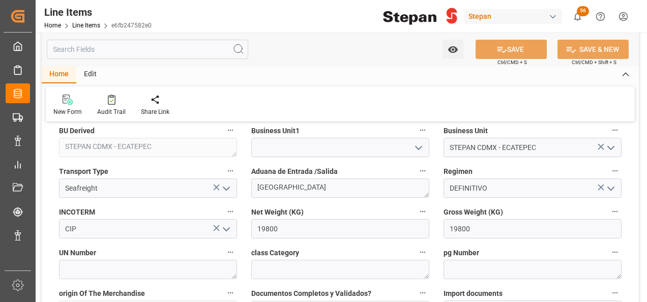
scroll to position [508, 0]
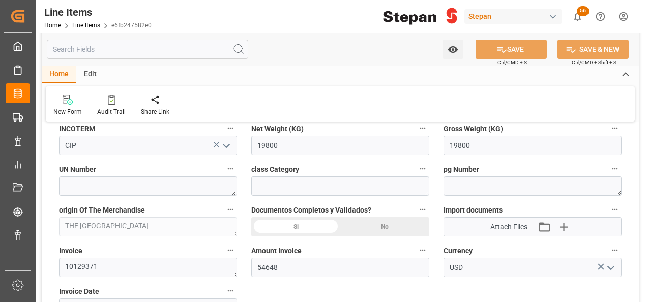
click at [292, 236] on div "Documentos Completos y Validados? Si No" at bounding box center [340, 219] width 192 height 41
click at [296, 227] on div "Si" at bounding box center [295, 226] width 89 height 19
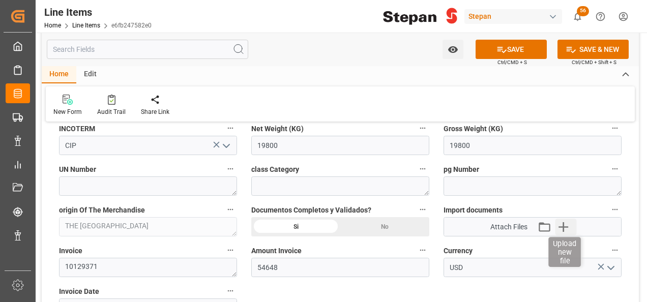
click at [562, 225] on icon "button" at bounding box center [563, 227] width 16 height 16
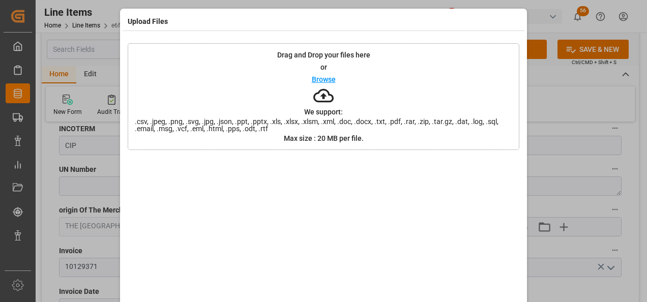
click at [312, 76] on p "Browse" at bounding box center [324, 79] width 24 height 7
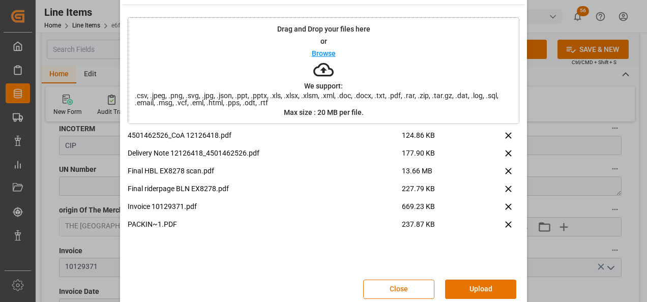
scroll to position [40, 0]
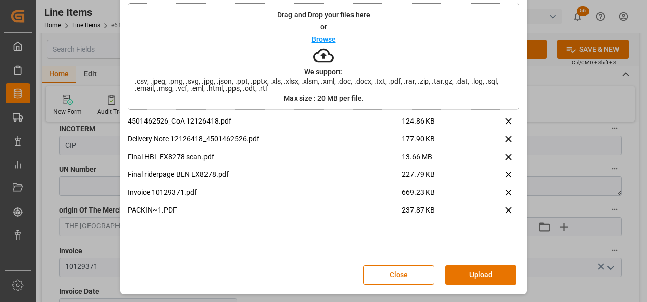
click at [465, 270] on button "Upload" at bounding box center [480, 274] width 71 height 19
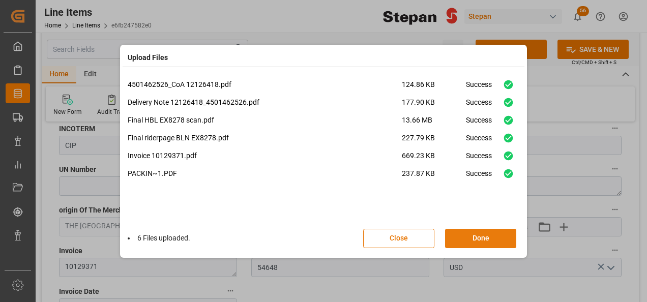
click at [479, 238] on button "Done" at bounding box center [480, 238] width 71 height 19
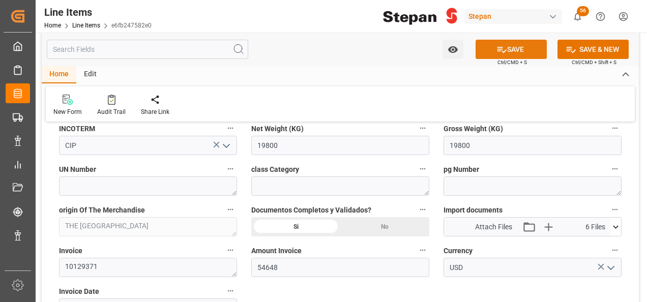
click at [506, 53] on button "SAVE" at bounding box center [510, 49] width 71 height 19
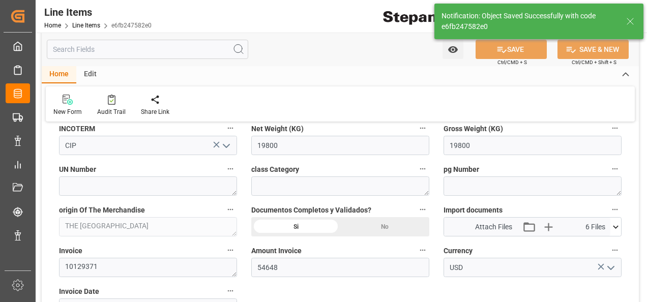
type input "27-08-2025 17:35"
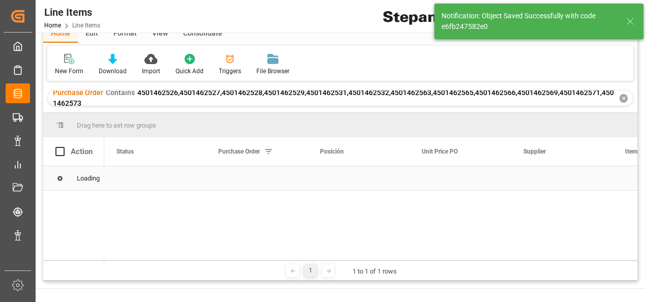
scroll to position [102, 0]
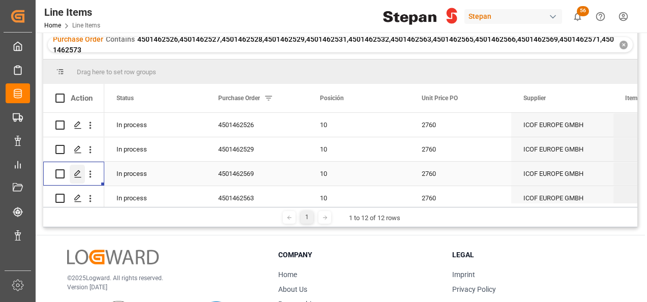
click at [75, 174] on polygon "Press SPACE to select this row." at bounding box center [77, 173] width 5 height 5
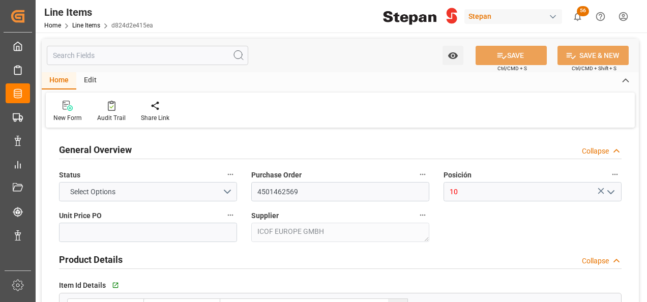
type input "2760"
type input "12352104"
type input "20000"
type input "20260"
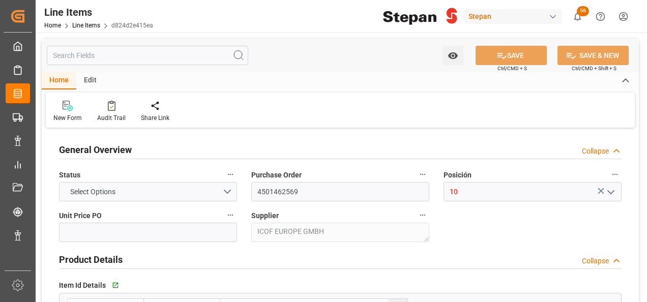
type input "55917.6"
type input "11-08-2025"
type input "27-08-2025 17:33"
type input "19-05-2025 19:40"
type input "12-07-2025"
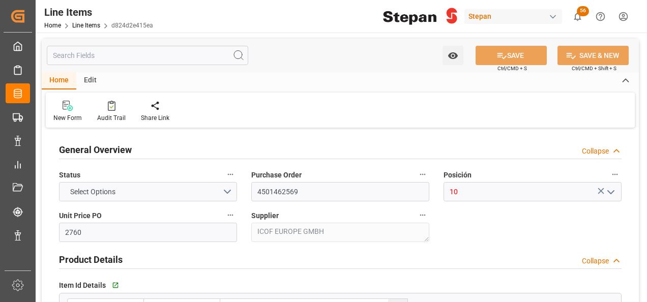
type input "08-09-2025"
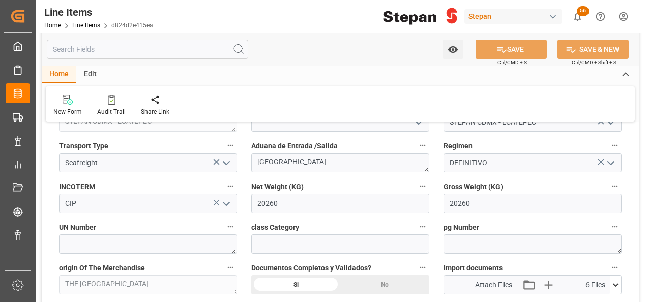
scroll to position [508, 0]
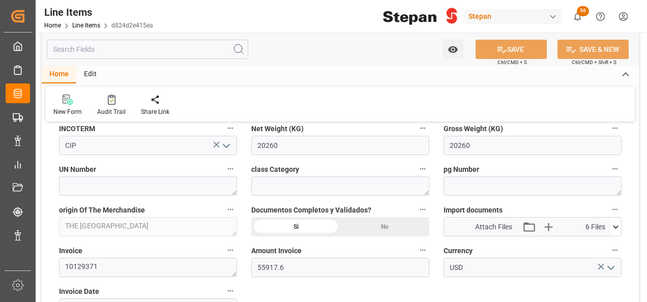
click at [618, 227] on icon at bounding box center [615, 227] width 11 height 11
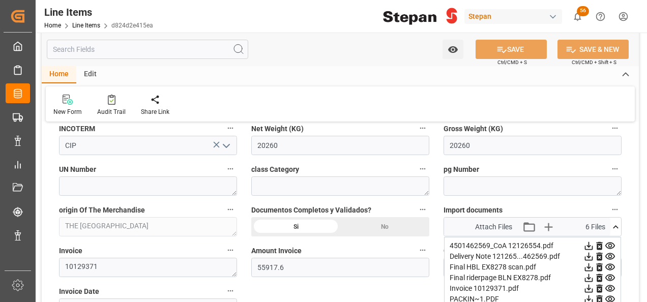
click at [618, 225] on icon at bounding box center [615, 227] width 11 height 11
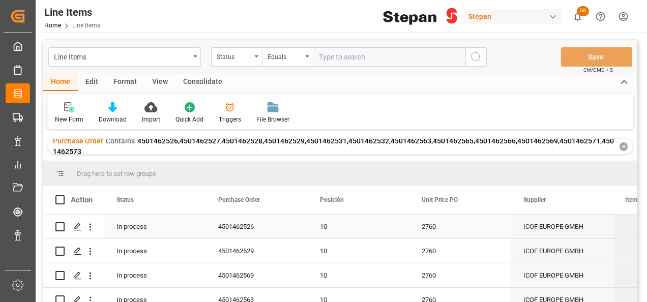
click at [259, 227] on div "4501462526" at bounding box center [257, 226] width 102 height 24
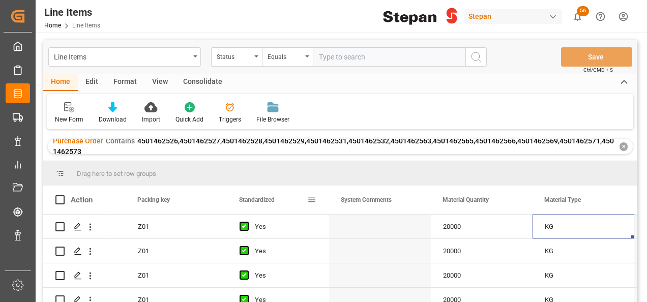
scroll to position [0, 1097]
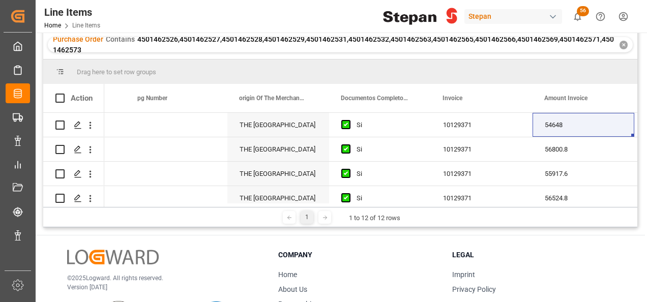
drag, startPoint x: 427, startPoint y: 203, endPoint x: 254, endPoint y: 214, distance: 173.6
click at [250, 214] on div "Drag here to set row groups Drag here to set column labels Action UN Number cla…" at bounding box center [340, 143] width 594 height 168
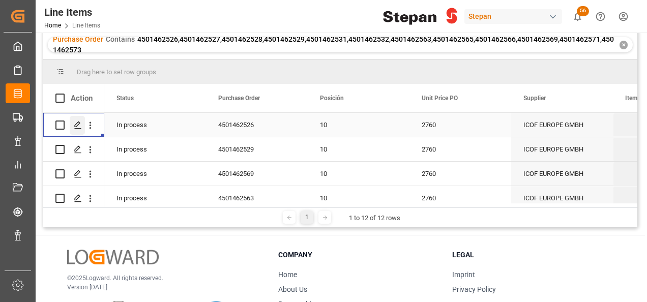
click at [71, 126] on div "Press SPACE to select this row." at bounding box center [77, 125] width 15 height 19
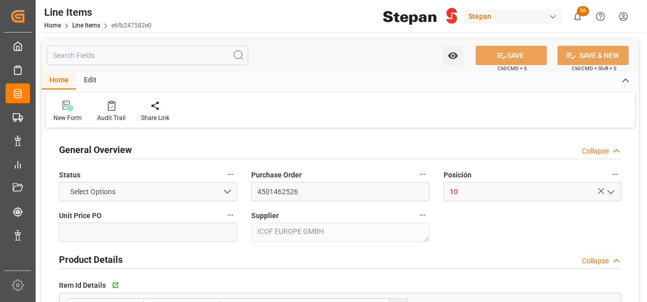
type input "2760"
type input "12352104"
type input "20000"
type input "19800"
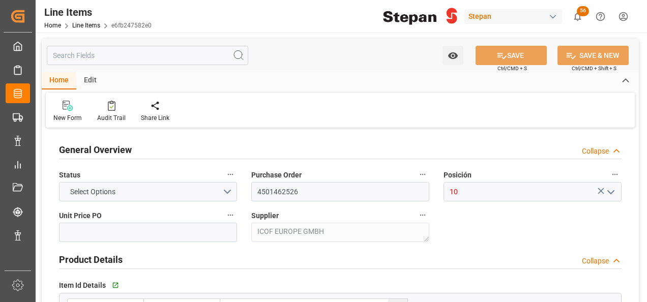
type input "54648"
type input "11-08-2025"
type input "27-08-2025 17:35"
type input "19-05-2025 19:40"
type input "14-06-2025"
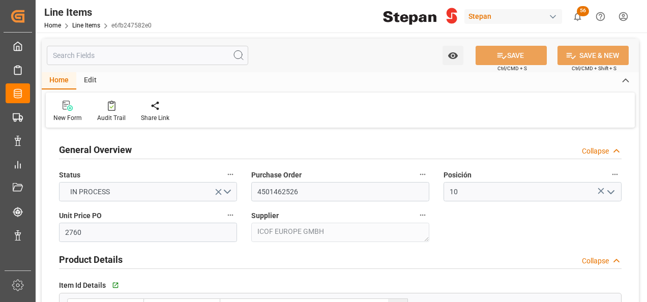
type input "11-08-2025"
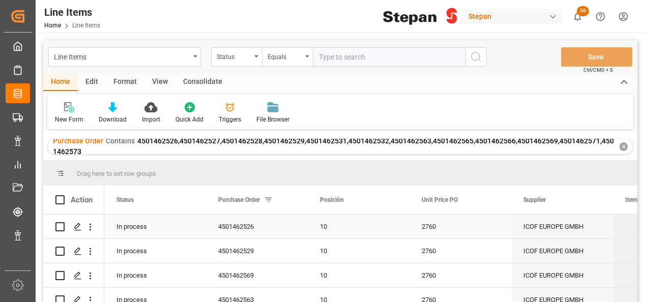
click at [60, 228] on input "Press Space to toggle row selection (unchecked)" at bounding box center [59, 226] width 9 height 9
checkbox input "true"
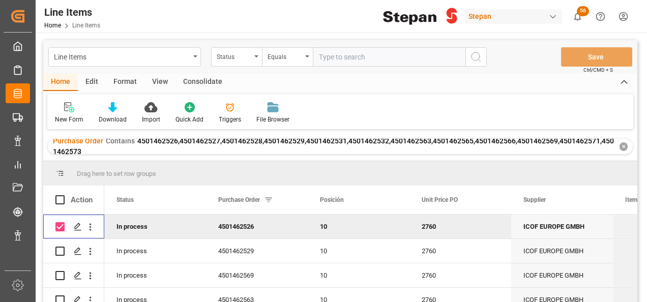
click at [193, 81] on div "Consolidate" at bounding box center [202, 82] width 54 height 17
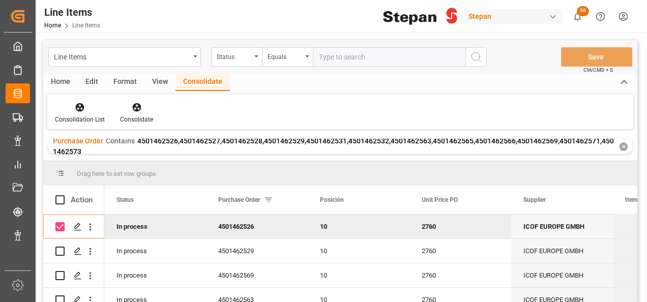
click at [83, 105] on icon at bounding box center [80, 107] width 10 height 10
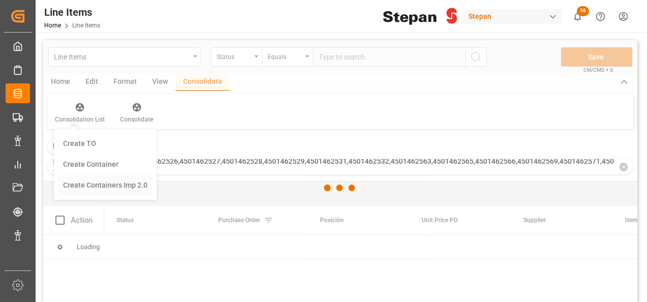
click at [97, 188] on div "Line Items Status Equals Save Ctrl/CMD + S Home Edit Format View Consolidate Co…" at bounding box center [340, 194] width 594 height 309
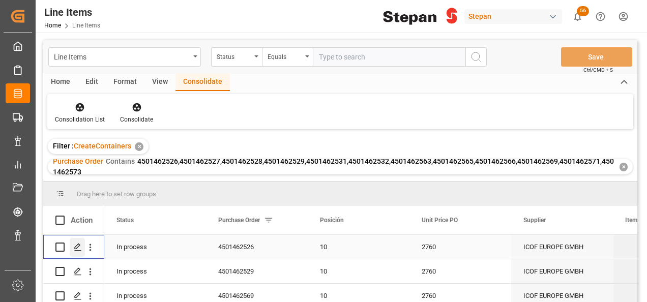
drag, startPoint x: 58, startPoint y: 249, endPoint x: 74, endPoint y: 239, distance: 18.5
click at [59, 249] on input "Press Space to toggle row selection (unchecked)" at bounding box center [59, 246] width 9 height 9
checkbox input "true"
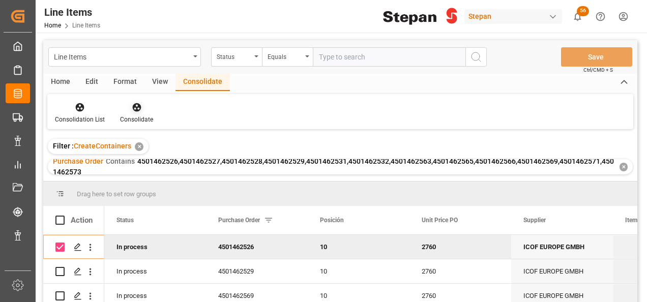
click at [133, 117] on div "Consolidate" at bounding box center [136, 119] width 33 height 9
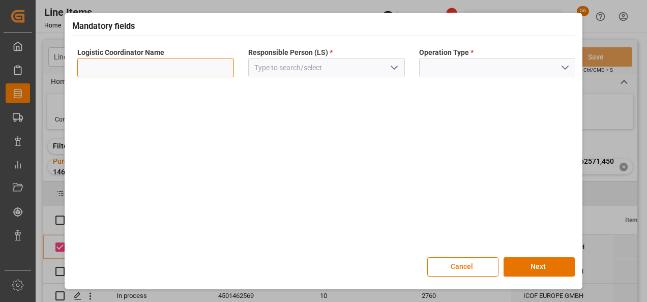
click at [193, 59] on input at bounding box center [155, 67] width 157 height 19
type input "LESCHACO MEXICANA"
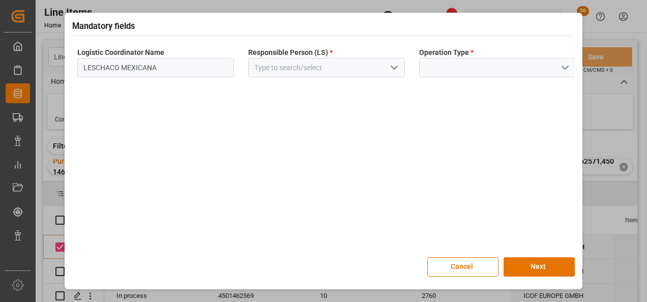
click at [397, 64] on icon "open menu" at bounding box center [394, 67] width 12 height 12
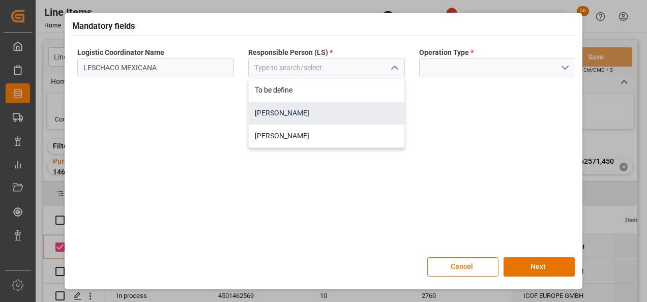
click at [289, 115] on div "[PERSON_NAME]" at bounding box center [327, 113] width 156 height 23
type input "[PERSON_NAME]"
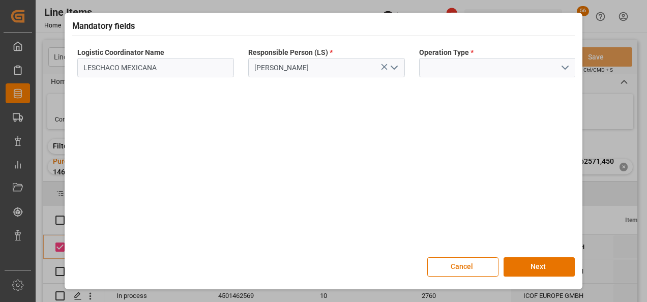
click at [563, 67] on polyline "open menu" at bounding box center [565, 67] width 6 height 3
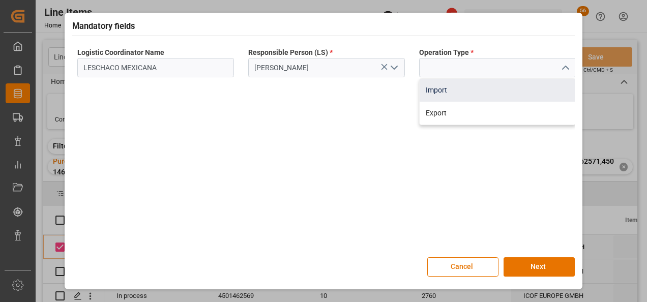
click at [440, 90] on div "Import" at bounding box center [497, 90] width 156 height 23
type input "Import"
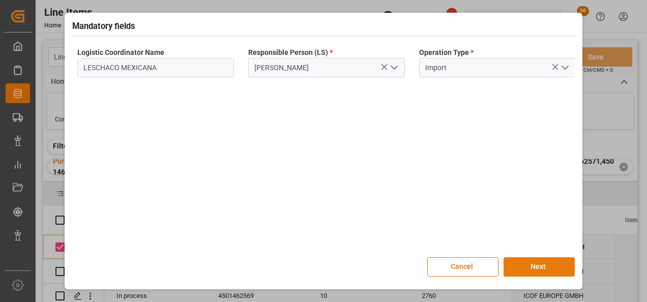
click at [530, 266] on button "Next" at bounding box center [538, 266] width 71 height 19
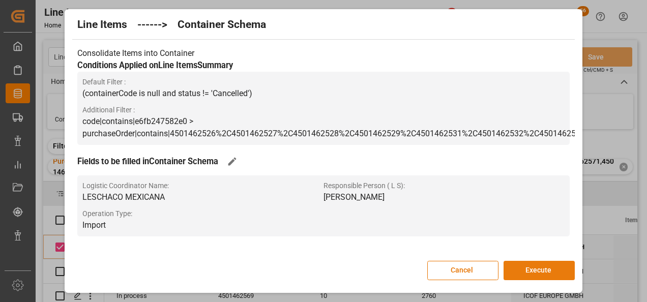
click at [528, 268] on button "Execute" at bounding box center [538, 270] width 71 height 19
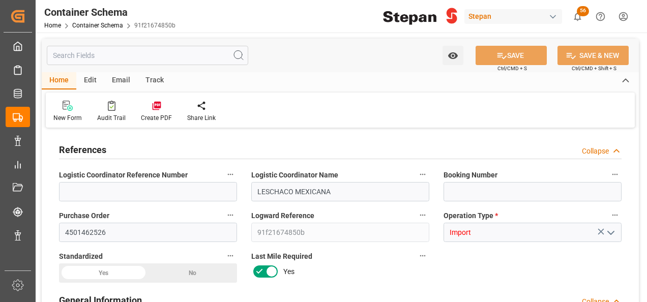
type input "0"
type input "1"
type input "19800"
type input "27-08-2025 17:36"
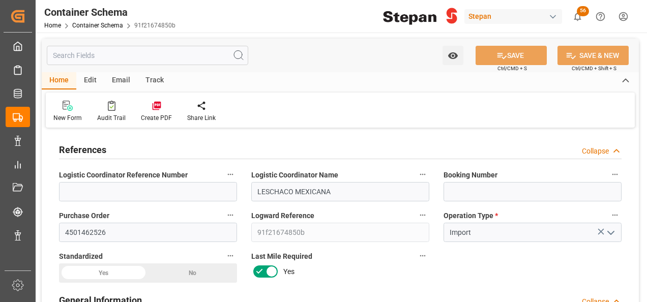
type input "27-08-2025 17:36"
type input "[DATE]"
click at [472, 188] on input at bounding box center [532, 191] width 178 height 19
paste input "EX8278"
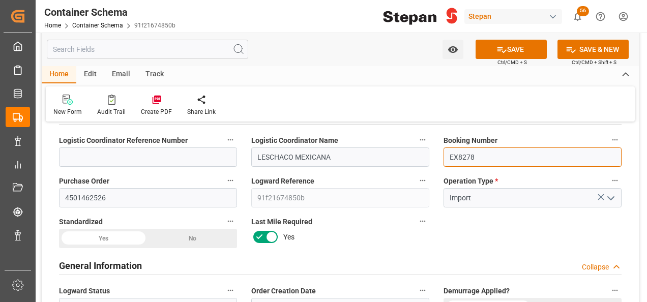
scroll to position [51, 0]
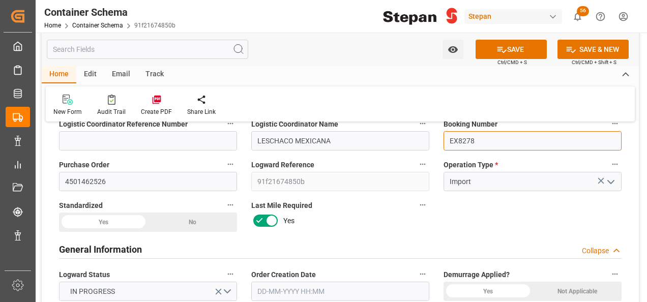
type input "EX8278"
click at [101, 221] on div "Yes" at bounding box center [103, 221] width 89 height 19
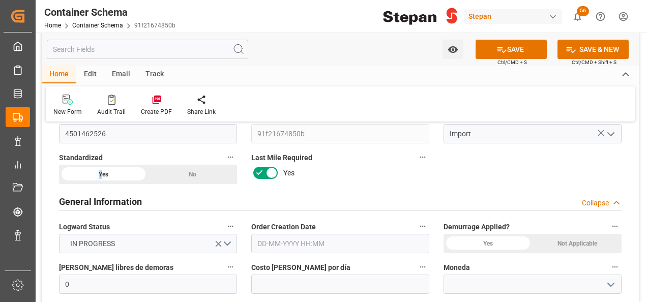
scroll to position [152, 0]
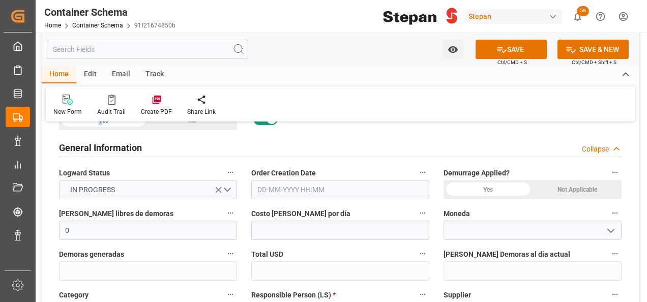
click at [317, 189] on input "text" at bounding box center [340, 189] width 178 height 19
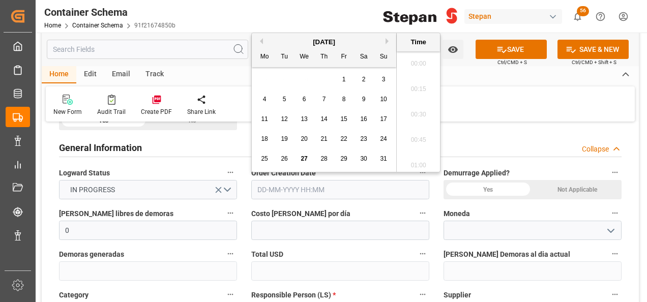
scroll to position [1121, 0]
click at [283, 41] on div "August 2025" at bounding box center [324, 42] width 144 height 10
click at [306, 161] on span "27" at bounding box center [303, 158] width 7 height 7
type input "[DATE] 00:00"
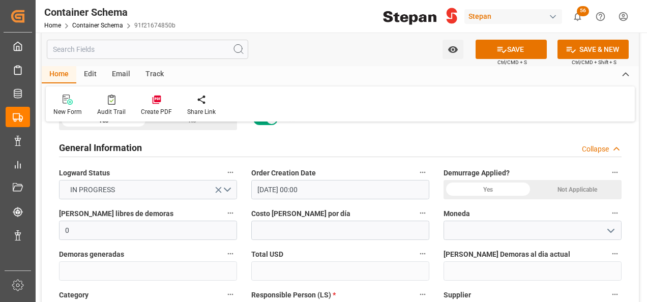
click at [484, 187] on div "Yes" at bounding box center [487, 189] width 89 height 19
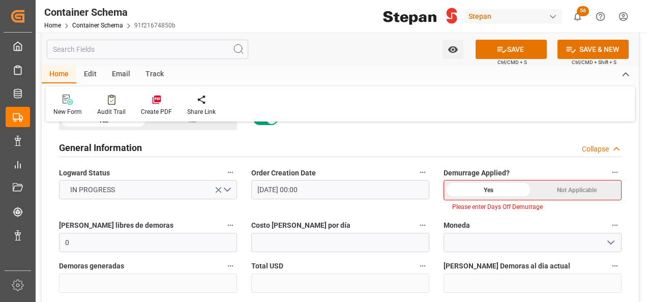
click at [615, 241] on icon "open menu" at bounding box center [610, 242] width 12 height 12
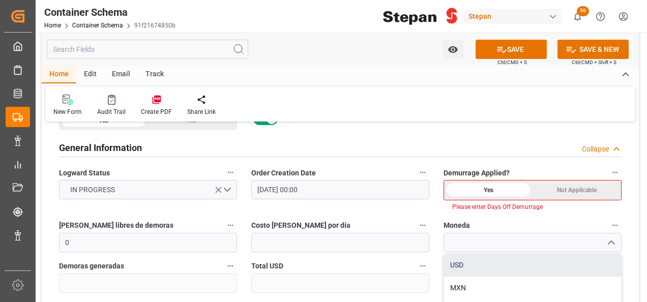
click at [468, 263] on div "USD" at bounding box center [532, 265] width 177 height 23
type input "USD"
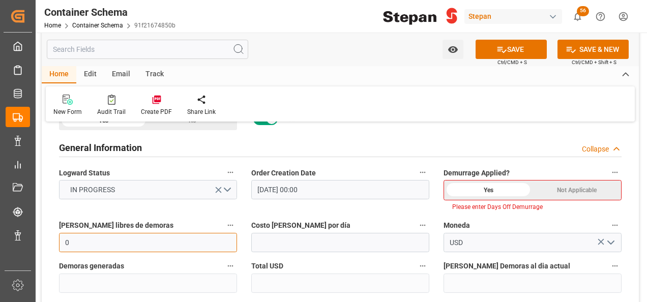
click at [147, 244] on input "0" at bounding box center [148, 242] width 178 height 19
type input "14"
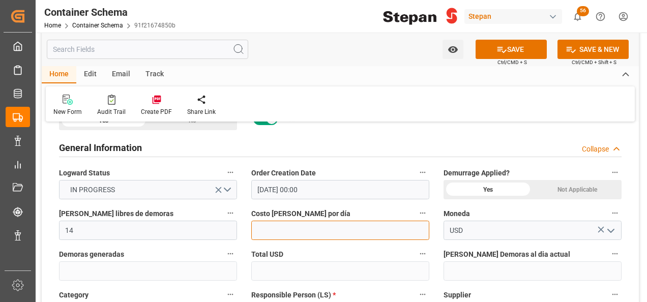
click at [292, 228] on input "text" at bounding box center [340, 230] width 178 height 19
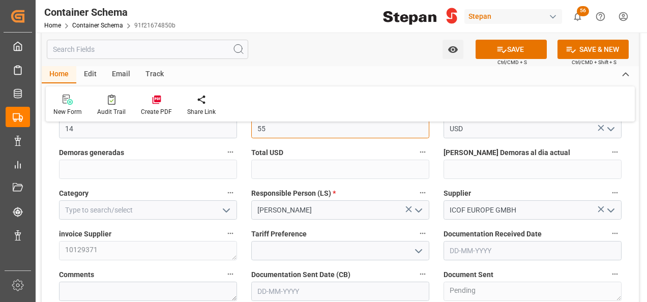
type input "55"
click at [228, 211] on icon "open menu" at bounding box center [226, 210] width 12 height 12
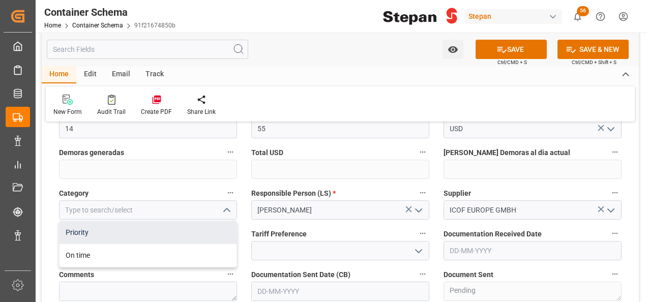
click at [96, 232] on div "Priority" at bounding box center [147, 232] width 177 height 23
type input "Priority"
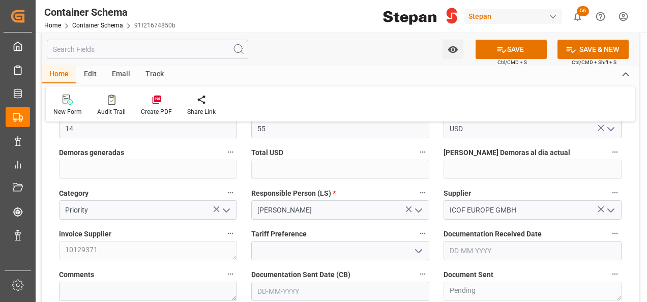
click at [418, 246] on icon "open menu" at bounding box center [418, 251] width 12 height 12
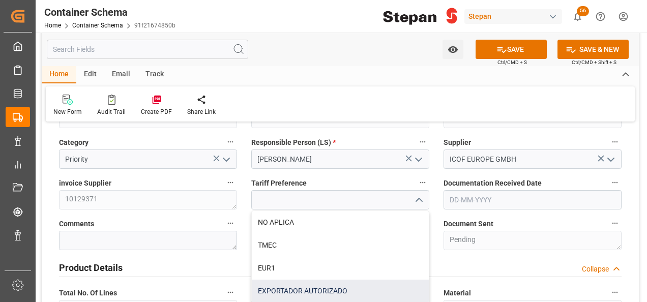
click at [275, 289] on div "EXPORTADOR AUTORIZADO" at bounding box center [340, 291] width 177 height 23
type input "EXPORTADOR AUTORIZADO"
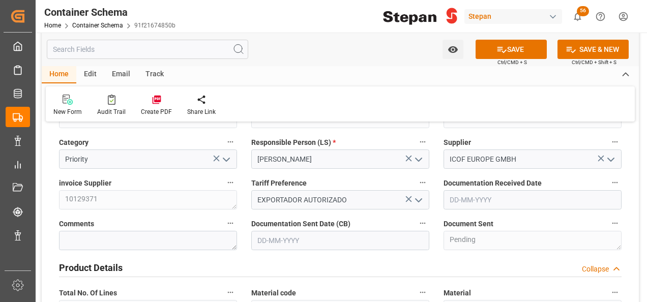
click at [480, 201] on input "text" at bounding box center [532, 199] width 178 height 19
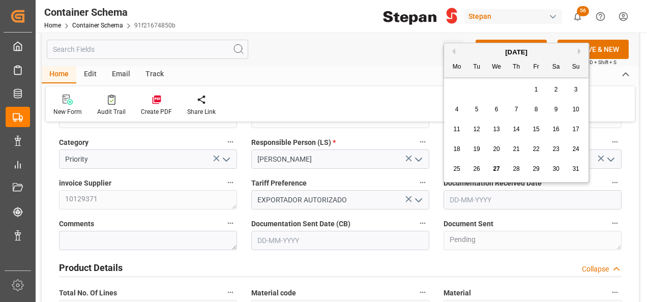
click at [474, 53] on div "August 2025" at bounding box center [516, 52] width 144 height 10
click at [494, 169] on span "27" at bounding box center [496, 168] width 7 height 7
type input "[DATE]"
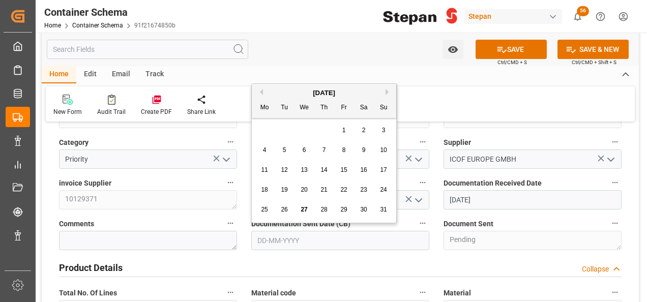
click at [299, 236] on input "text" at bounding box center [340, 240] width 178 height 19
click at [282, 88] on div "August 2025" at bounding box center [324, 93] width 144 height 10
click at [304, 207] on span "27" at bounding box center [303, 209] width 7 height 7
type input "[DATE]"
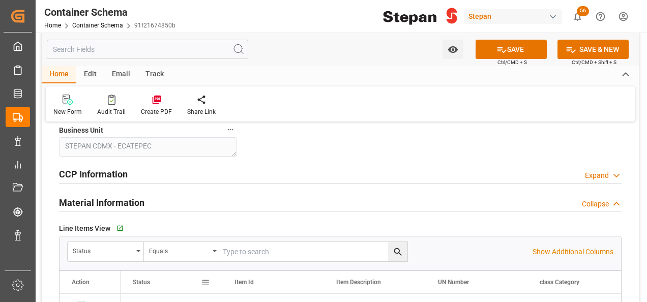
scroll to position [610, 0]
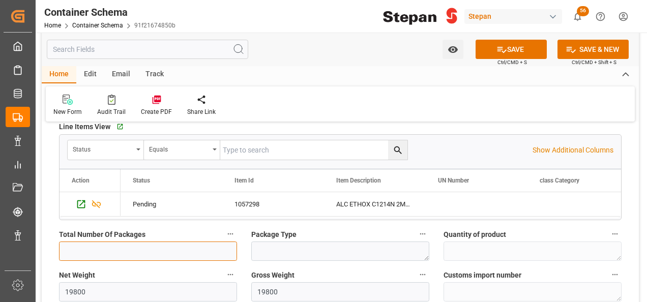
click at [84, 245] on input "text" at bounding box center [148, 250] width 178 height 19
type input "1"
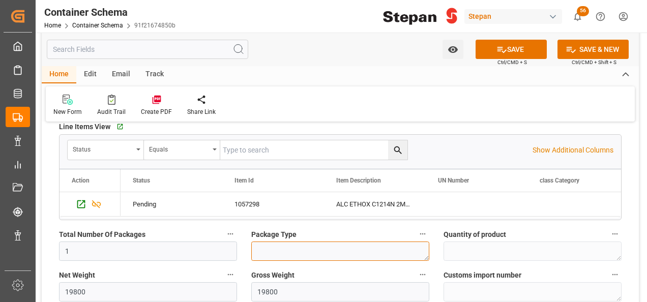
click at [274, 249] on textarea at bounding box center [340, 250] width 178 height 19
type textarea "S"
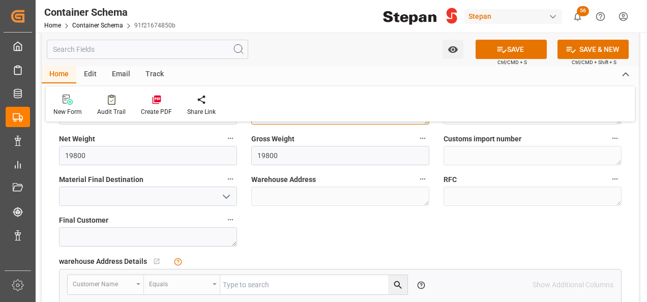
scroll to position [762, 0]
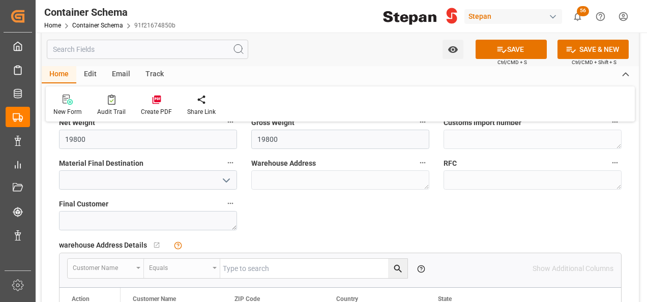
type textarea "ISOTANQUE"
click at [228, 179] on polyline "open menu" at bounding box center [226, 180] width 6 height 3
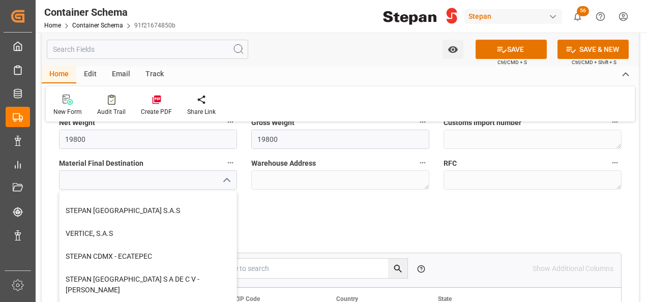
scroll to position [280, 0]
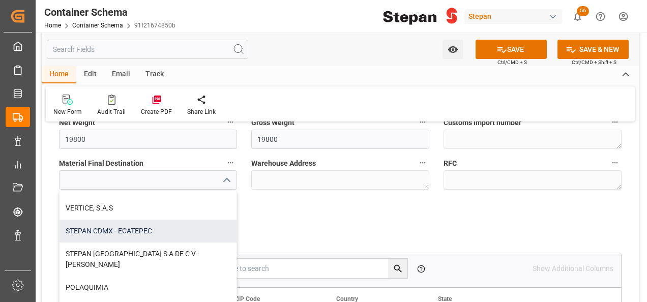
click at [119, 233] on div "STEPAN CDMX - ECATEPEC" at bounding box center [147, 231] width 177 height 23
type input "STEPAN CDMX - ECATEPEC"
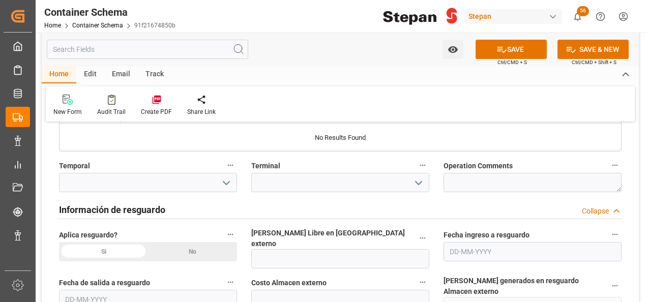
scroll to position [966, 0]
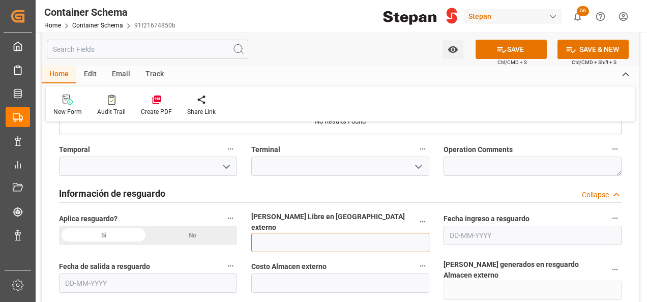
click at [276, 233] on input "text" at bounding box center [340, 242] width 178 height 19
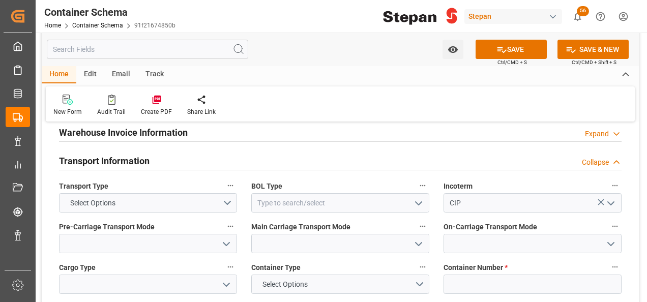
scroll to position [1271, 0]
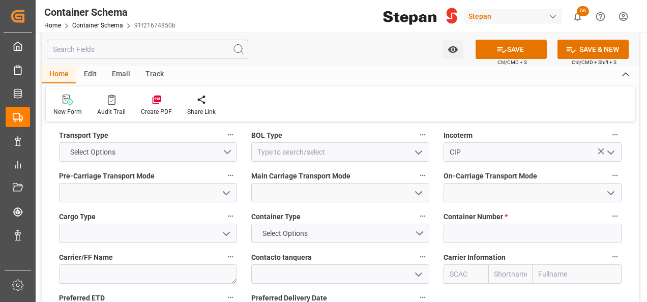
type input "12"
click at [228, 142] on button "Select Options" at bounding box center [148, 151] width 178 height 19
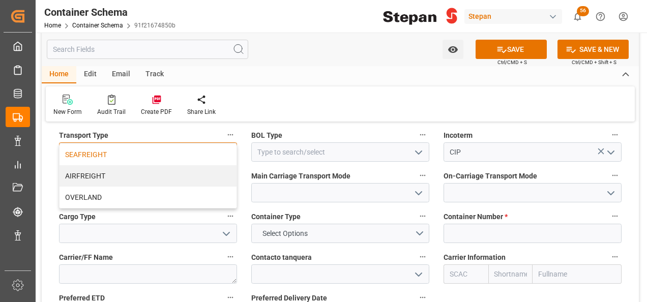
click at [95, 144] on div "SEAFREIGHT" at bounding box center [147, 154] width 177 height 21
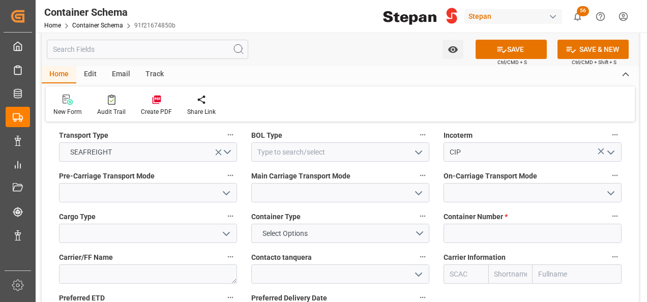
click at [416, 146] on icon "open menu" at bounding box center [418, 152] width 12 height 12
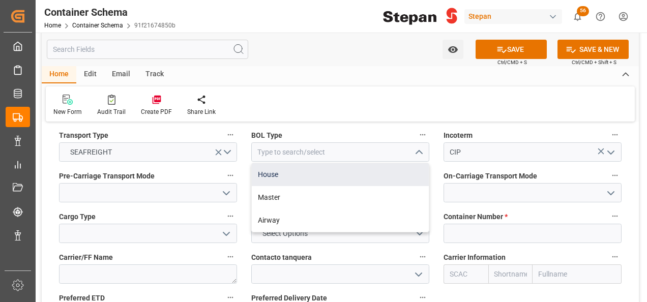
click at [278, 163] on div "House" at bounding box center [340, 174] width 177 height 23
type input "House"
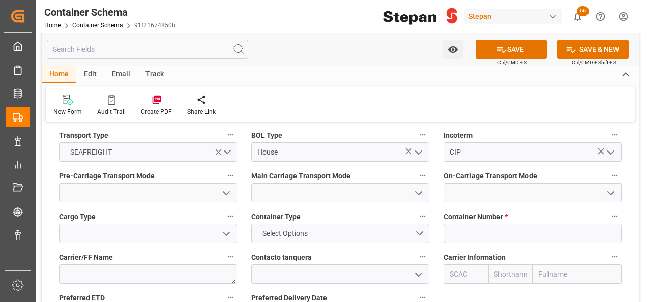
click at [232, 187] on icon "open menu" at bounding box center [226, 193] width 12 height 12
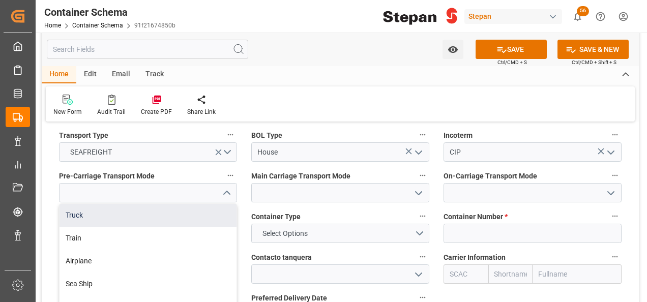
click at [90, 204] on div "Truck" at bounding box center [147, 215] width 177 height 23
type input "Truck"
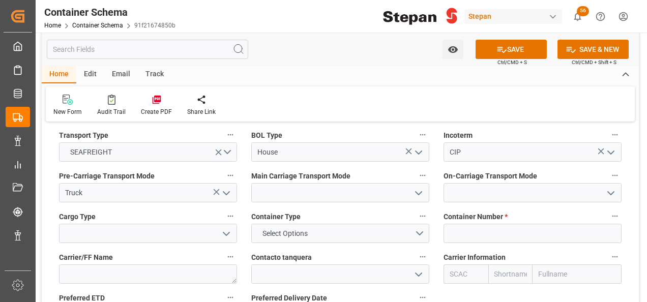
click at [418, 187] on icon "open menu" at bounding box center [418, 193] width 12 height 12
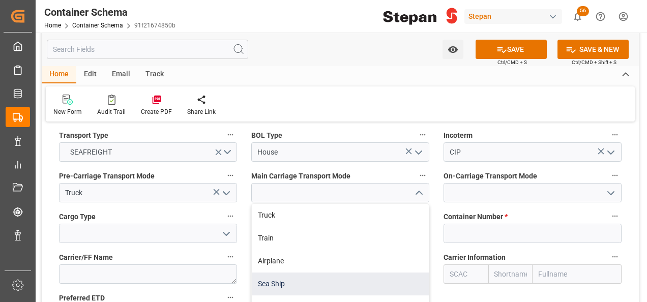
click at [258, 272] on div "Sea Ship" at bounding box center [340, 283] width 177 height 23
type input "Sea Ship"
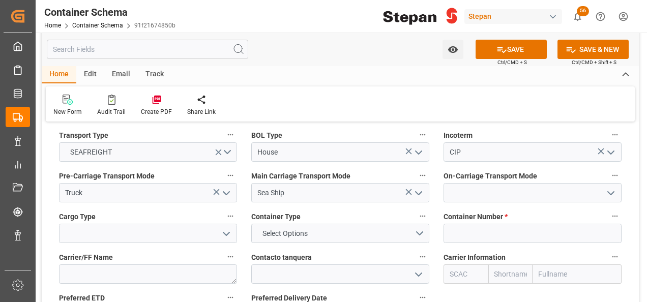
click at [610, 187] on icon "open menu" at bounding box center [610, 193] width 12 height 12
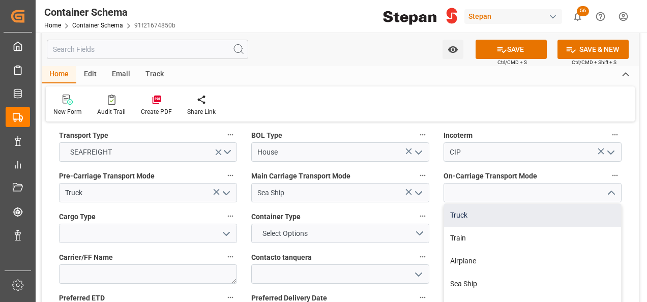
click at [464, 204] on div "Truck" at bounding box center [532, 215] width 177 height 23
type input "Truck"
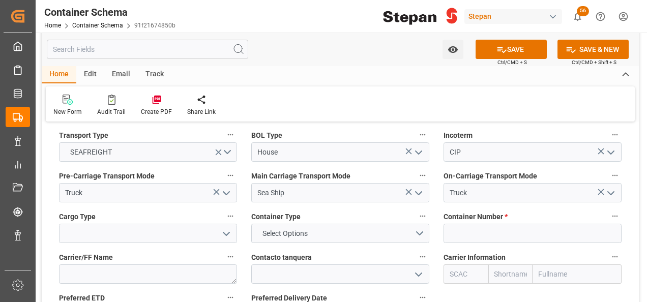
click at [231, 228] on icon "open menu" at bounding box center [226, 234] width 12 height 12
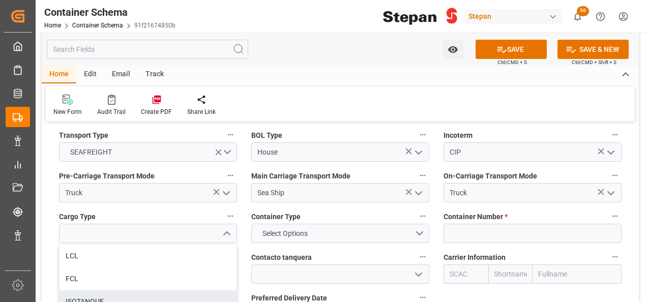
click at [90, 290] on div "ISOTANQUE" at bounding box center [147, 301] width 177 height 23
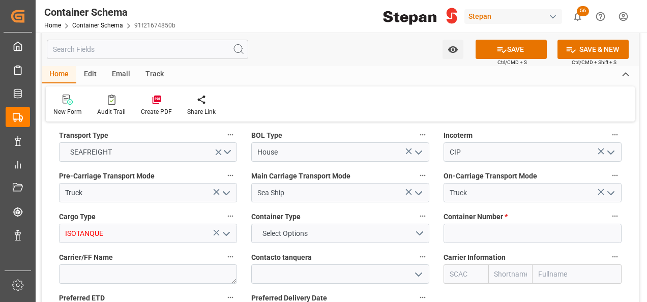
type input "ISOTANQUE"
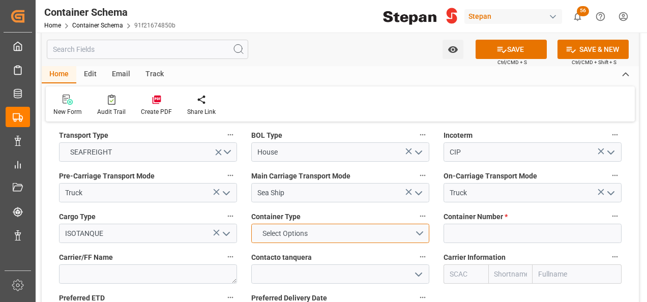
click at [421, 224] on button "Select Options" at bounding box center [340, 233] width 178 height 19
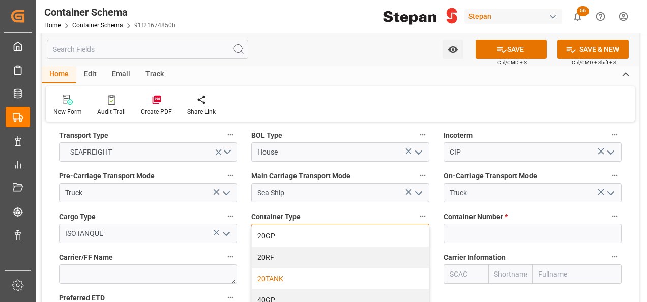
click at [265, 268] on div "20TANK" at bounding box center [340, 278] width 177 height 21
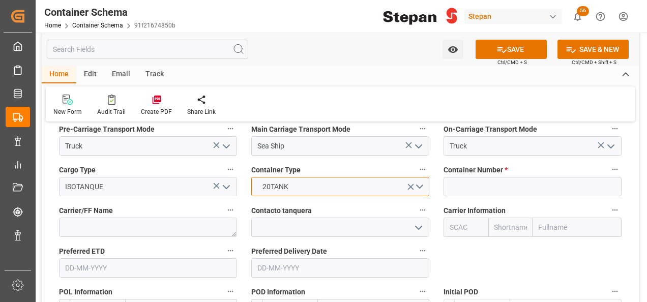
scroll to position [1321, 0]
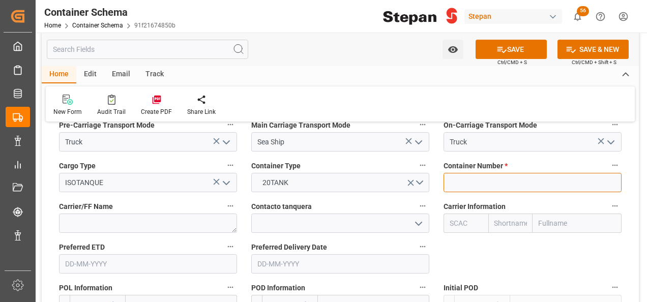
click at [466, 173] on input at bounding box center [532, 182] width 178 height 19
paste input "LEGU1229740"
type input "LEGU1229740"
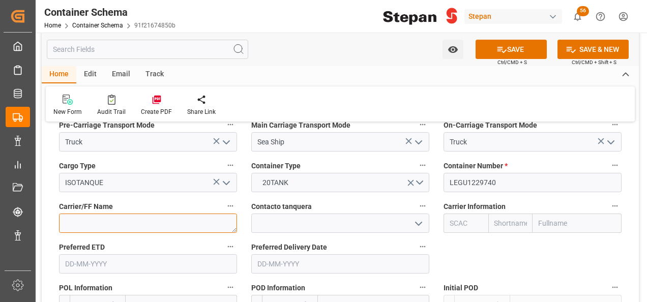
click at [171, 213] on textarea at bounding box center [148, 222] width 178 height 19
paste textarea "Bulk Liquid Network Group"
type textarea "Bulk Liquid Network Group"
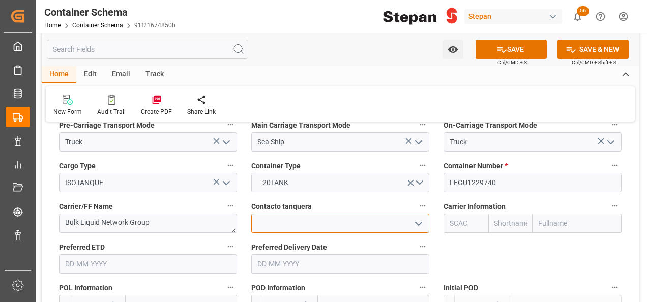
click at [290, 213] on input at bounding box center [340, 222] width 178 height 19
drag, startPoint x: 417, startPoint y: 206, endPoint x: 372, endPoint y: 209, distance: 44.8
click at [418, 218] on icon "open menu" at bounding box center [418, 224] width 12 height 12
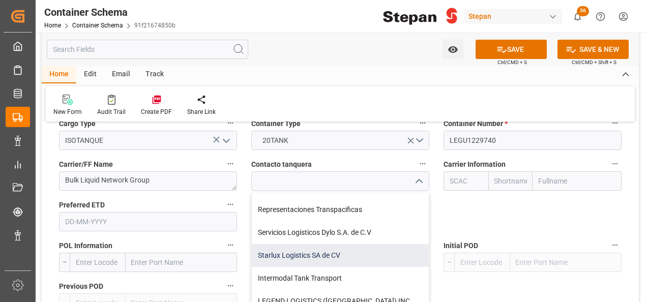
scroll to position [1423, 0]
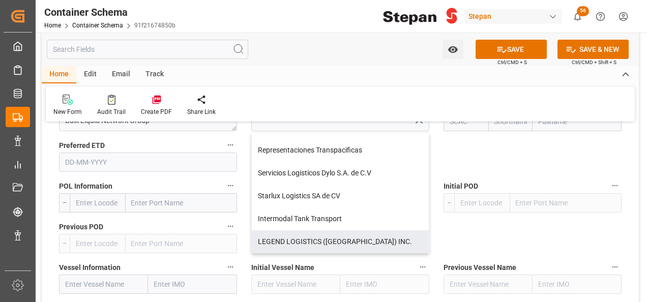
click at [283, 230] on div "LEGEND LOGISTICS ([GEOGRAPHIC_DATA]) INC." at bounding box center [340, 241] width 177 height 23
type input "LEGEND LOGISTICS ([GEOGRAPHIC_DATA]) INC."
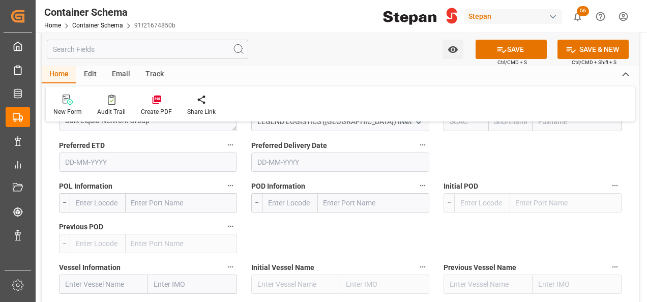
scroll to position [1321, 0]
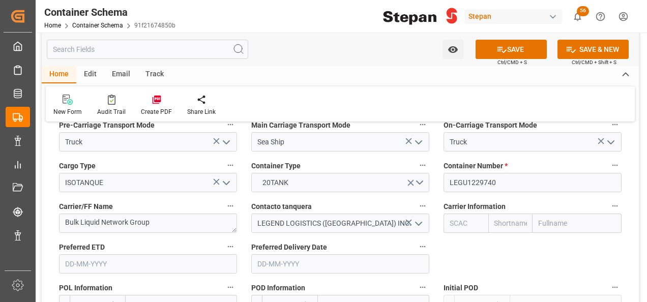
click at [560, 213] on input "text" at bounding box center [576, 222] width 89 height 19
drag, startPoint x: 474, startPoint y: 159, endPoint x: 447, endPoint y: 162, distance: 26.6
click at [447, 173] on input "LEGU1229740" at bounding box center [532, 182] width 178 height 19
click at [534, 213] on input "text" at bounding box center [576, 222] width 89 height 19
type input "COSCO"
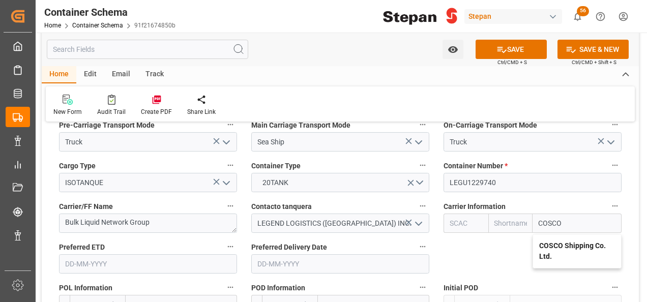
drag, startPoint x: 557, startPoint y: 228, endPoint x: 550, endPoint y: 225, distance: 8.0
click at [557, 241] on b "COSCO Shipping Co. Ltd." at bounding box center [572, 250] width 67 height 19
type input "COSU"
type input "Cosco"
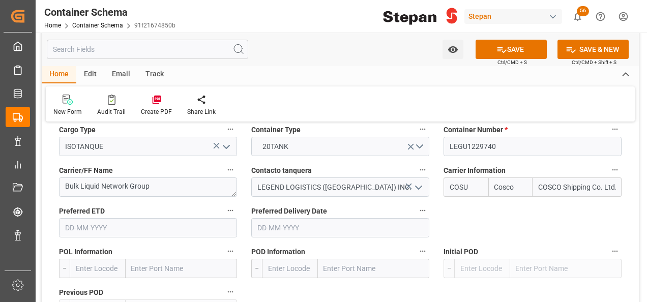
scroll to position [1372, 0]
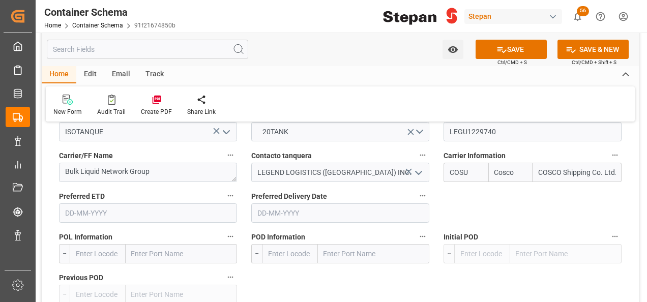
type input "COSCO Shipping Co. Ltd."
click at [141, 244] on input "text" at bounding box center [181, 253] width 111 height 19
type input "ROTTE"
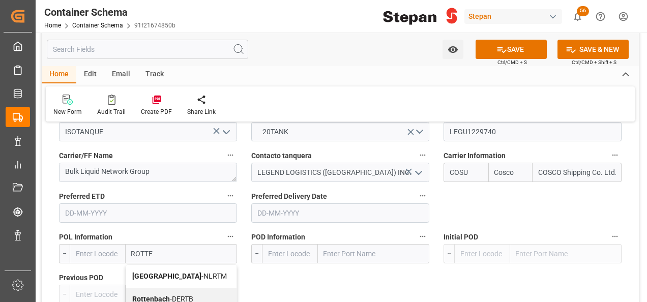
click at [154, 272] on b "[GEOGRAPHIC_DATA]" at bounding box center [166, 276] width 69 height 8
type input "NLRTM"
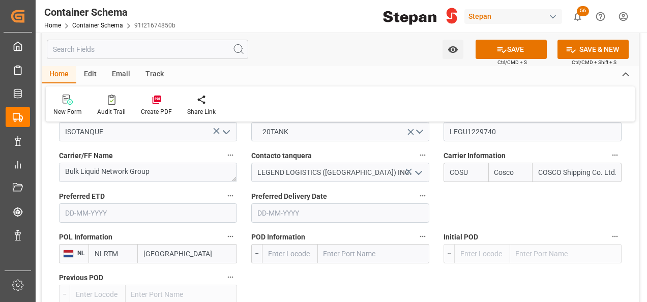
type input "[GEOGRAPHIC_DATA]"
click at [367, 244] on input "text" at bounding box center [373, 253] width 111 height 19
type input "VERACR"
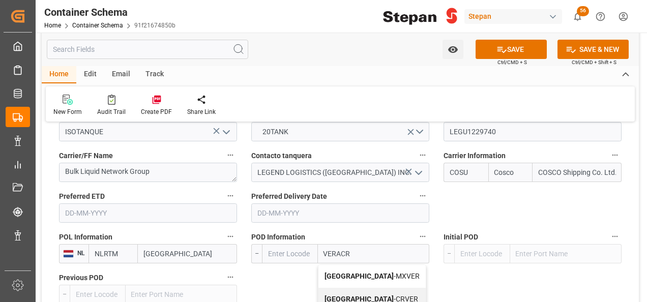
click at [346, 265] on div "Veracruz - MXVER" at bounding box center [371, 276] width 107 height 23
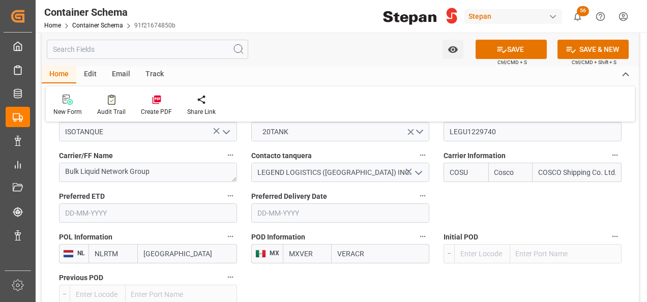
type input "MXVER"
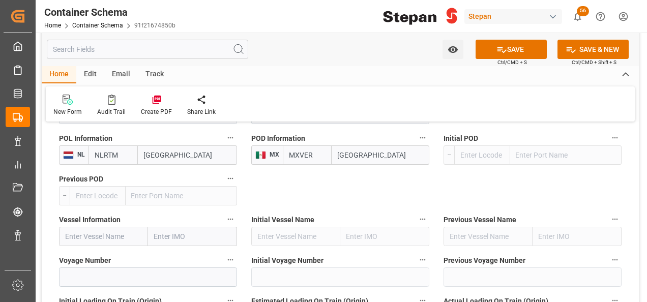
scroll to position [1474, 0]
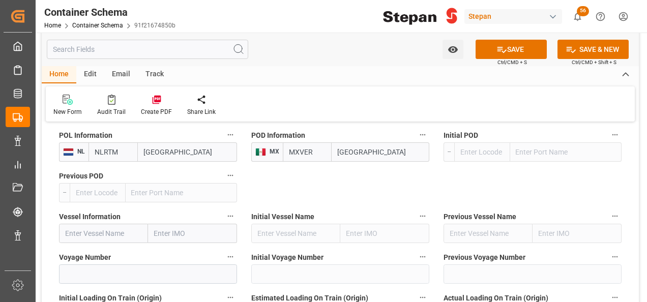
type input "[GEOGRAPHIC_DATA]"
click at [86, 224] on input "text" at bounding box center [103, 233] width 89 height 19
paste input "CMA CGM MOLIERE"
type input "CMA CGM MOLIERE"
click at [112, 252] on b "CMA CGM MOLIERE" at bounding box center [98, 256] width 64 height 8
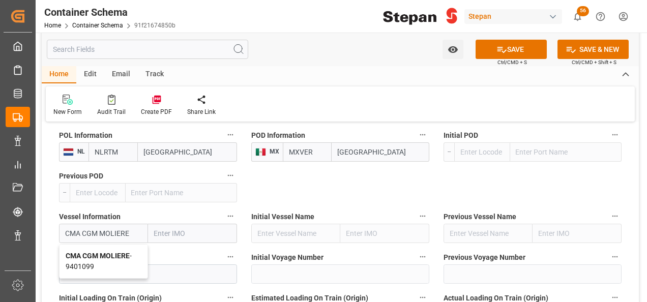
type input "9401099"
type input "CMA CGM MOLIERE"
click at [128, 250] on label "Voyage Number" at bounding box center [148, 257] width 178 height 14
click at [224, 250] on button "Voyage Number" at bounding box center [230, 256] width 13 height 13
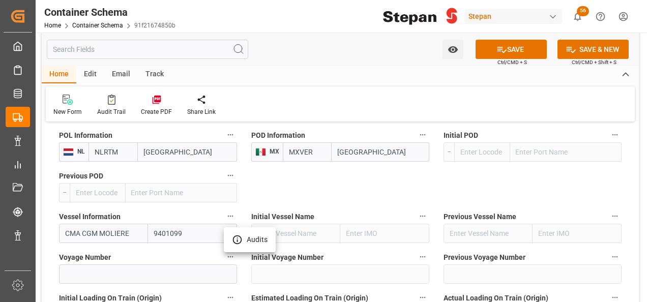
click at [102, 255] on div at bounding box center [323, 151] width 647 height 302
click at [95, 264] on input at bounding box center [148, 273] width 178 height 19
paste input "0VBKFW1MA"
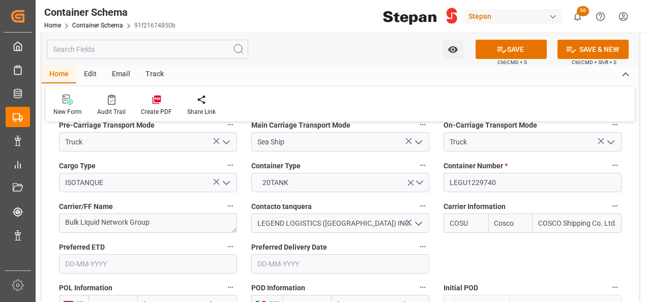
scroll to position [1321, 0]
type input "0VBKFW1MA"
drag, startPoint x: 491, startPoint y: 167, endPoint x: 441, endPoint y: 173, distance: 50.2
click at [441, 173] on div "Container Number * LEGU1229740" at bounding box center [532, 175] width 192 height 41
drag, startPoint x: 501, startPoint y: 172, endPoint x: 446, endPoint y: 175, distance: 55.0
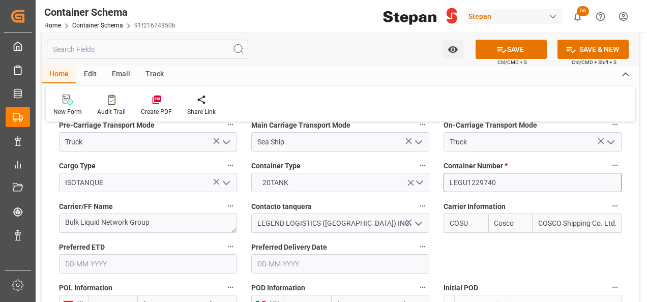
click at [446, 175] on input "LEGU1229740" at bounding box center [532, 182] width 178 height 19
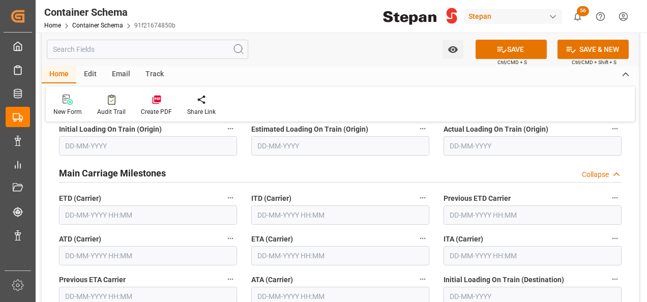
scroll to position [1677, 0]
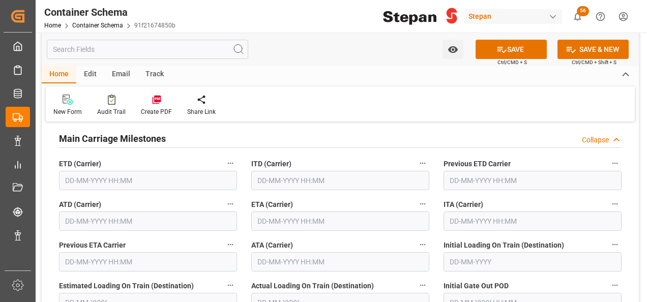
click at [133, 171] on input "text" at bounding box center [148, 180] width 178 height 19
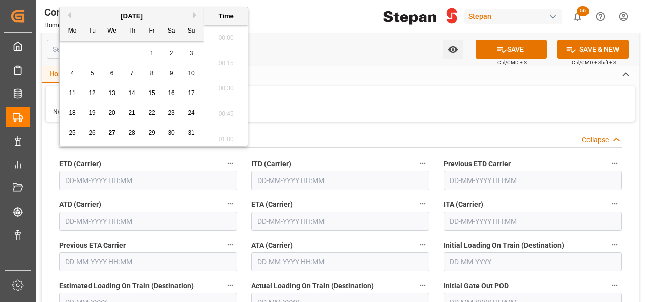
scroll to position [1147, 0]
click at [197, 90] on div "17" at bounding box center [191, 93] width 13 height 12
type input "[DATE] 00:00"
drag, startPoint x: 101, startPoint y: 197, endPoint x: 100, endPoint y: 203, distance: 6.2
click at [101, 211] on input "text" at bounding box center [148, 220] width 178 height 19
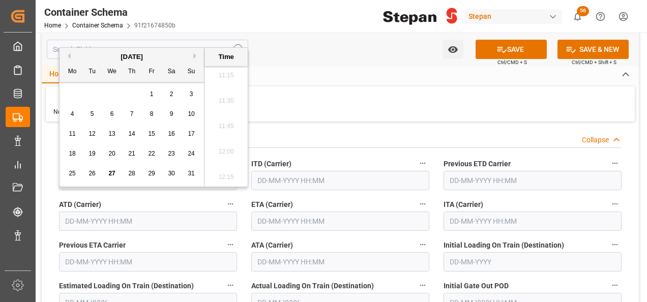
click at [190, 130] on span "17" at bounding box center [191, 133] width 7 height 7
type input "[DATE] 00:00"
click at [293, 211] on input "text" at bounding box center [340, 220] width 178 height 19
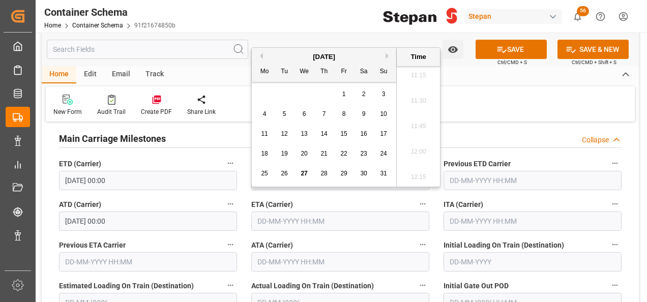
click at [381, 171] on span "31" at bounding box center [383, 173] width 7 height 7
type input "[DATE] 00:00"
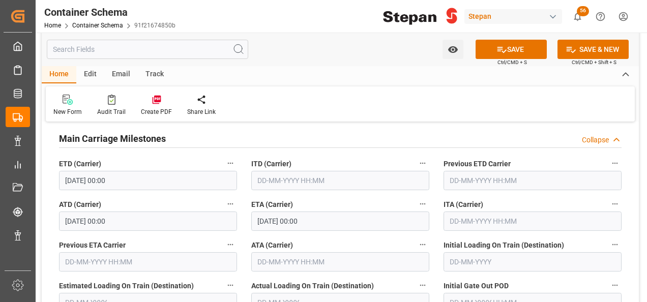
click at [353, 217] on div "ETA (Carrier) 31-08-2025 00:00" at bounding box center [340, 214] width 192 height 41
click at [507, 50] on button "SAVE" at bounding box center [510, 49] width 71 height 19
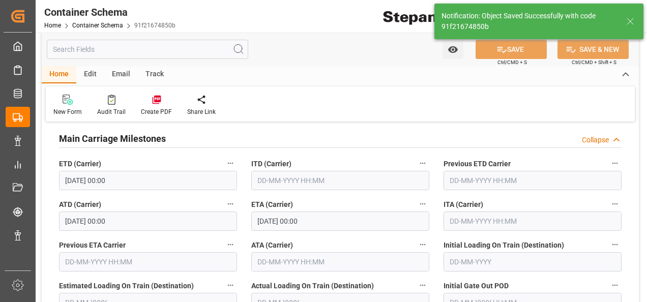
type textarea "Documents Sent"
type textarea "1 ISOTANQUE"
type textarea "SCM1706025A6"
type input "MXVER"
type input "[GEOGRAPHIC_DATA]"
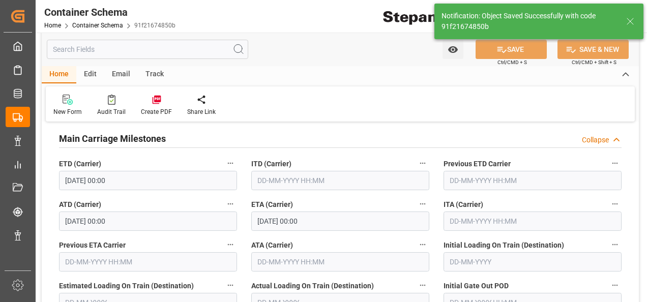
type input "CMA CGM MOLIERE"
type input "9401099"
type input "0VBKFW1MA"
type textarea "pod"
type input "[DATE] 00:00"
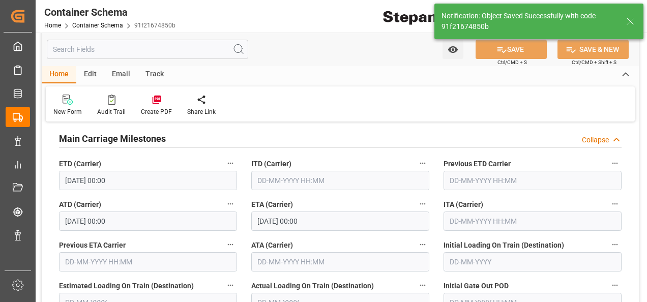
type input "[DATE] 00:00"
type input "[DATE]"
type input "27-08-2025 17:46"
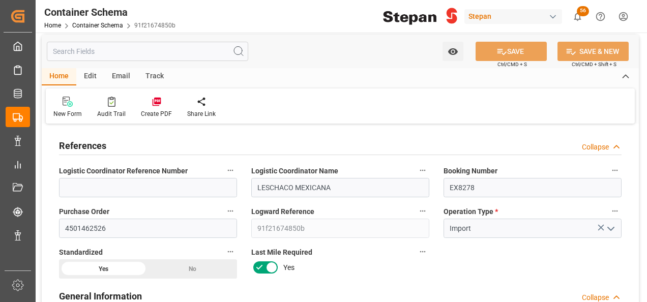
scroll to position [0, 0]
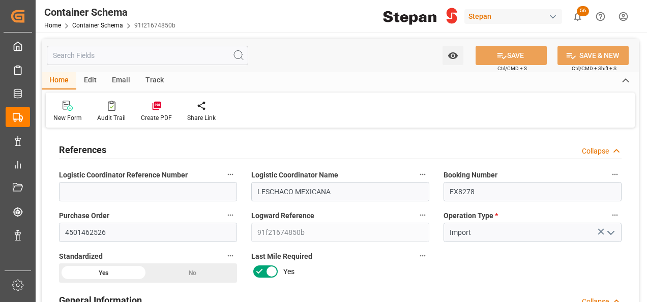
click at [92, 77] on div "Edit" at bounding box center [90, 80] width 28 height 17
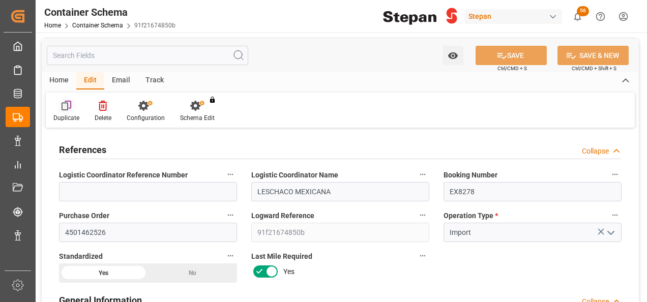
click at [62, 106] on icon at bounding box center [66, 106] width 10 height 10
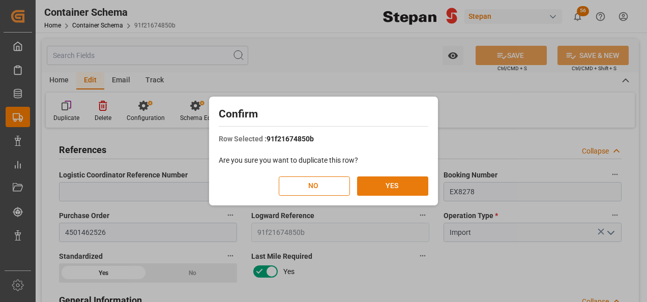
click at [385, 181] on button "YES" at bounding box center [392, 185] width 71 height 19
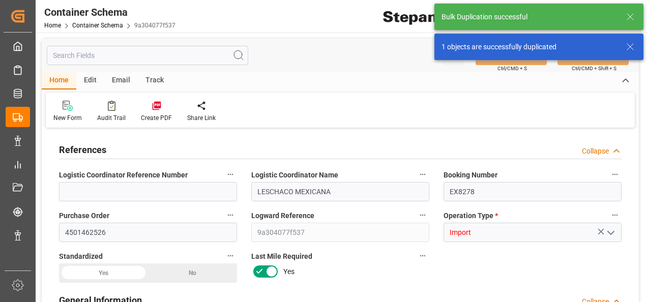
type input "LESCHACO MEXICANA"
type input "EX8278"
type input "4501462526"
type input "9a304077f537"
type input "Import"
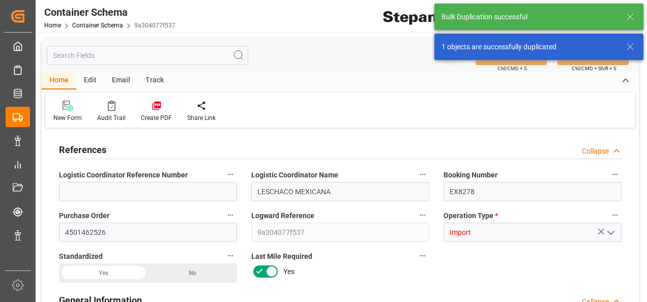
type input "USD"
type input "Priority"
type input "[PERSON_NAME]"
type input "ICOF EUROPE GMBH"
type input "EXPORTADOR AUTORIZADO"
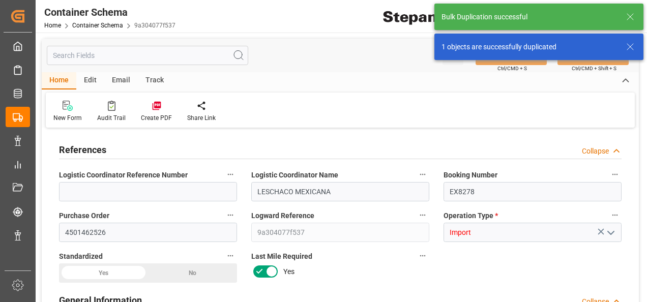
type textarea "Documents Sent"
type textarea "STEPAN CDMX - ECATEPEC"
type textarea "ISOTANQUE"
type textarea "1 ISOTANQUE"
type input "STEPAN CDMX - ECATEPEC"
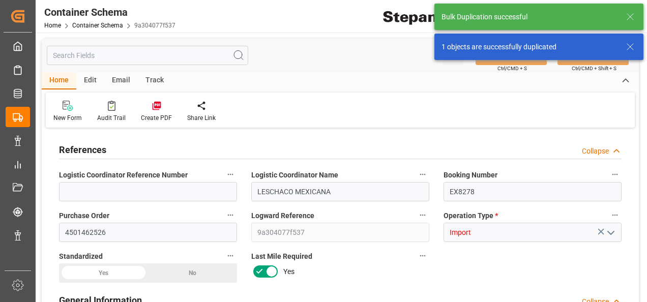
type textarea "SCM1706025A6"
type input "House"
type input "CIP"
type input "Truck"
type input "Sea Ship"
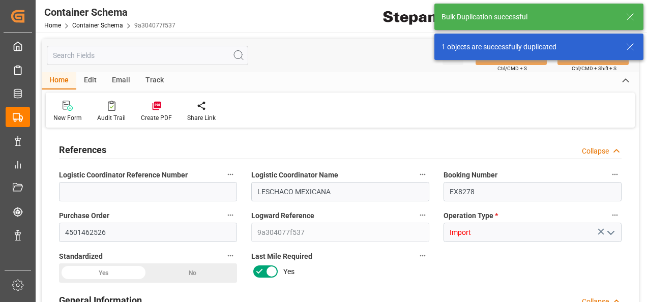
type input "Truck"
type input "ISOTANQUE"
type input "LEGU1229740"
type textarea "Bulk Liquid Network Group"
type input "LEGEND LOGISTICS ([GEOGRAPHIC_DATA]) INC."
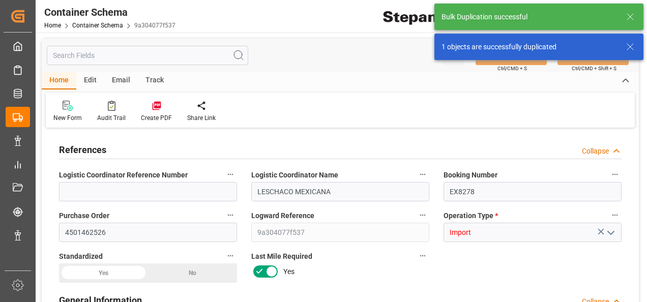
type input "COSU"
type input "[GEOGRAPHIC_DATA]"
type input "CMA CGM MOLIERE"
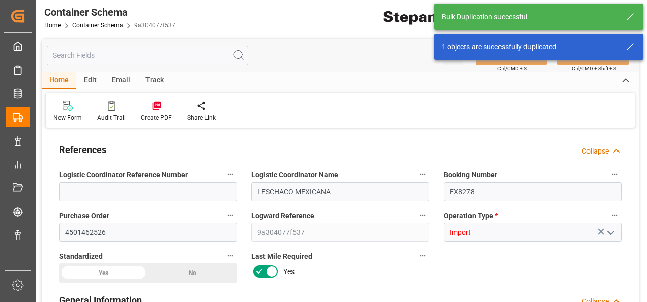
type input "CMA CGM MOLIERE"
type input "0VBKFW1MA"
type textarea "pod"
type textarea "No"
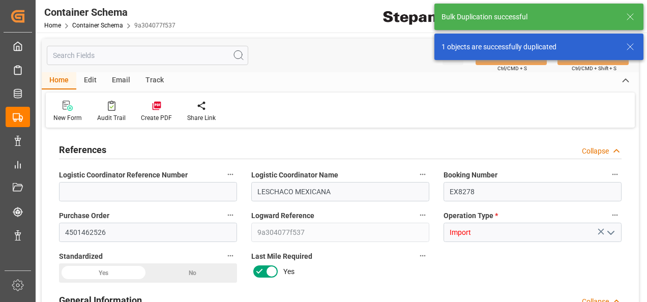
type input "14"
type input "55"
type input "1"
type input "19800"
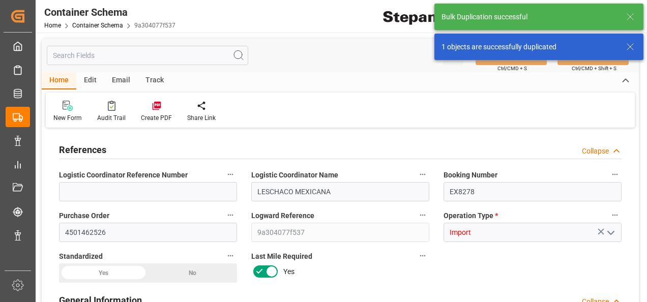
type input "12"
type input "Cosco"
type input "COSCO Shipping Co. Ltd."
type input "NLRTM"
type input "MXVER"
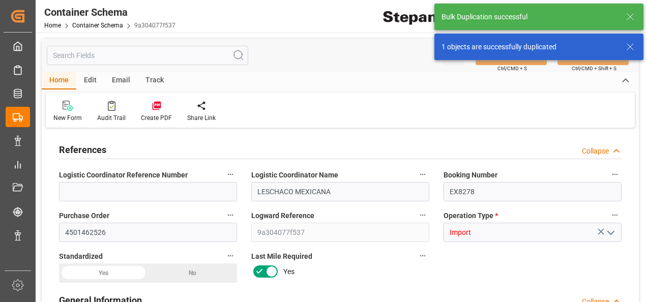
type input "MXVER"
type input "9401099"
type input "[DATE] 00:00"
type input "[DATE]"
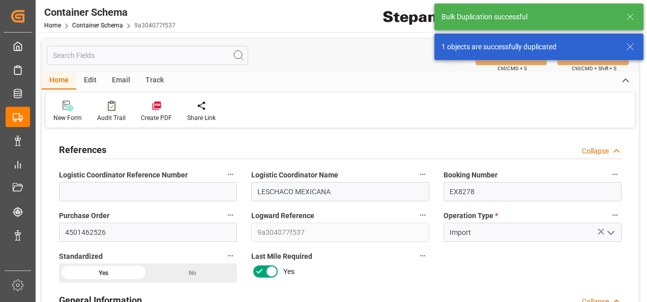
type input "[DATE]"
type input "[DATE] 00:00"
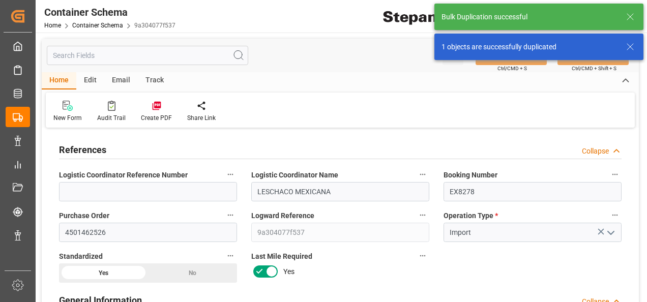
type input "[DATE] 00:00"
type input "[DATE]"
type input "[DATE] 17:58"
type input "[DATE]"
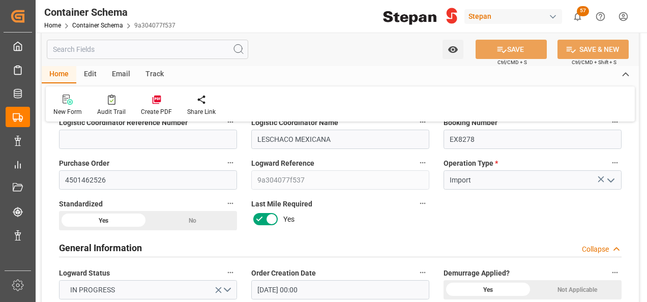
scroll to position [51, 0]
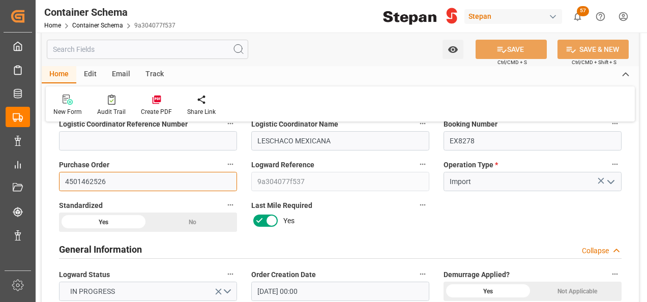
drag, startPoint x: 111, startPoint y: 182, endPoint x: 57, endPoint y: 178, distance: 53.6
click at [57, 178] on div "Purchase Order 4501462526" at bounding box center [148, 174] width 192 height 41
paste input "7"
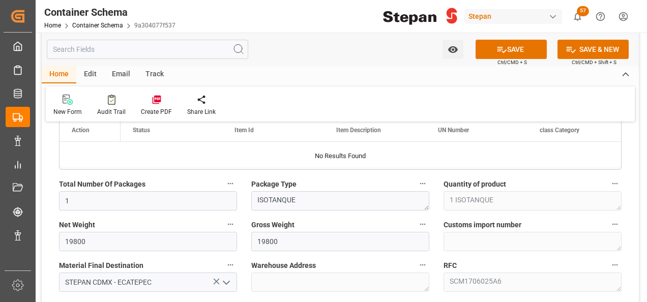
scroll to position [661, 0]
type input "4501462527"
type input "19760"
drag, startPoint x: 286, startPoint y: 239, endPoint x: 254, endPoint y: 236, distance: 32.2
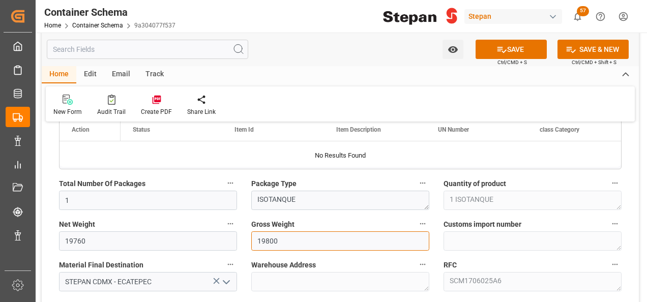
click at [254, 239] on input "19800" at bounding box center [340, 240] width 178 height 19
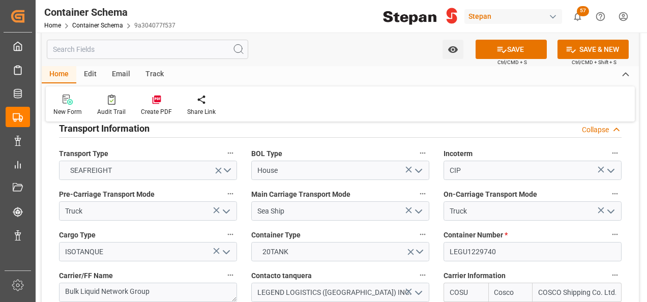
scroll to position [1271, 0]
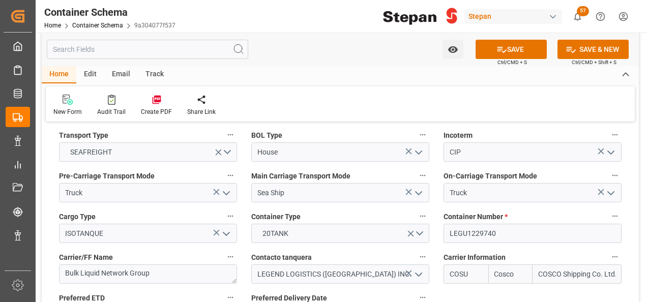
type input "19760"
drag, startPoint x: 464, startPoint y: 213, endPoint x: 440, endPoint y: 216, distance: 24.0
click at [440, 216] on div "Container Number * LEGU1229740" at bounding box center [532, 226] width 192 height 41
paste input "3015"
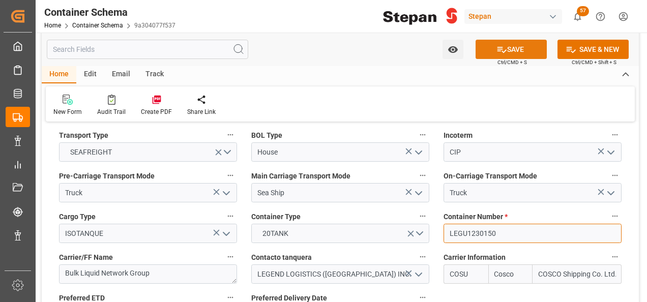
type input "LEGU1230150"
click at [514, 50] on button "SAVE" at bounding box center [510, 49] width 71 height 19
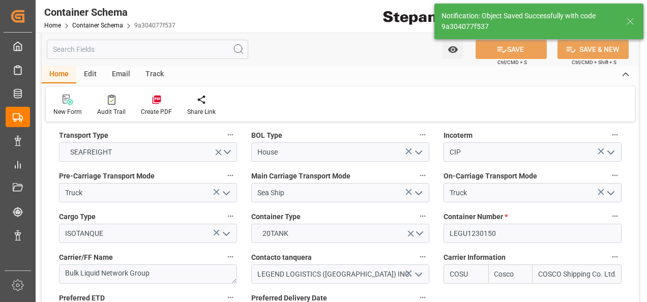
type textarea "Container is already in Final Delivery Phase."
type input "27-08-2025 17:59"
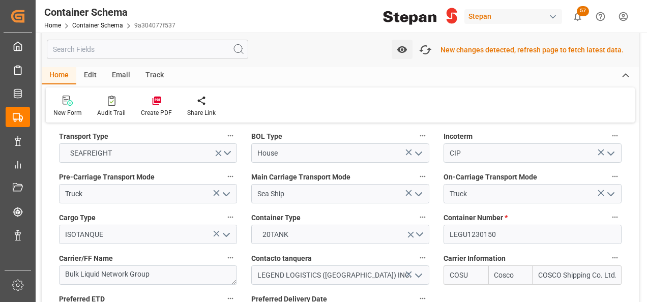
scroll to position [1272, 0]
click at [91, 75] on div "Edit" at bounding box center [90, 75] width 28 height 17
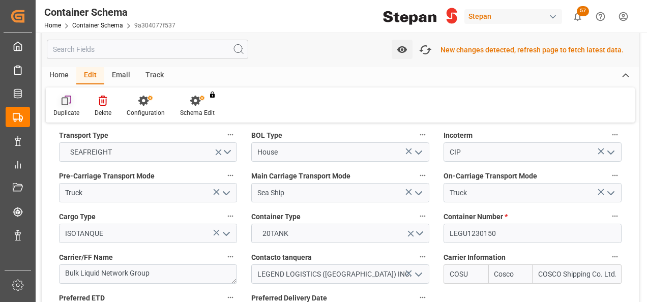
click at [65, 99] on icon at bounding box center [64, 102] width 7 height 8
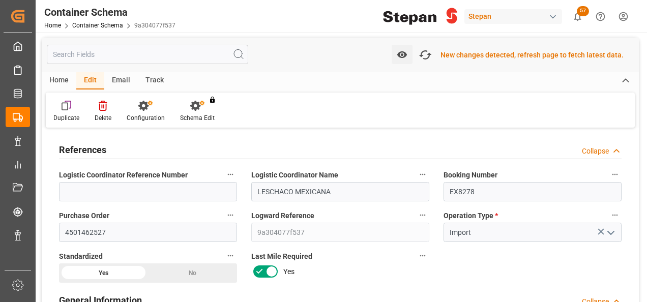
scroll to position [0, 0]
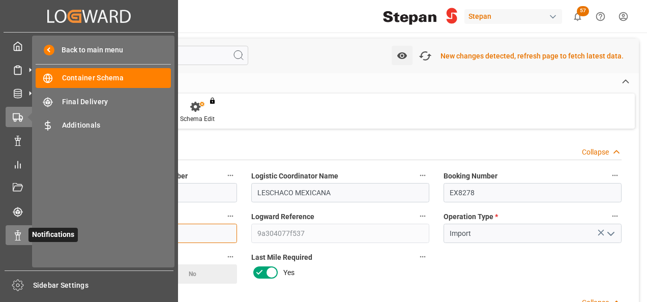
drag, startPoint x: 108, startPoint y: 229, endPoint x: 28, endPoint y: 228, distance: 79.8
click at [28, 228] on div "Created by potrace 1.15, written by Peter Selinger 2001-2017 Created by potrace…" at bounding box center [323, 151] width 647 height 302
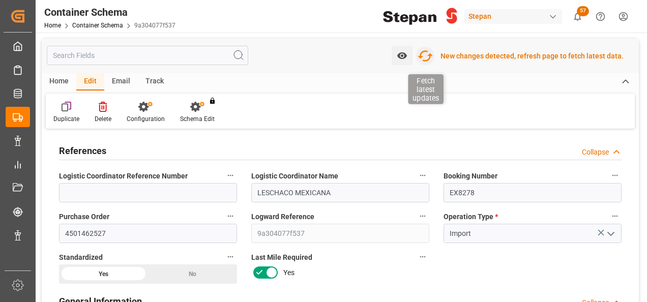
click at [428, 56] on icon "button" at bounding box center [425, 56] width 16 height 16
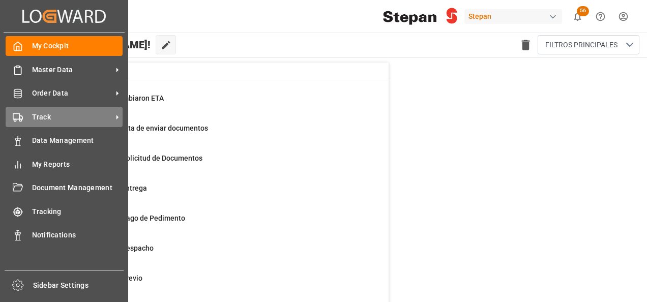
click at [41, 118] on span "Track" at bounding box center [72, 117] width 80 height 11
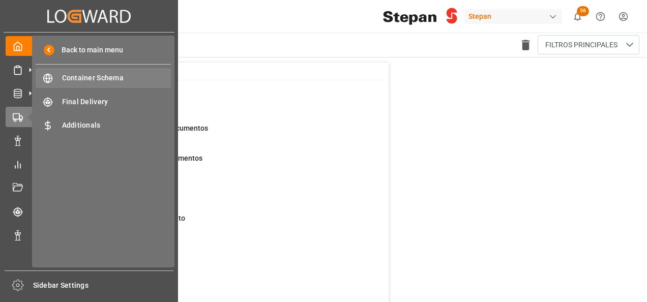
click at [95, 79] on span "Container Schema" at bounding box center [116, 78] width 109 height 11
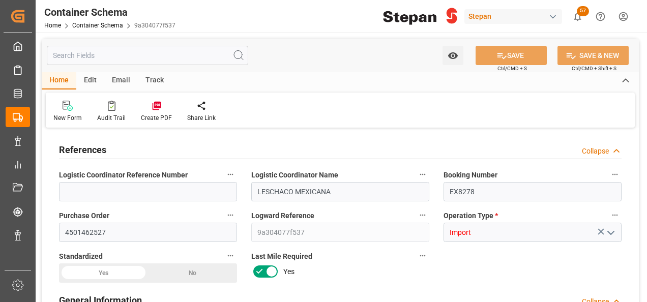
type input "14"
type input "55"
type input "1"
type input "19760"
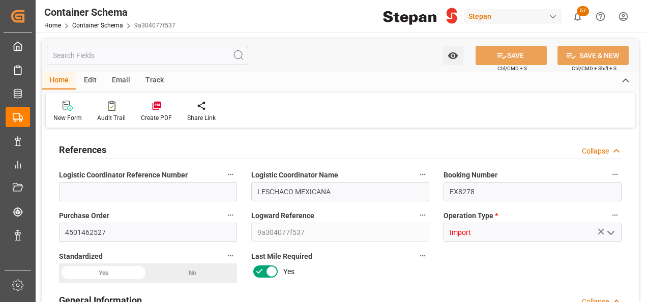
type input "12"
type input "Cosco"
type input "COSCO Shipping Co. Ltd."
type input "NLRTM"
type input "MXVER"
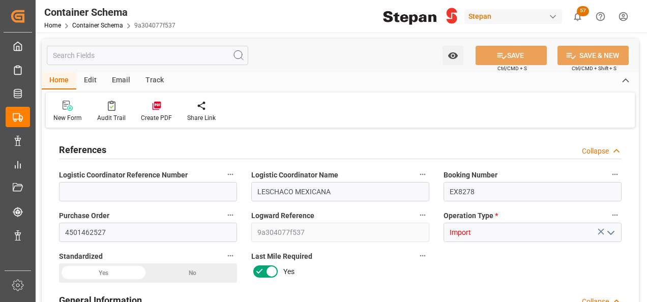
type input "MXVER"
type input "9401099"
type input "[DATE] 00:00"
type input "[DATE]"
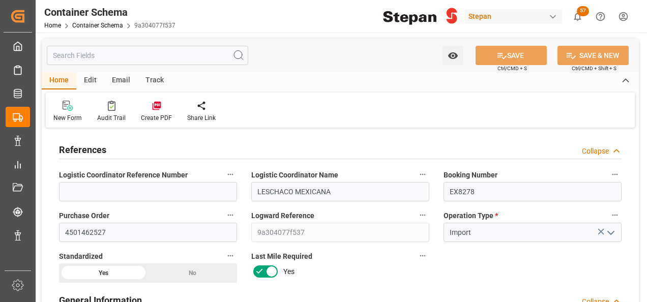
type input "[DATE]"
type input "[DATE] 00:00"
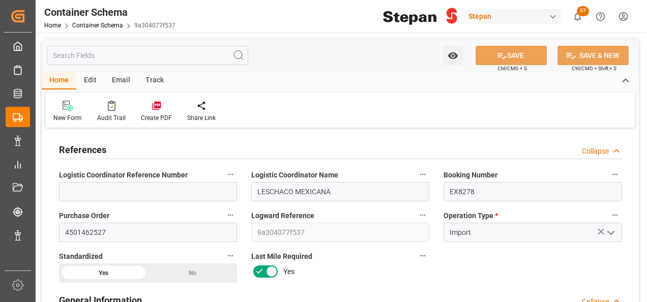
type input "[DATE] 00:00"
type input "[DATE]"
type input "[DATE] 18:00"
type input "[DATE] 17:58"
type input "[DATE]"
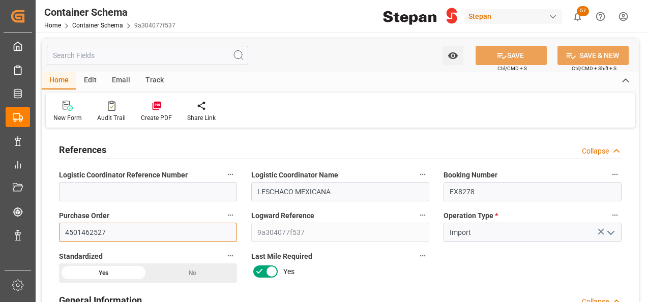
drag, startPoint x: 76, startPoint y: 231, endPoint x: 48, endPoint y: 229, distance: 28.0
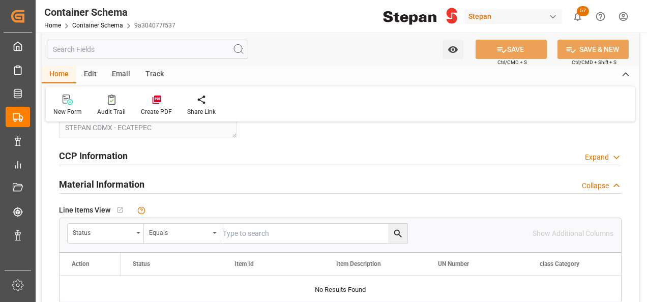
scroll to position [559, 0]
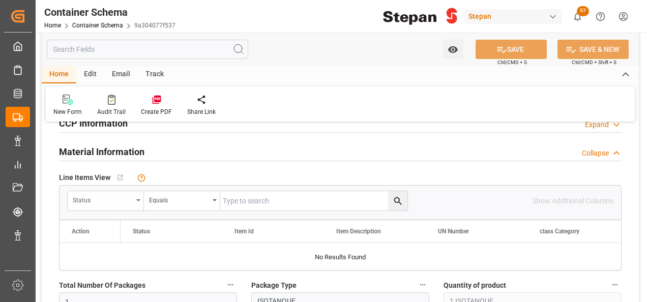
click at [107, 200] on div "Status" at bounding box center [103, 199] width 60 height 12
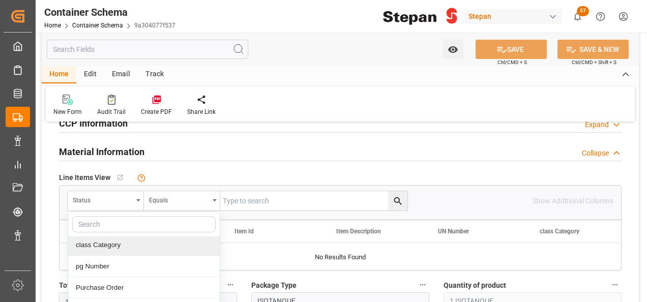
scroll to position [102, 0]
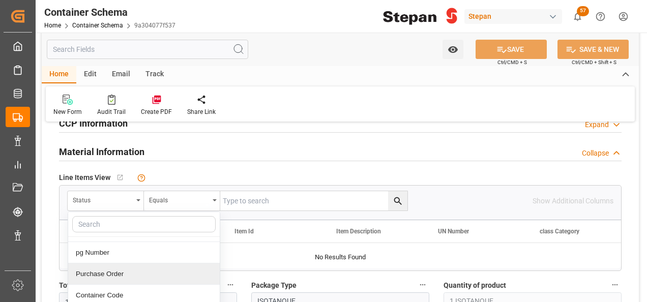
click at [95, 274] on div "Purchase Order" at bounding box center [143, 273] width 151 height 21
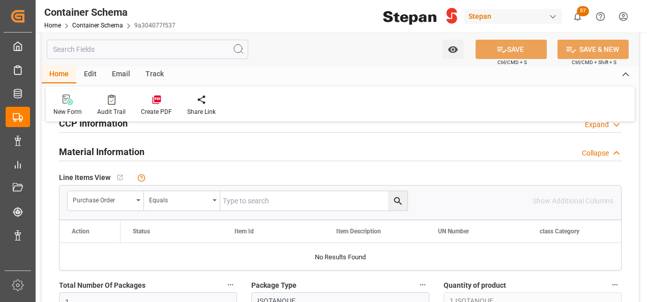
click at [237, 201] on input "text" at bounding box center [313, 200] width 187 height 19
paste input "4501462527"
type input "4501462527"
click at [397, 201] on icon "search button" at bounding box center [397, 201] width 11 height 11
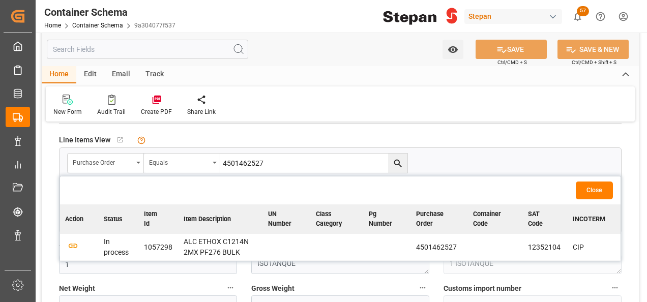
scroll to position [610, 0]
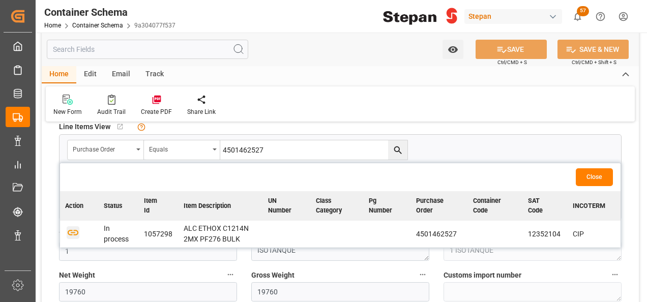
click at [73, 231] on icon "button" at bounding box center [73, 233] width 11 height 6
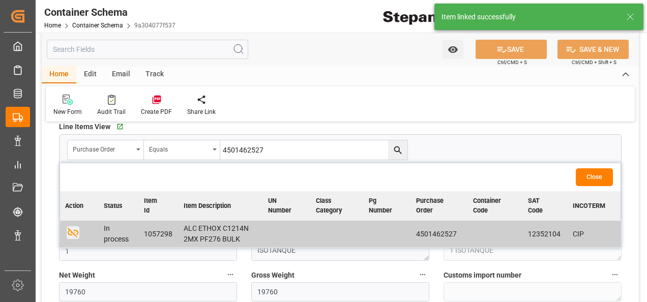
click at [595, 177] on button "Close" at bounding box center [593, 177] width 37 height 18
